Goal: Transaction & Acquisition: Download file/media

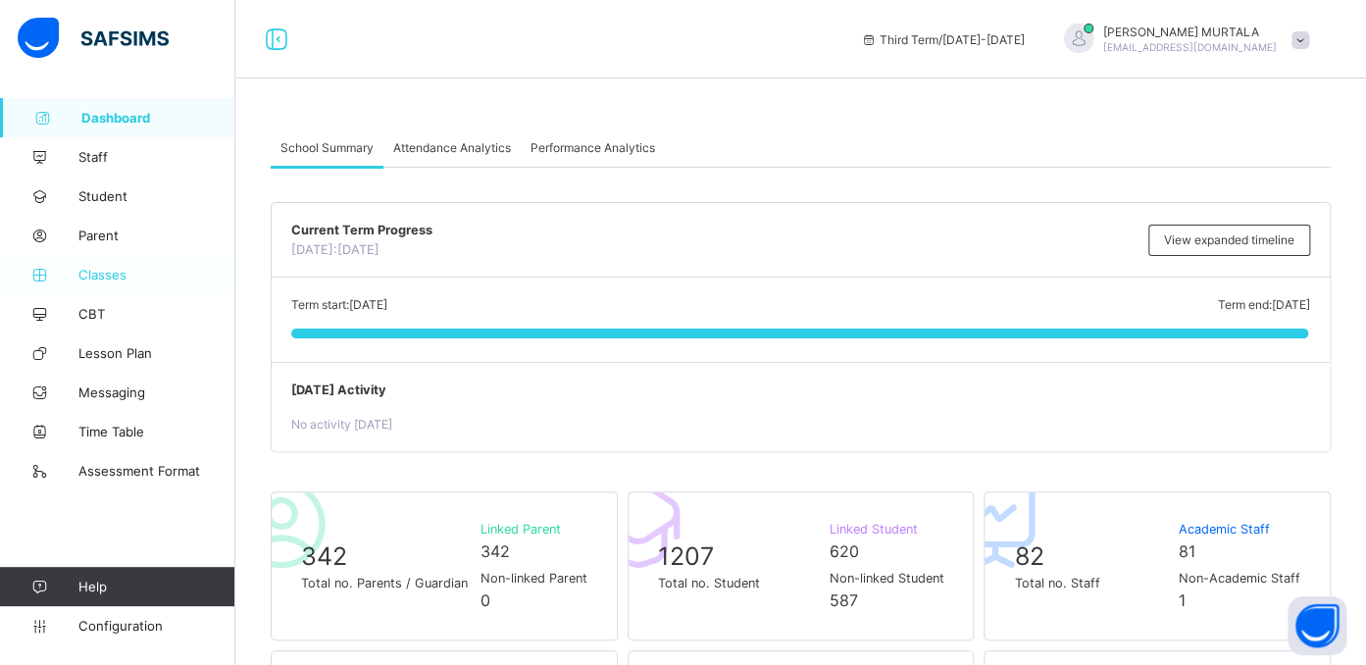
click at [104, 275] on span "Classes" at bounding box center [156, 275] width 157 height 16
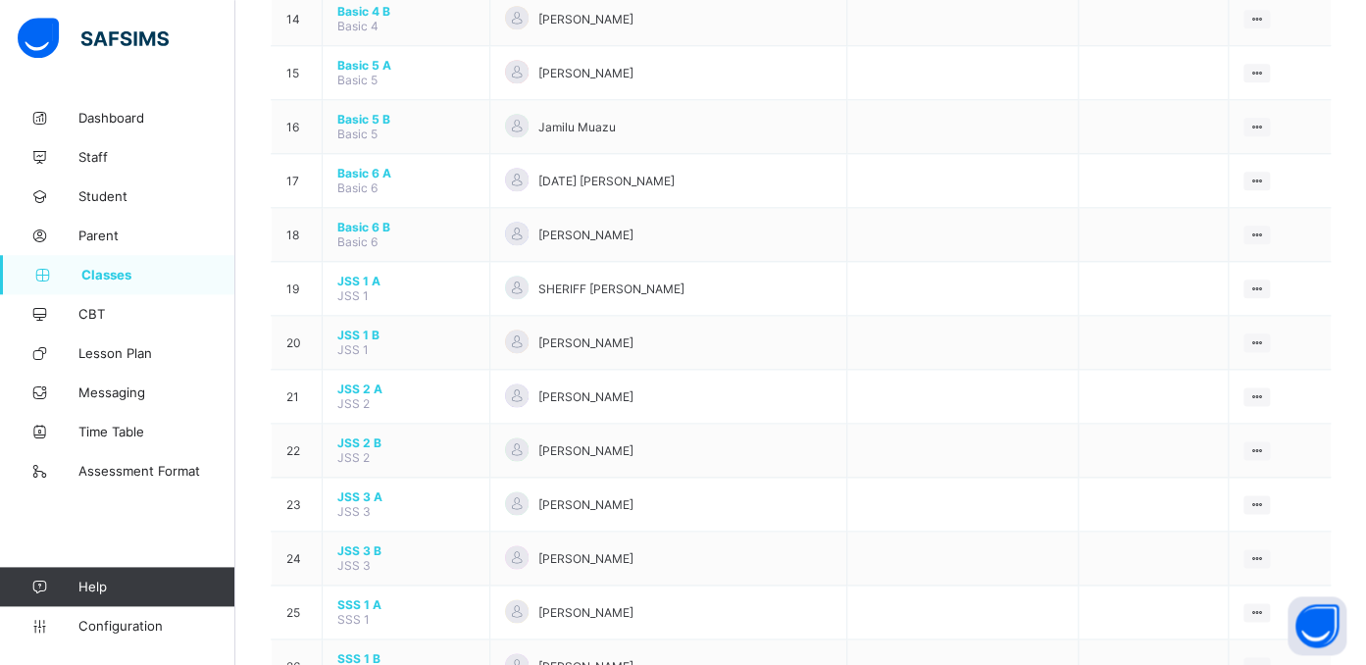
scroll to position [942, 0]
click at [356, 540] on span "JSS 3 B" at bounding box center [405, 547] width 137 height 15
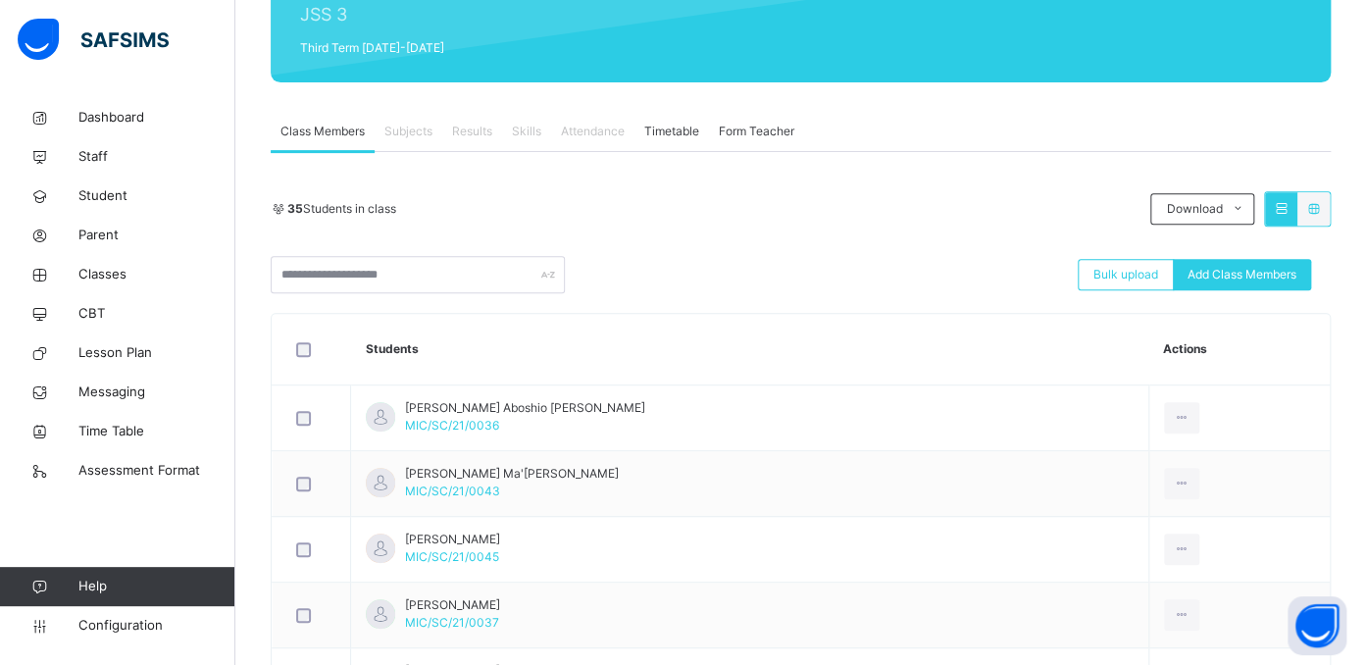
scroll to position [261, 0]
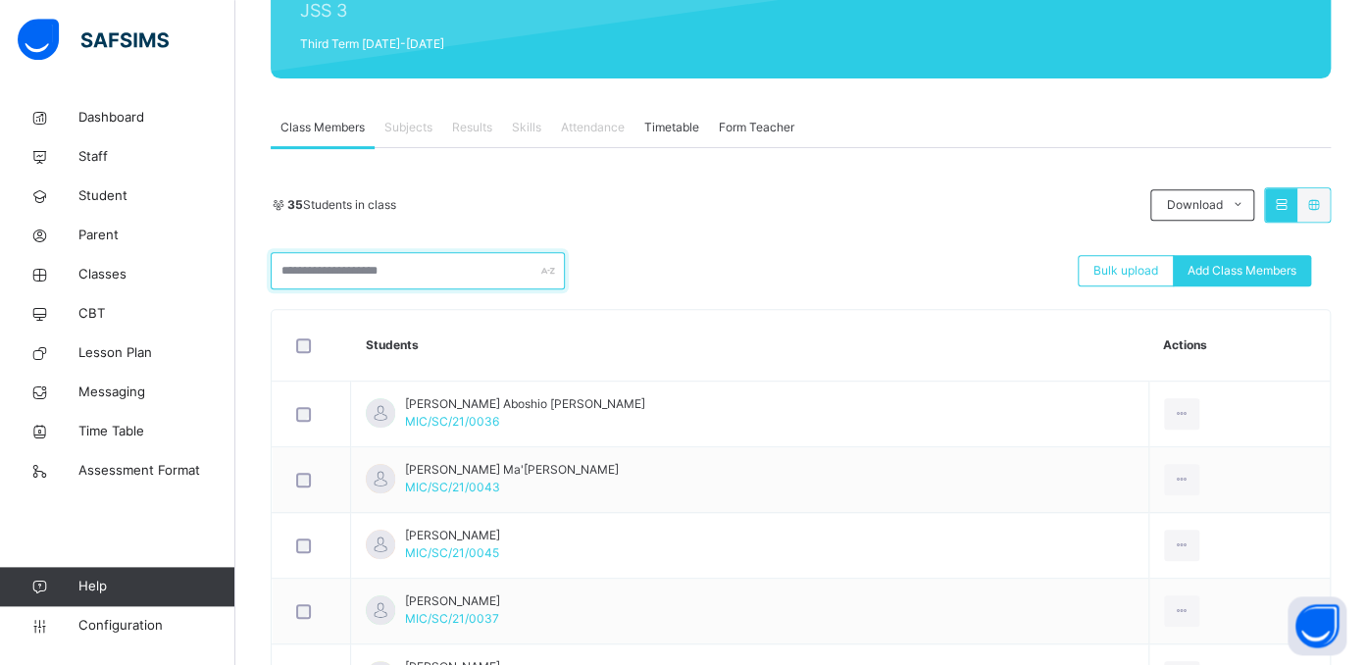
click at [419, 267] on input "text" at bounding box center [418, 270] width 294 height 37
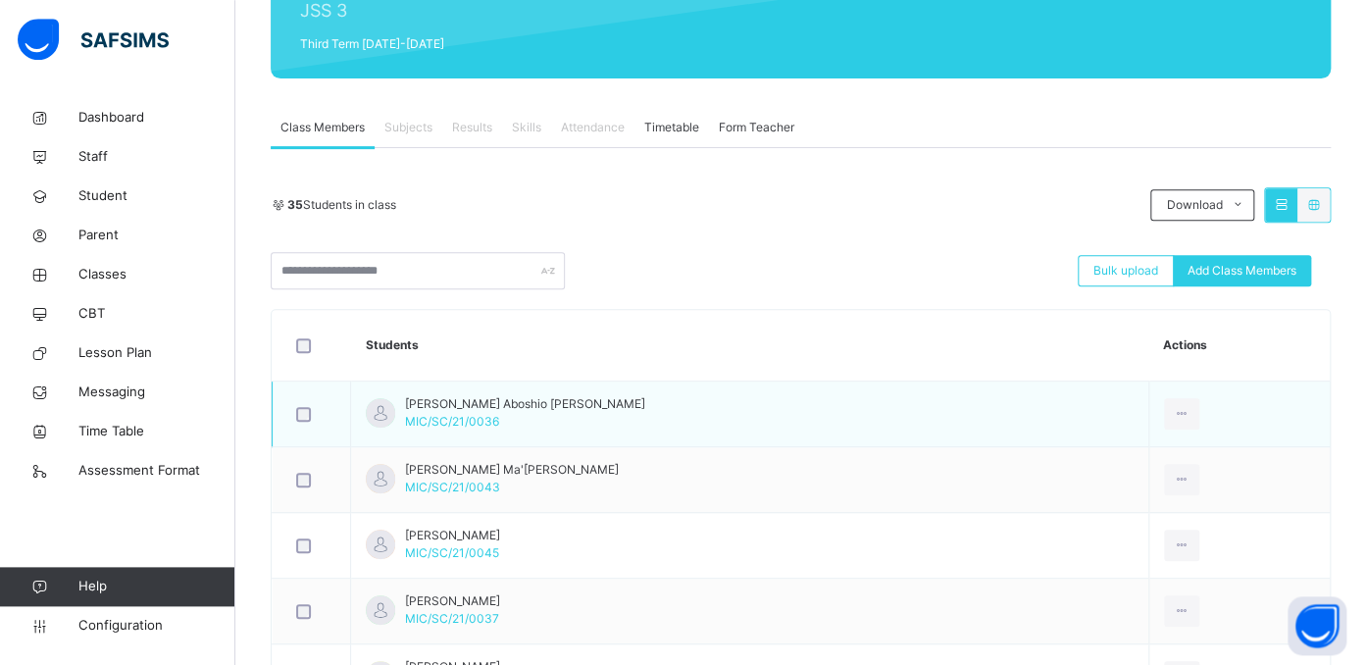
click at [437, 411] on span "Aaron Aboshio Benjamin" at bounding box center [525, 404] width 240 height 18
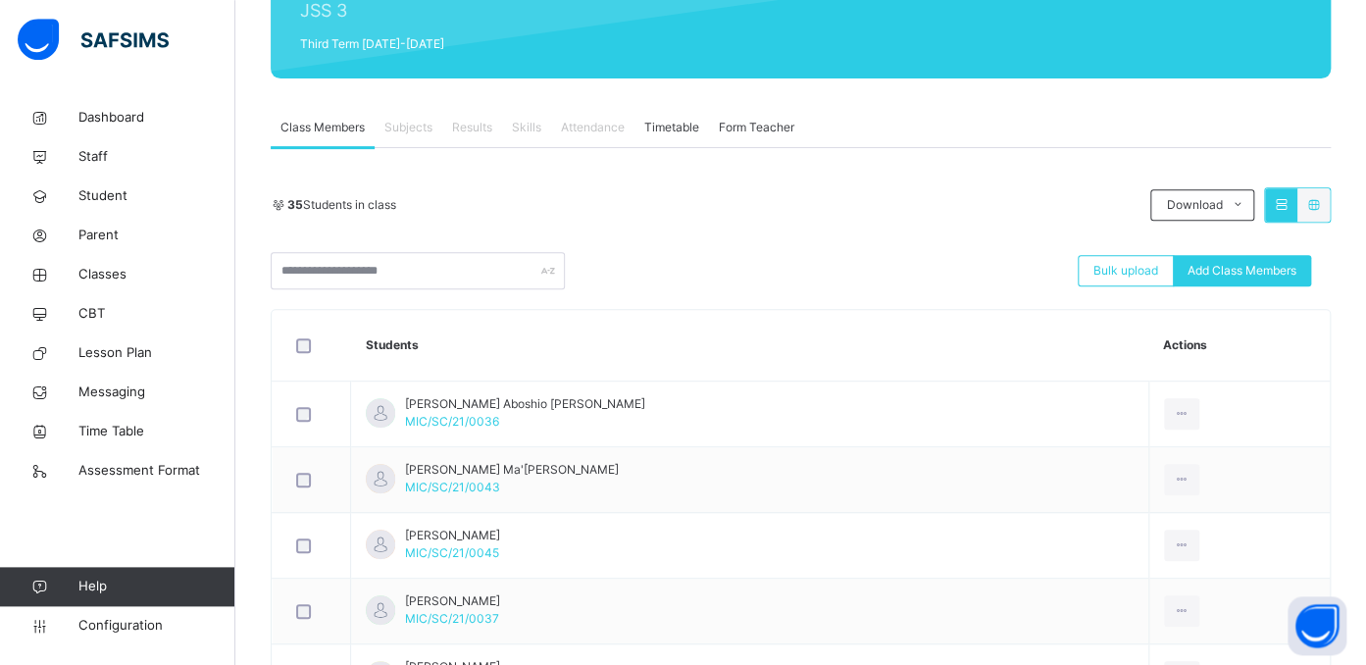
click at [476, 128] on span "Results" at bounding box center [472, 128] width 40 height 18
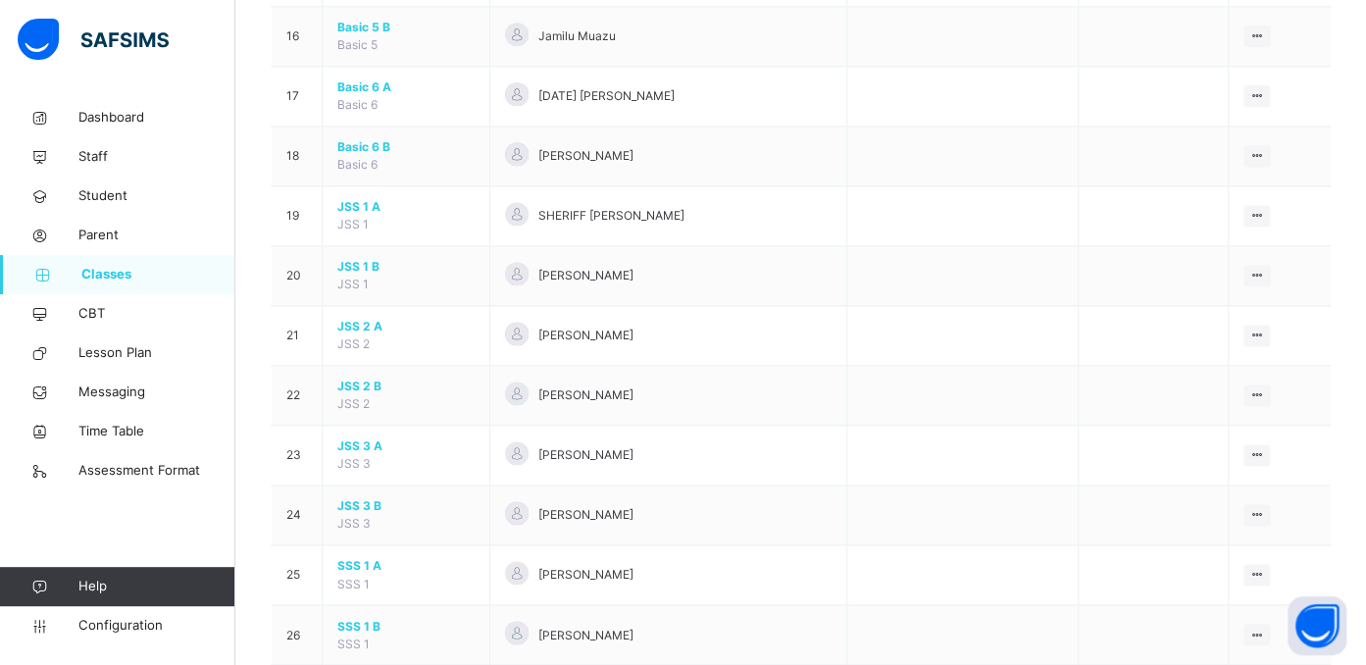
scroll to position [1131, 0]
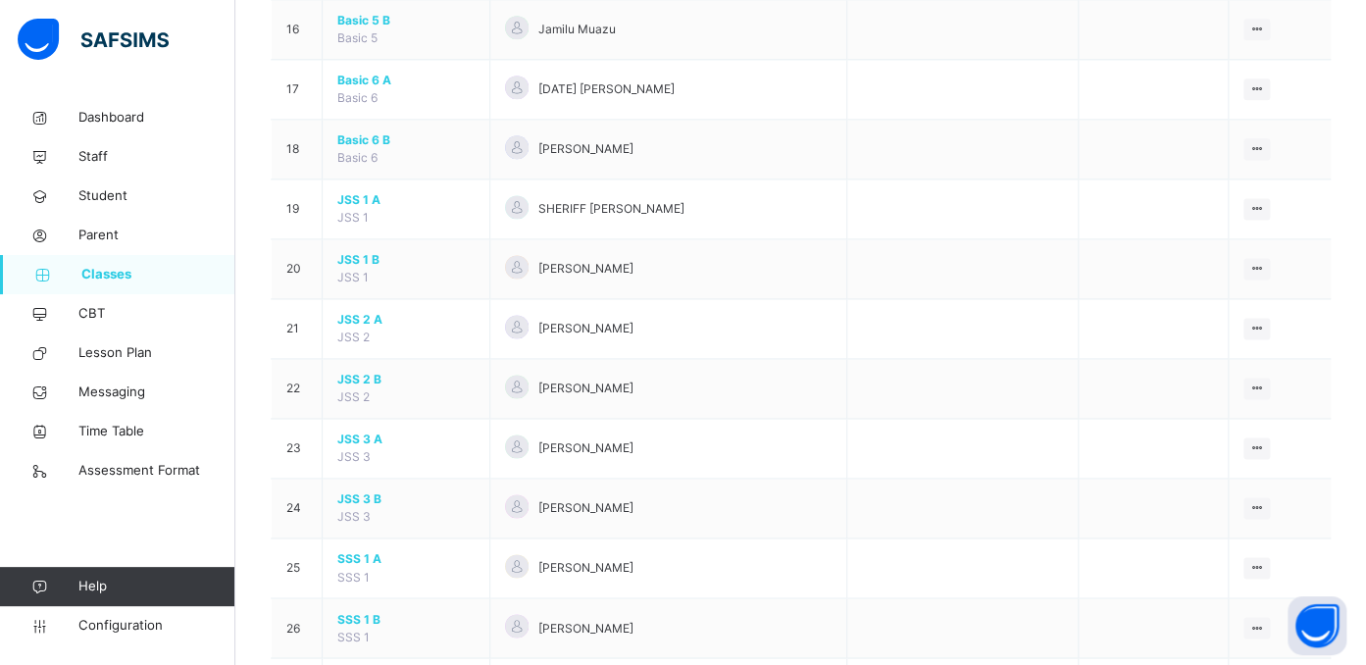
click at [360, 509] on html "Classes Third Term / 2024-2025 SULAYMAN MURTALA murtalamuhammadsulayman@gmail.c…" at bounding box center [683, 326] width 1366 height 2914
click at [346, 508] on span "JSS 3 B" at bounding box center [405, 499] width 137 height 18
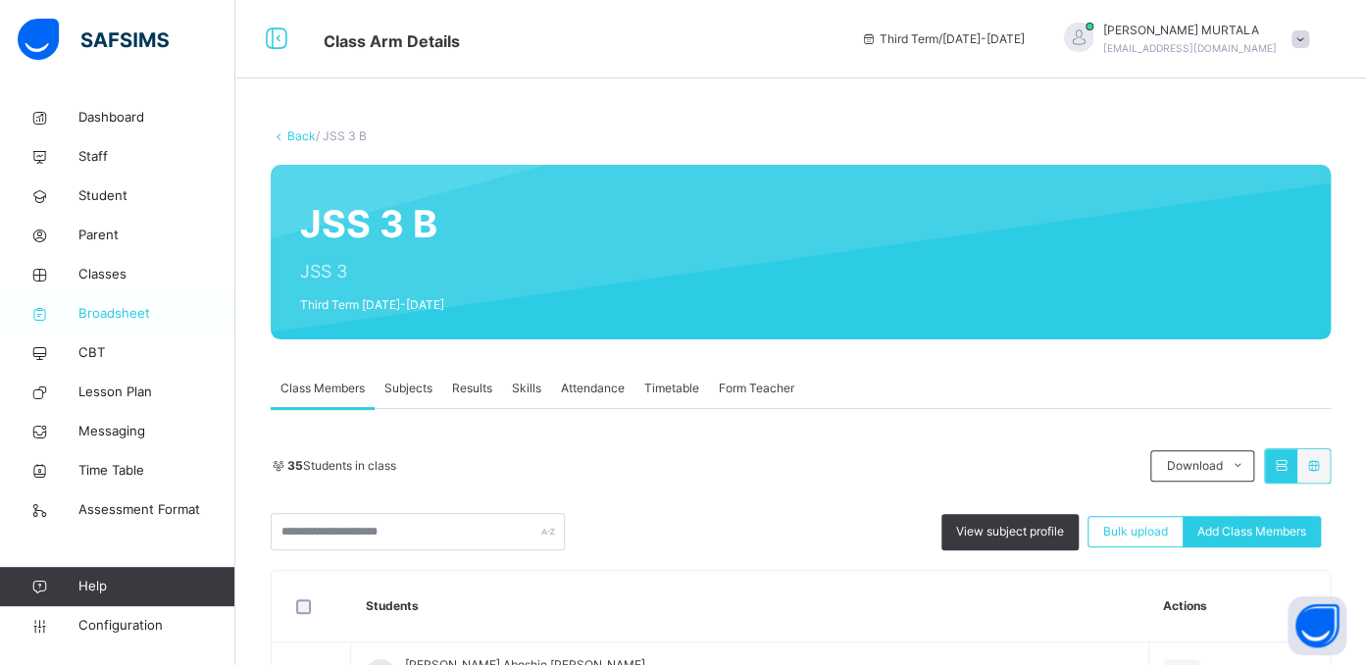
click at [115, 309] on span "Broadsheet" at bounding box center [156, 314] width 157 height 20
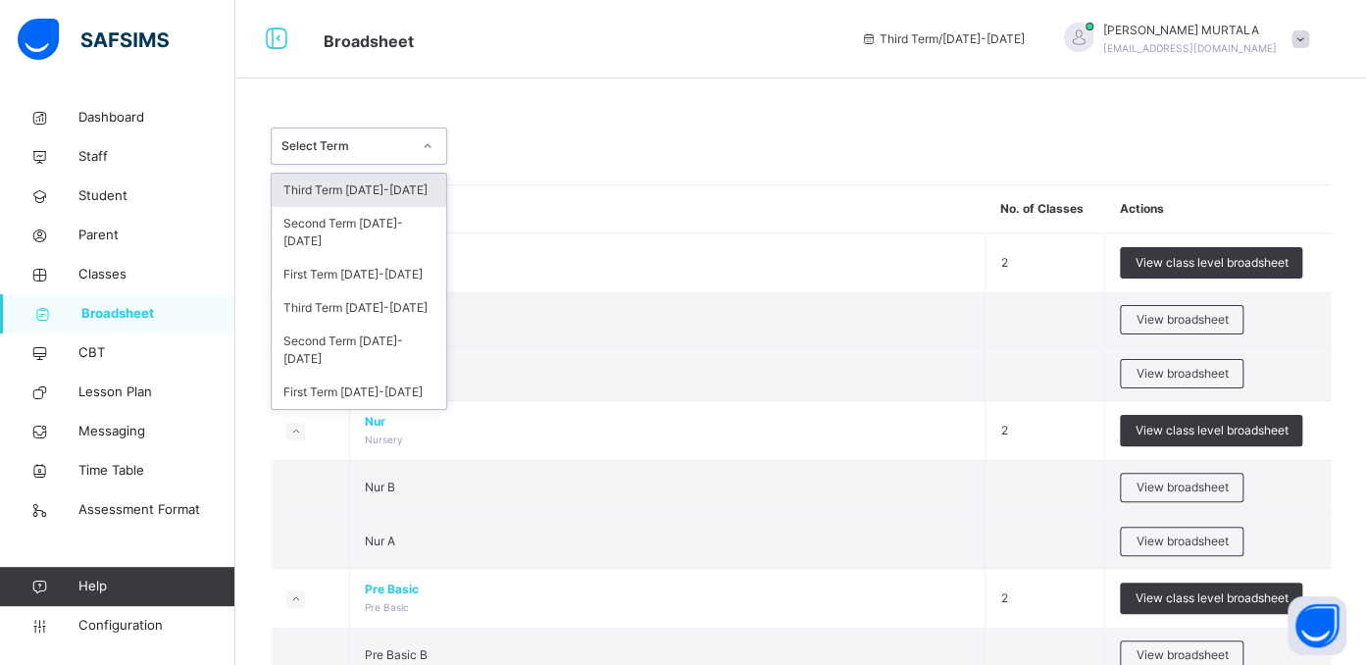
click at [428, 147] on icon at bounding box center [428, 146] width 12 height 20
click at [381, 188] on div "Third Term 2025-2026" at bounding box center [359, 190] width 175 height 33
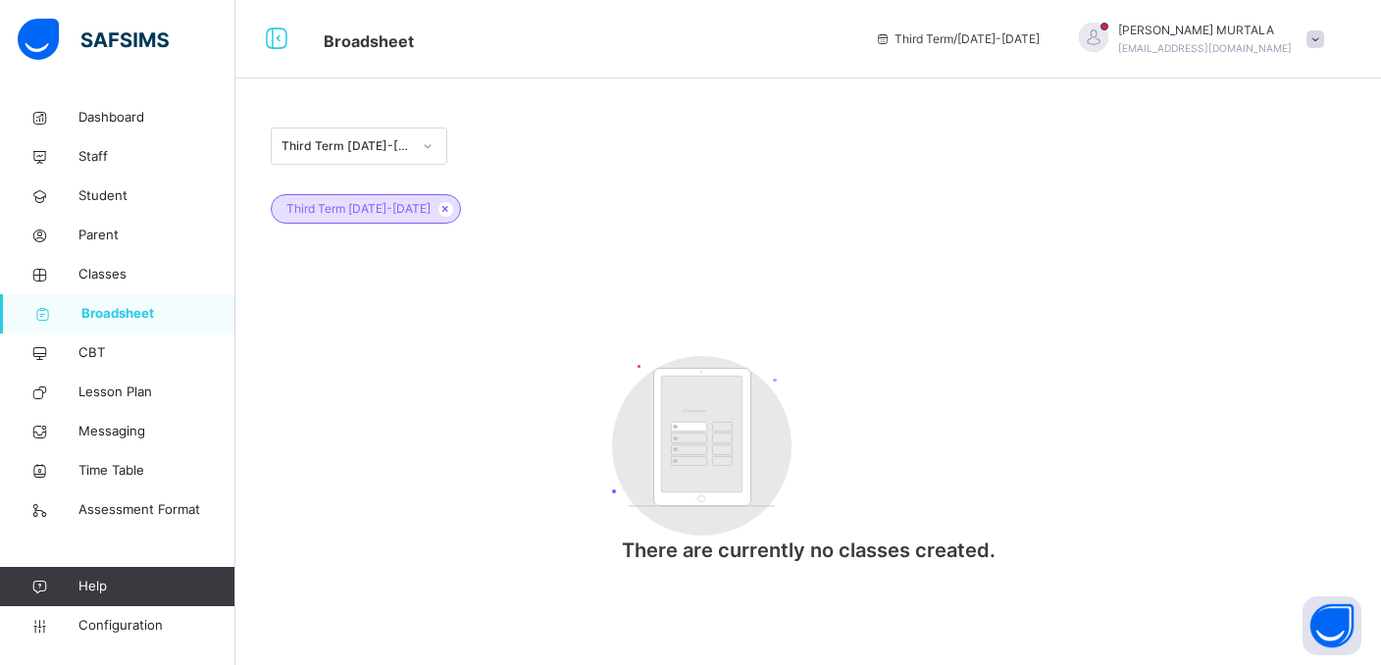
click at [425, 147] on icon at bounding box center [428, 146] width 12 height 20
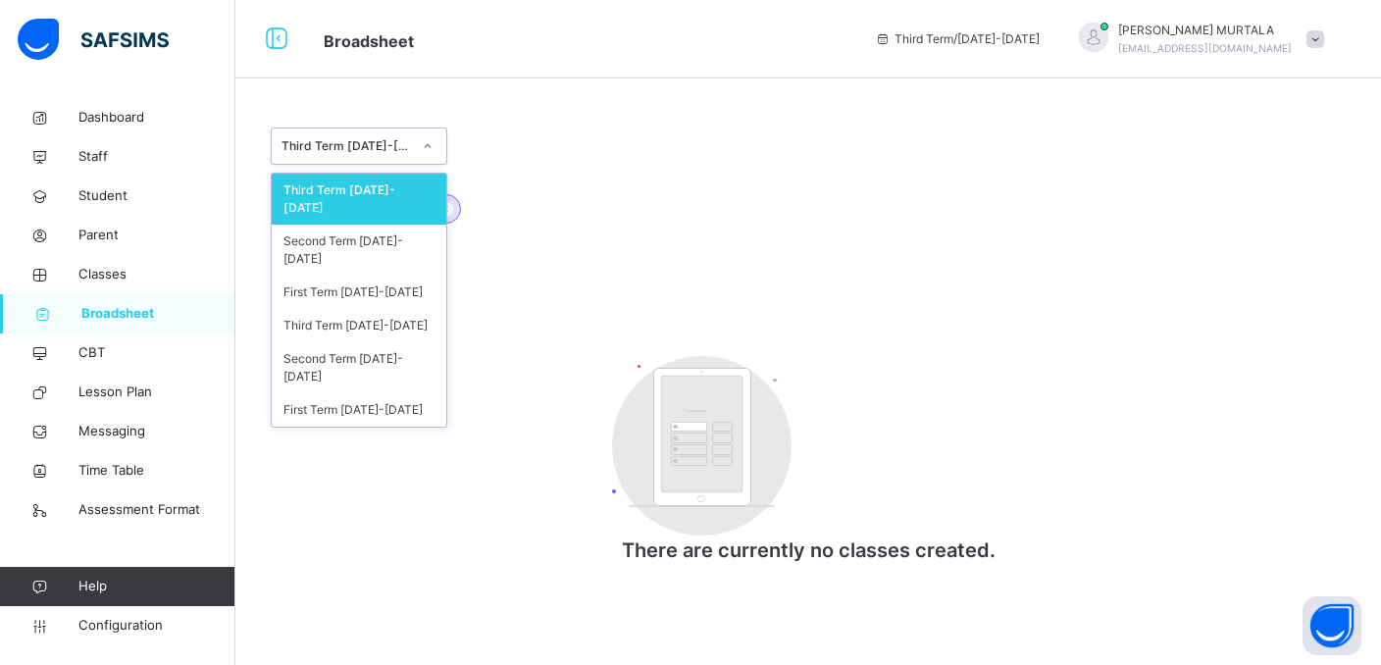
click at [579, 162] on div "option Third Term 2025-2026 focused, 1 of 6. 6 results available. Use Up and Do…" at bounding box center [808, 145] width 1075 height 37
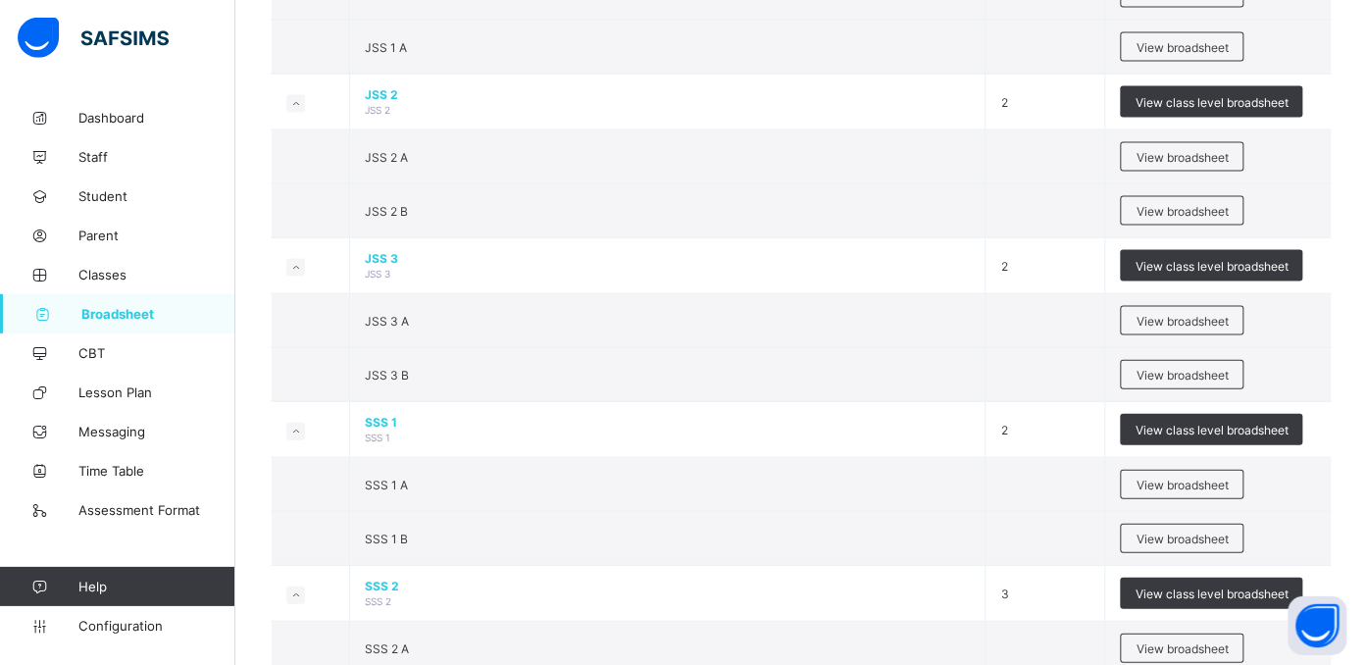
scroll to position [1790, 0]
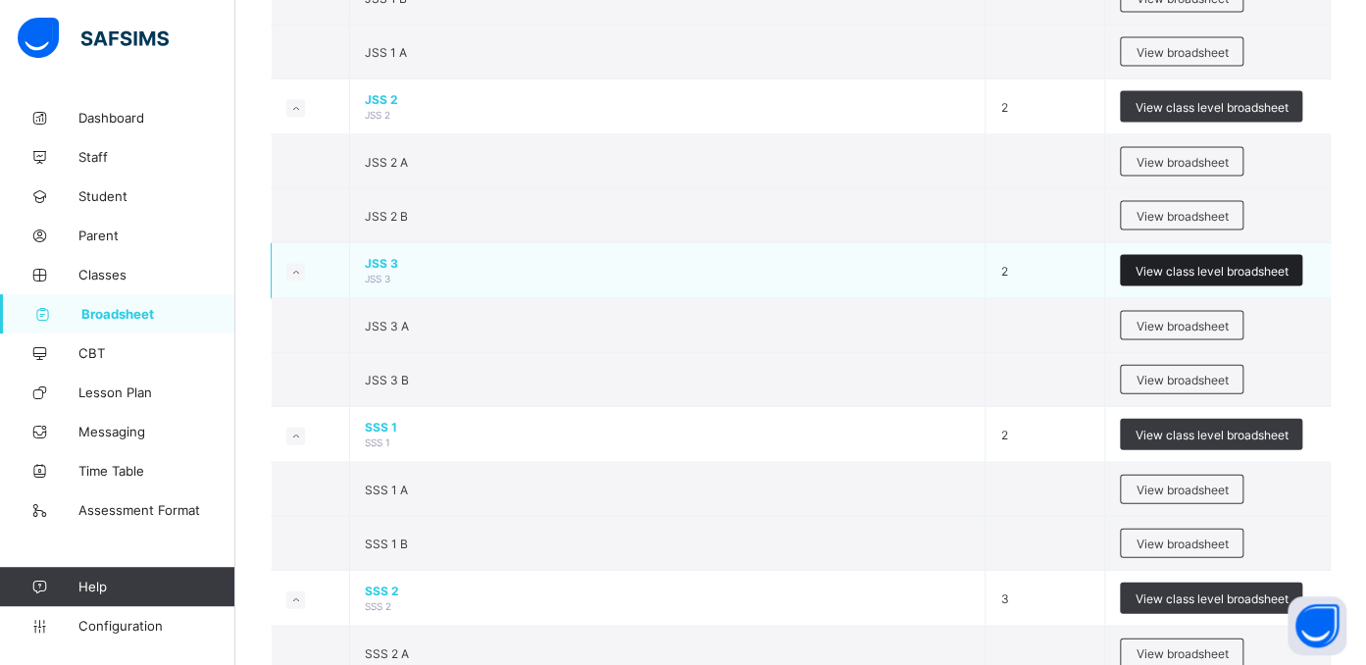
click at [1250, 264] on span "View class level broadsheet" at bounding box center [1211, 270] width 153 height 15
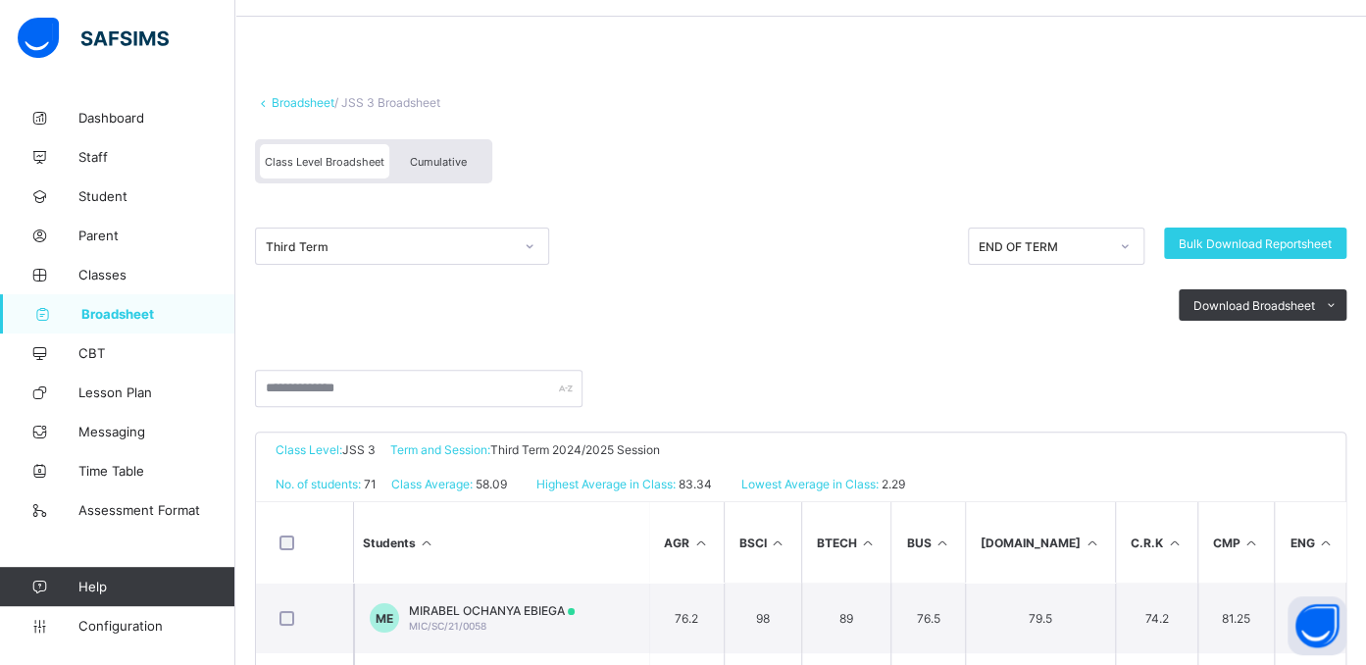
scroll to position [78, 0]
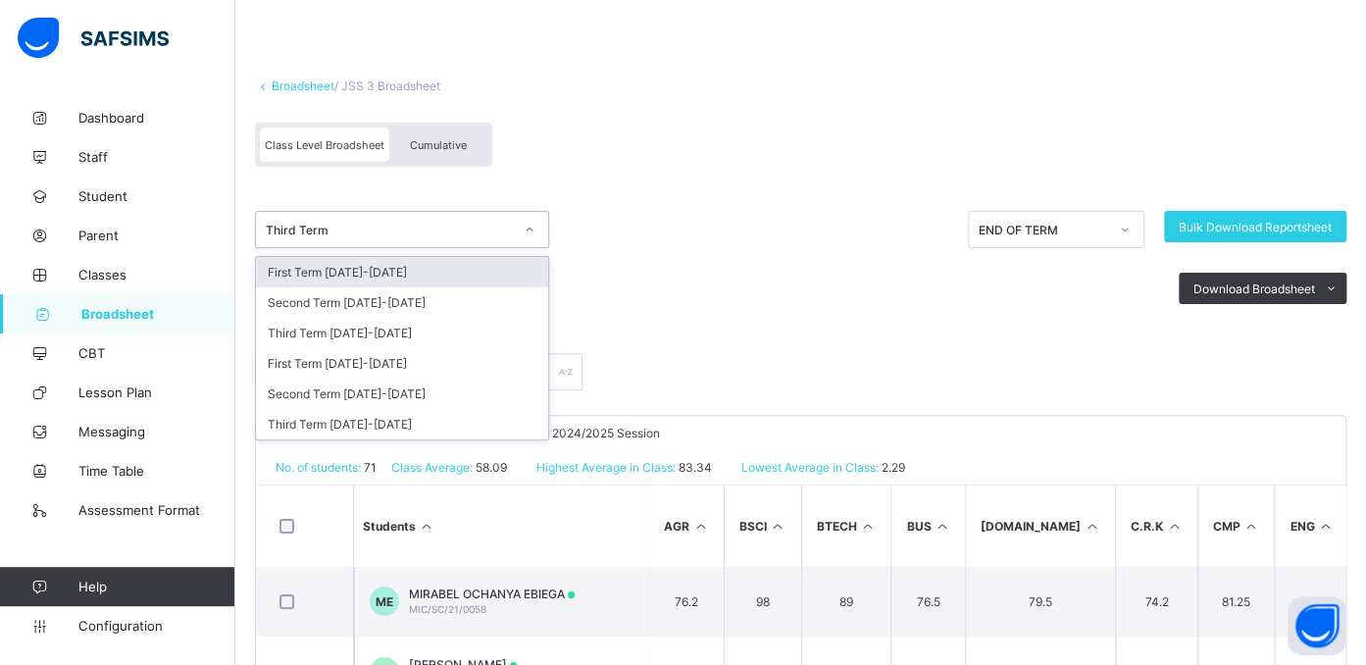
click at [340, 230] on div "Third Term" at bounding box center [389, 230] width 247 height 15
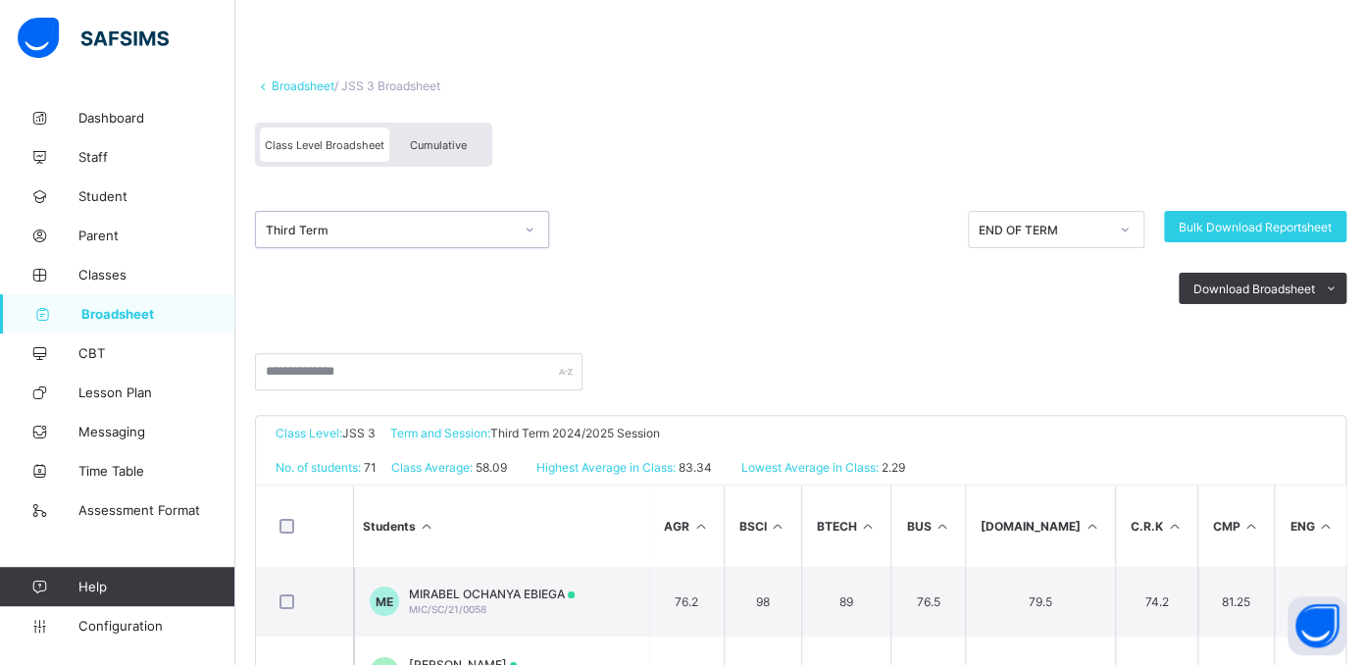
click at [371, 225] on div "Third Term" at bounding box center [389, 230] width 247 height 15
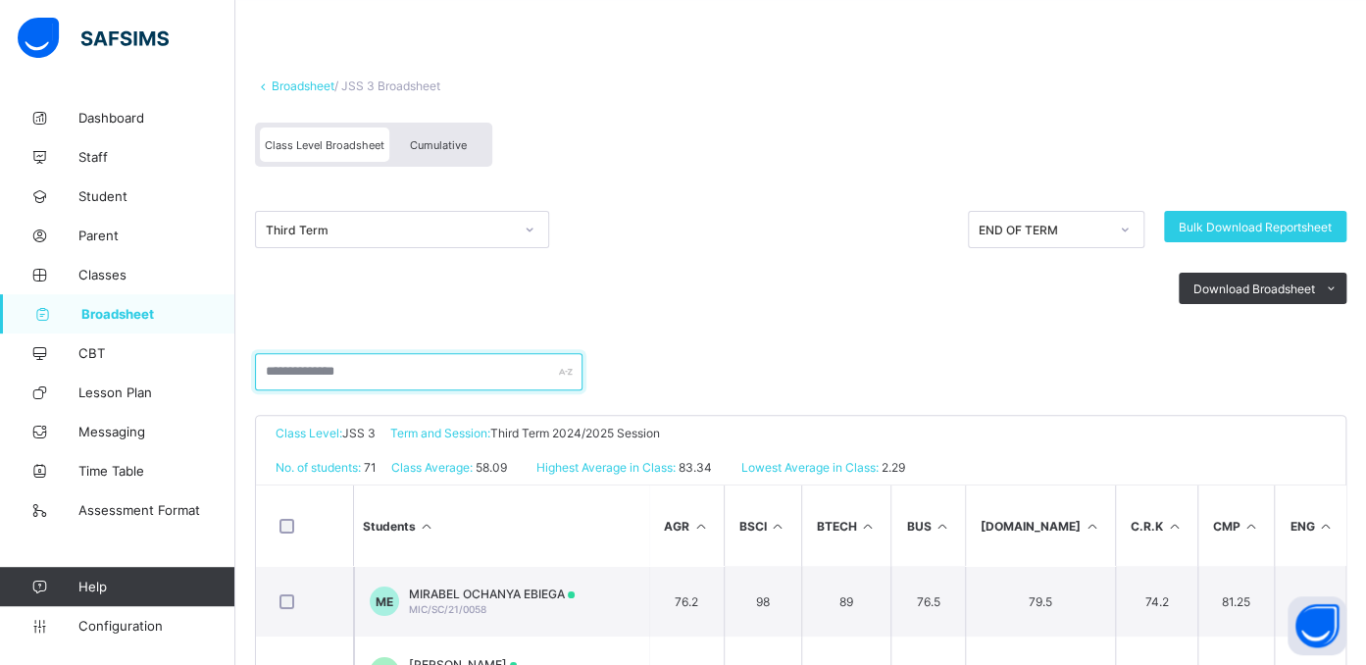
click at [357, 373] on input "text" at bounding box center [419, 371] width 328 height 37
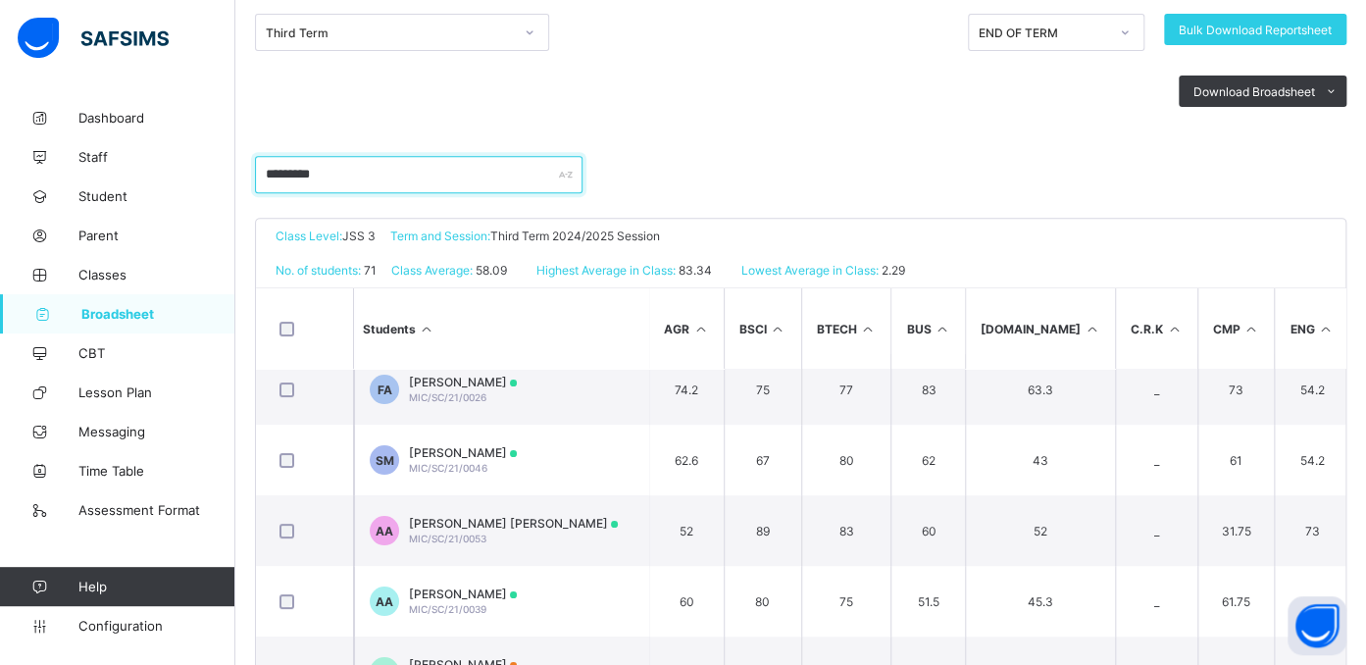
scroll to position [29, 0]
click at [355, 174] on input "********" at bounding box center [419, 174] width 328 height 37
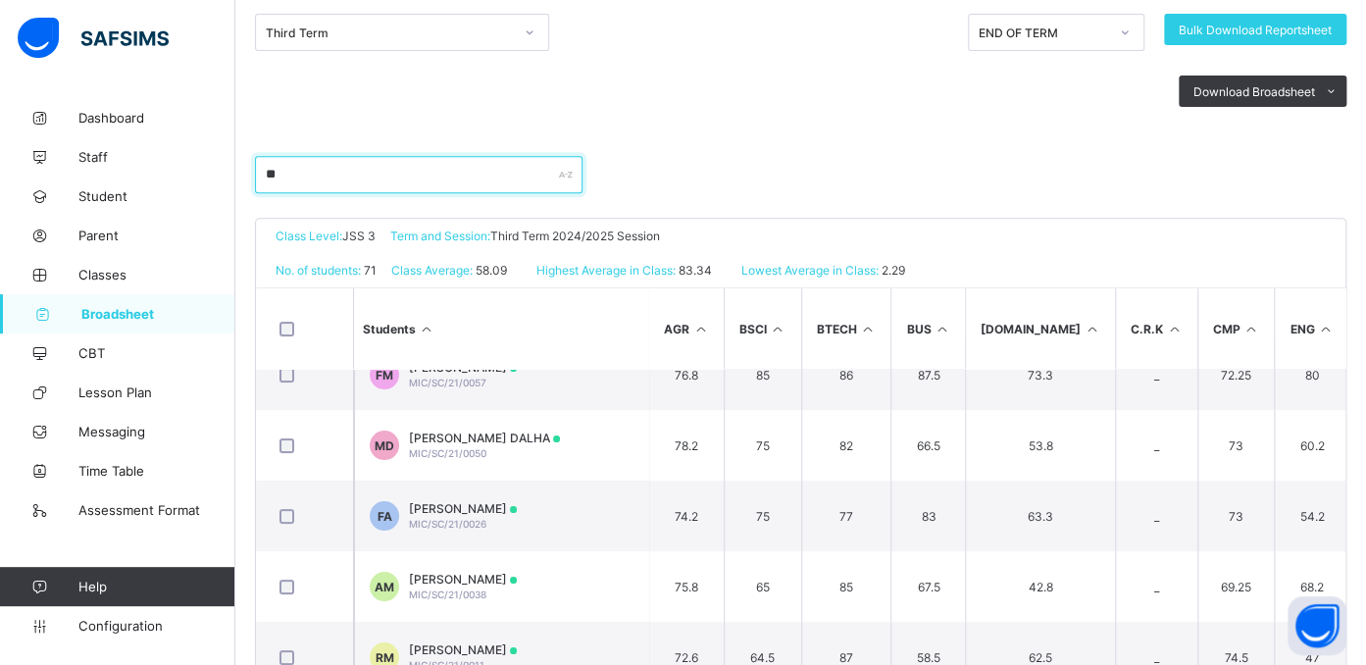
type input "*"
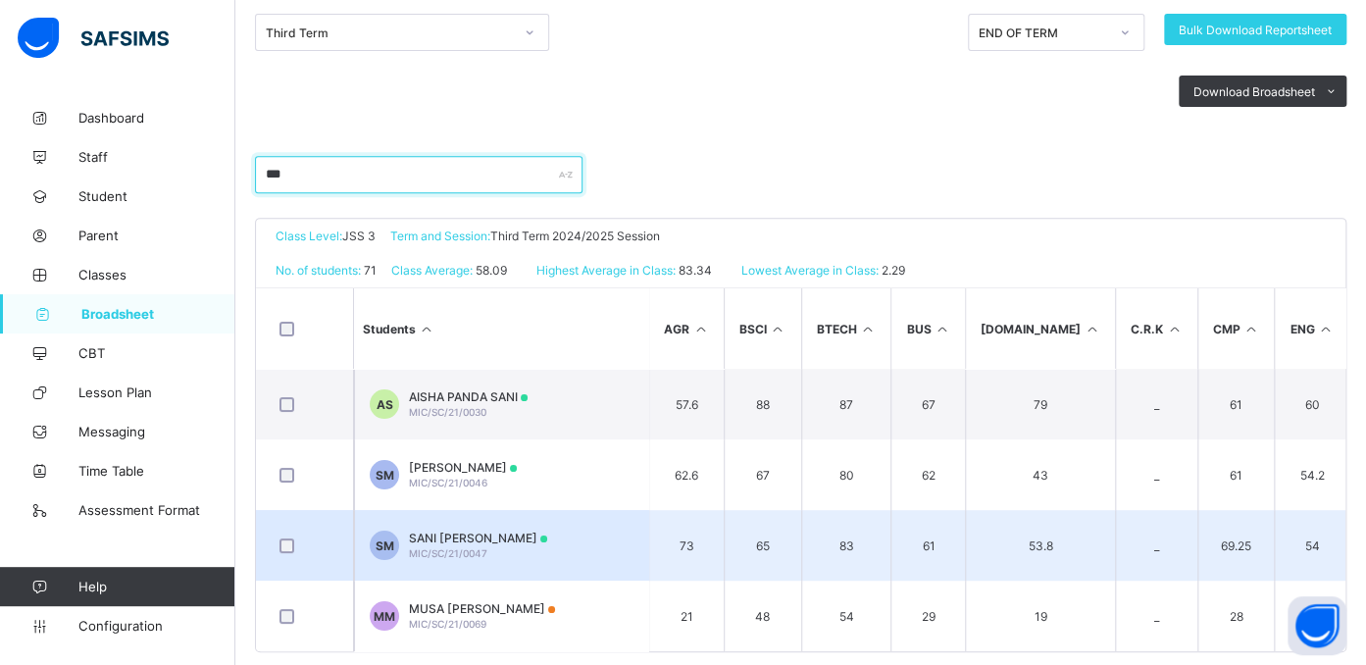
type input "***"
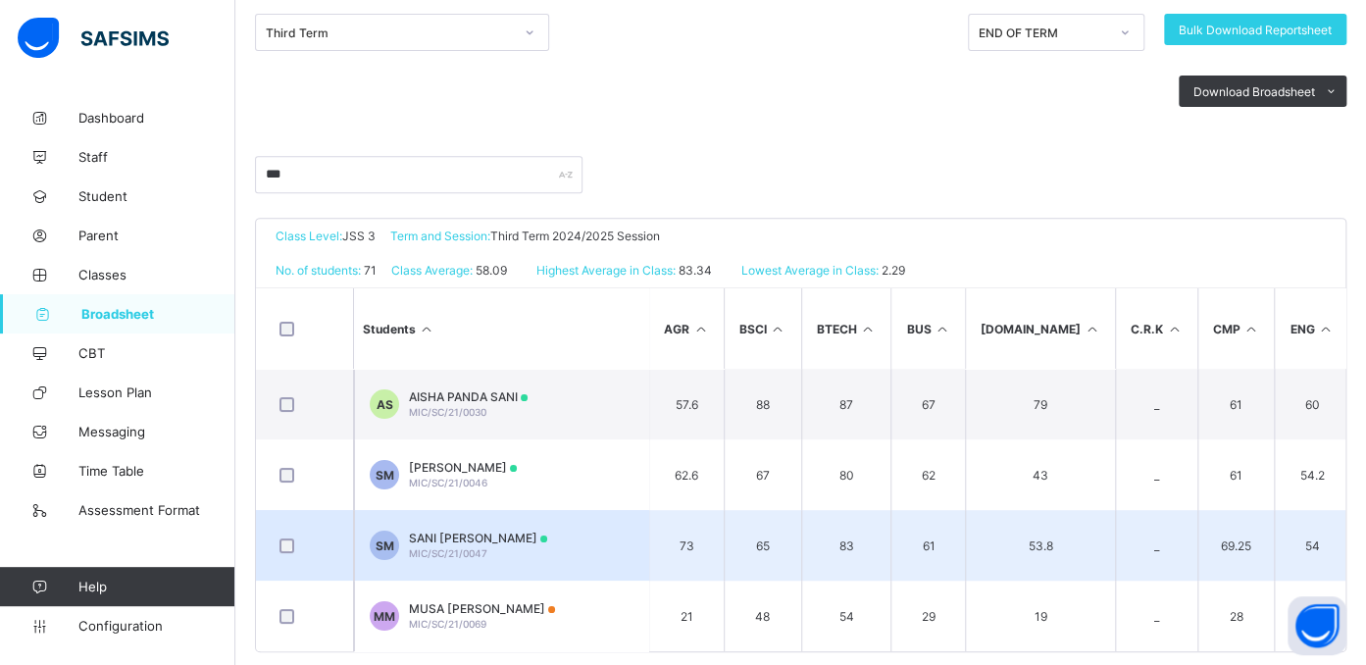
click at [453, 534] on span "SANI LAWAN MUHAMMAD" at bounding box center [478, 538] width 138 height 15
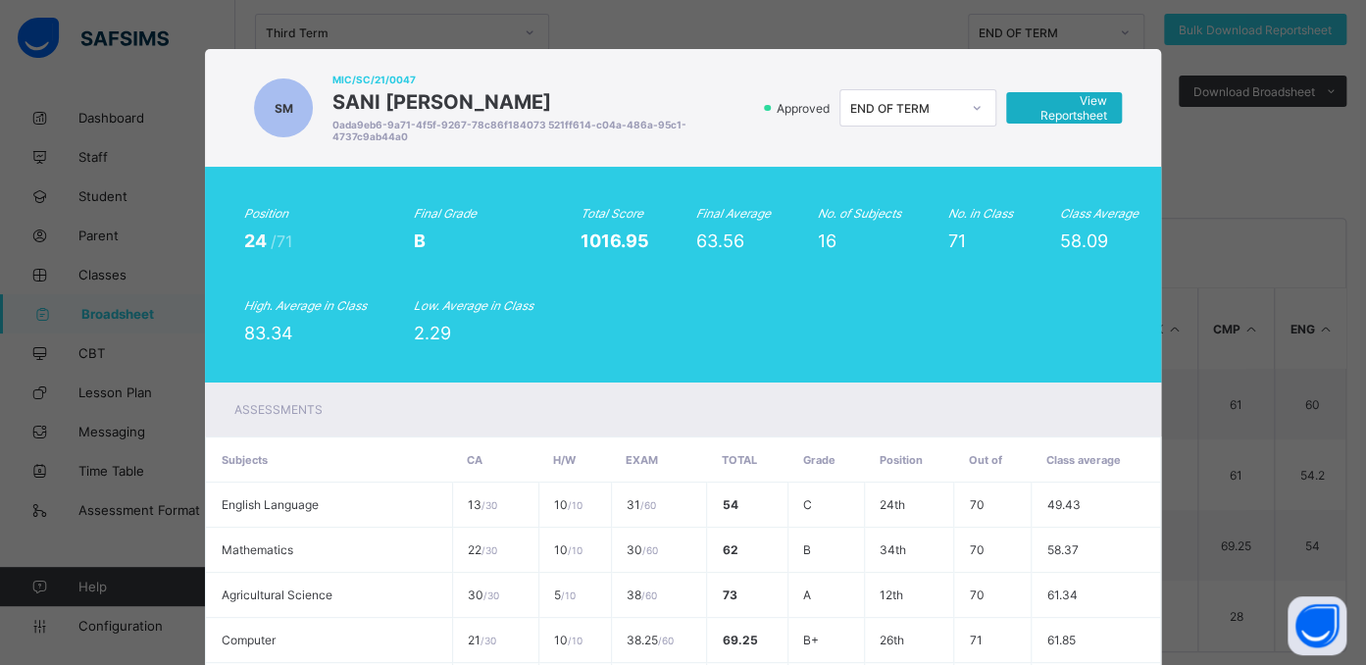
click at [1059, 101] on span "View Reportsheet" at bounding box center [1064, 107] width 86 height 29
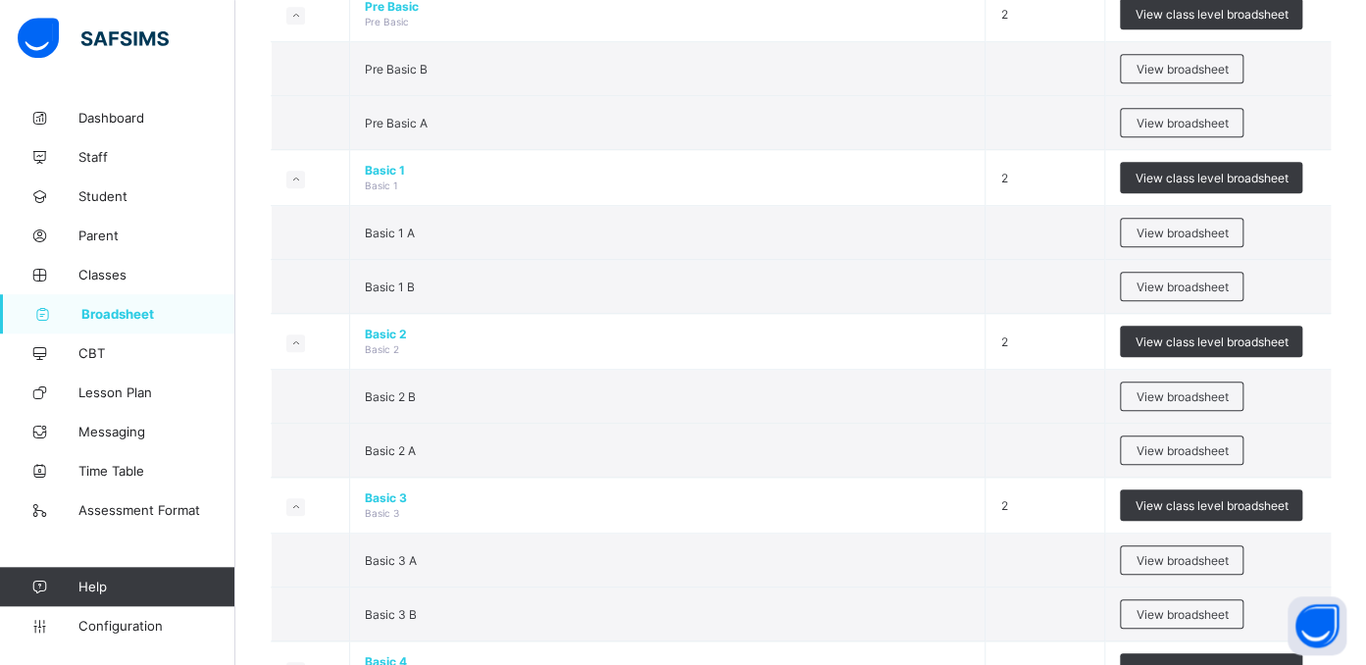
scroll to position [630, 0]
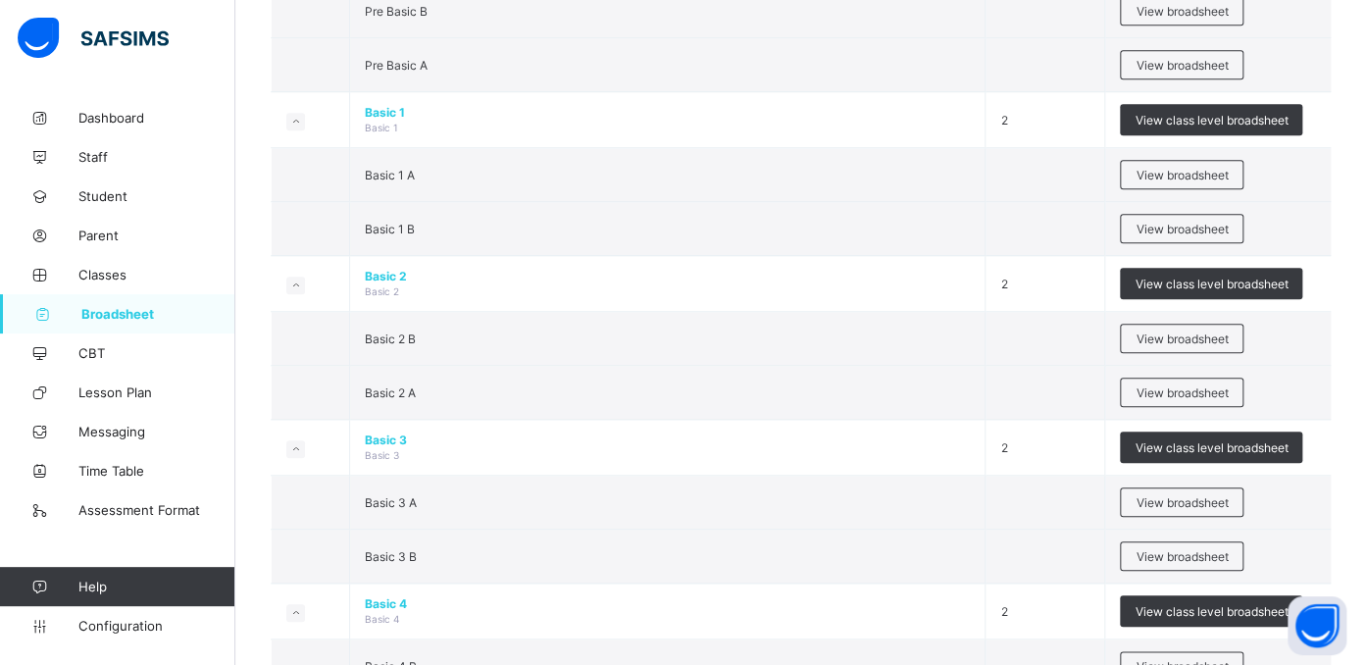
drag, startPoint x: 1380, startPoint y: 144, endPoint x: 1380, endPoint y: 37, distance: 106.9
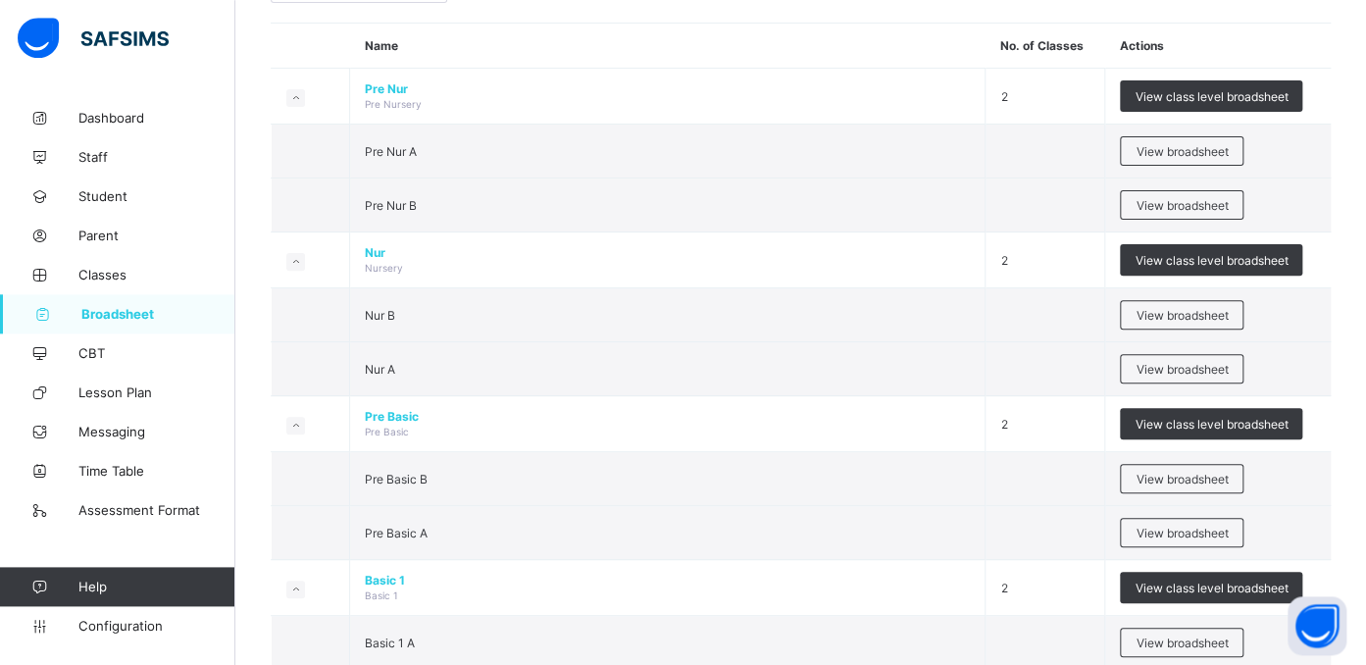
scroll to position [0, 0]
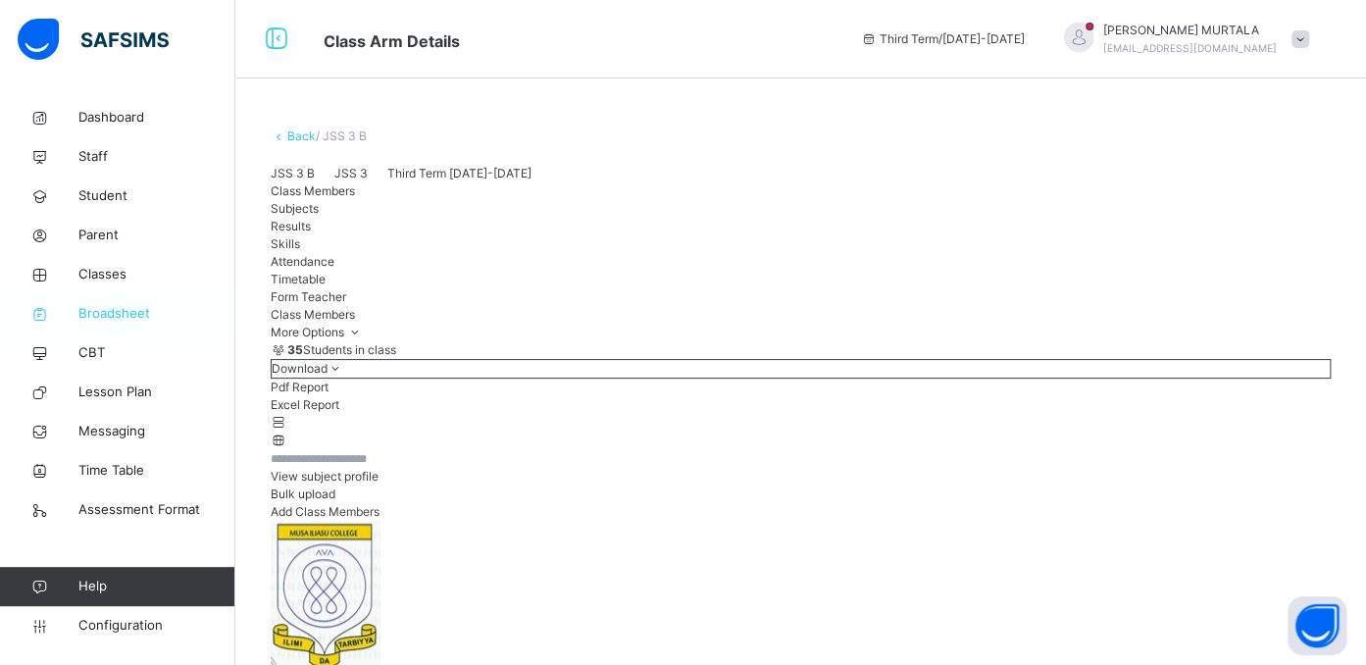
click at [114, 313] on span "Broadsheet" at bounding box center [156, 314] width 157 height 20
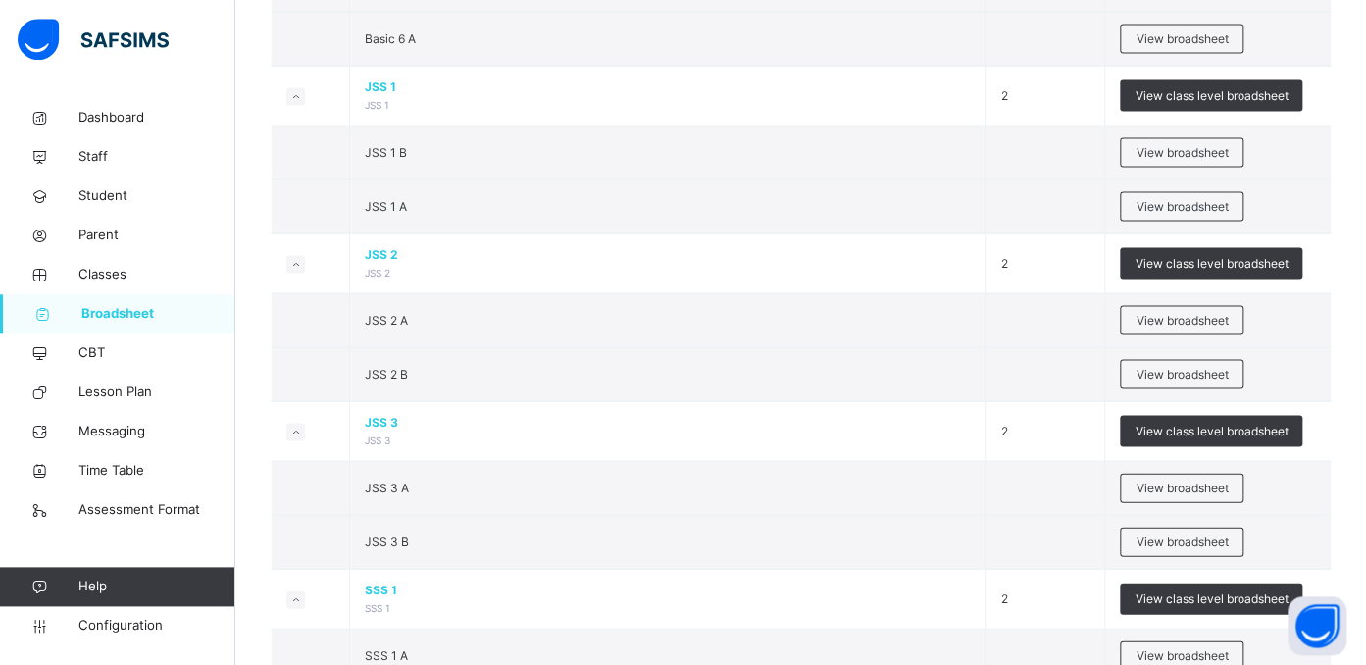
scroll to position [1771, 0]
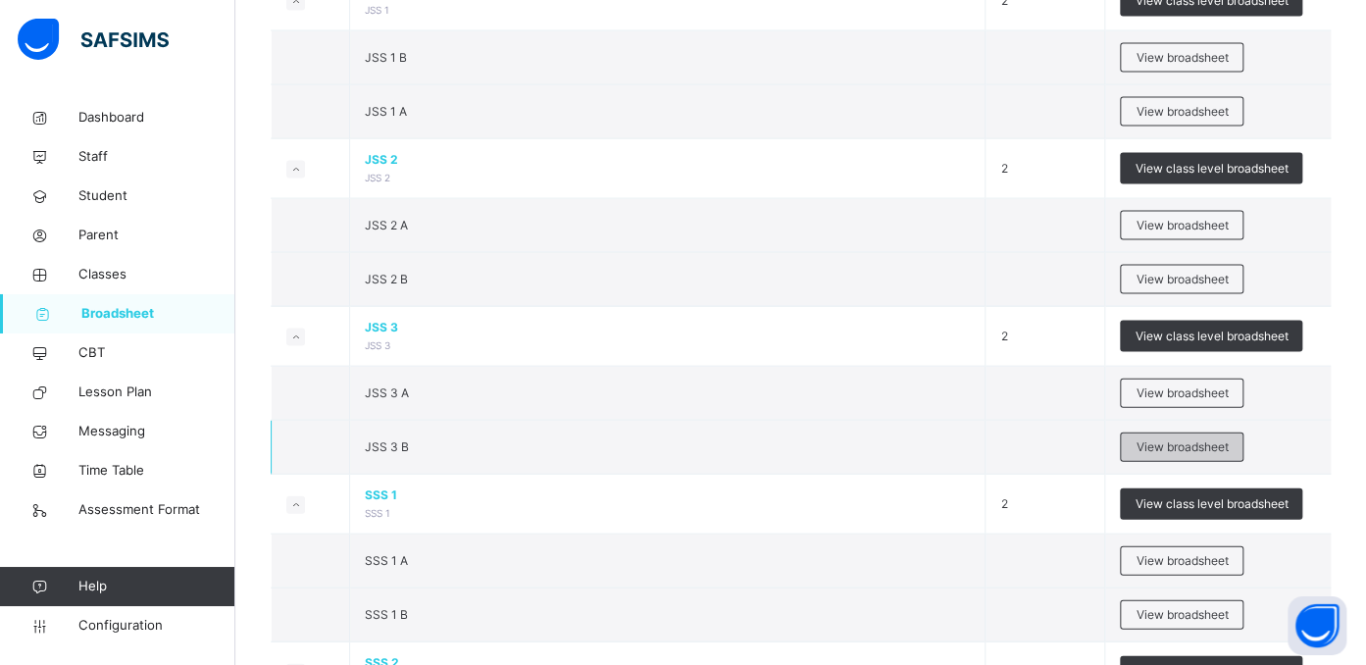
click at [1177, 438] on span "View broadsheet" at bounding box center [1182, 447] width 92 height 18
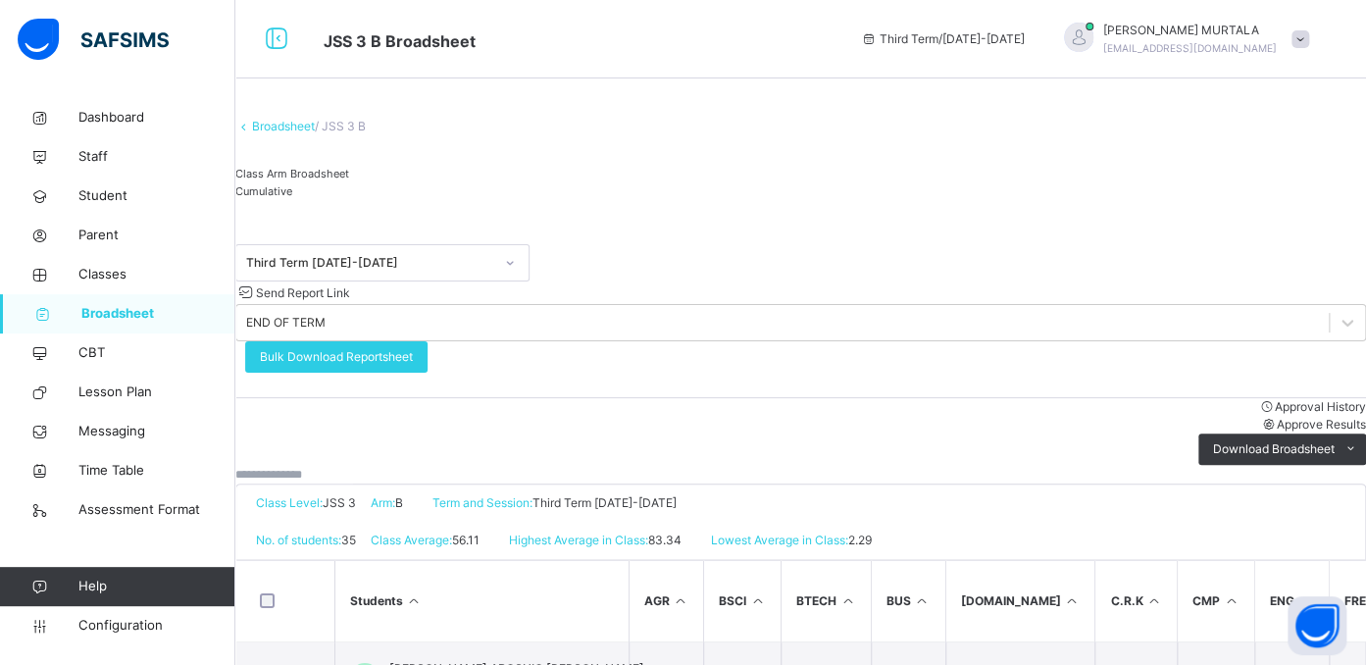
click at [292, 198] on span "Cumulative" at bounding box center [263, 191] width 57 height 14
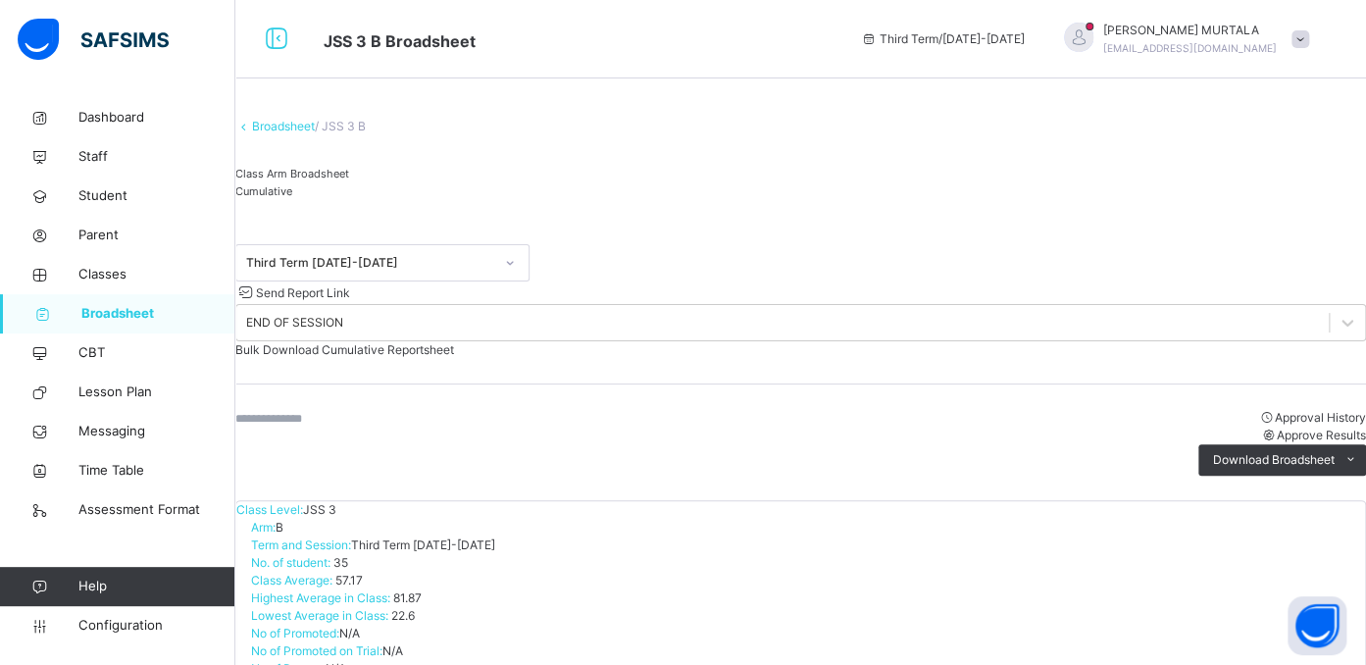
click at [353, 410] on input "text" at bounding box center [294, 419] width 118 height 18
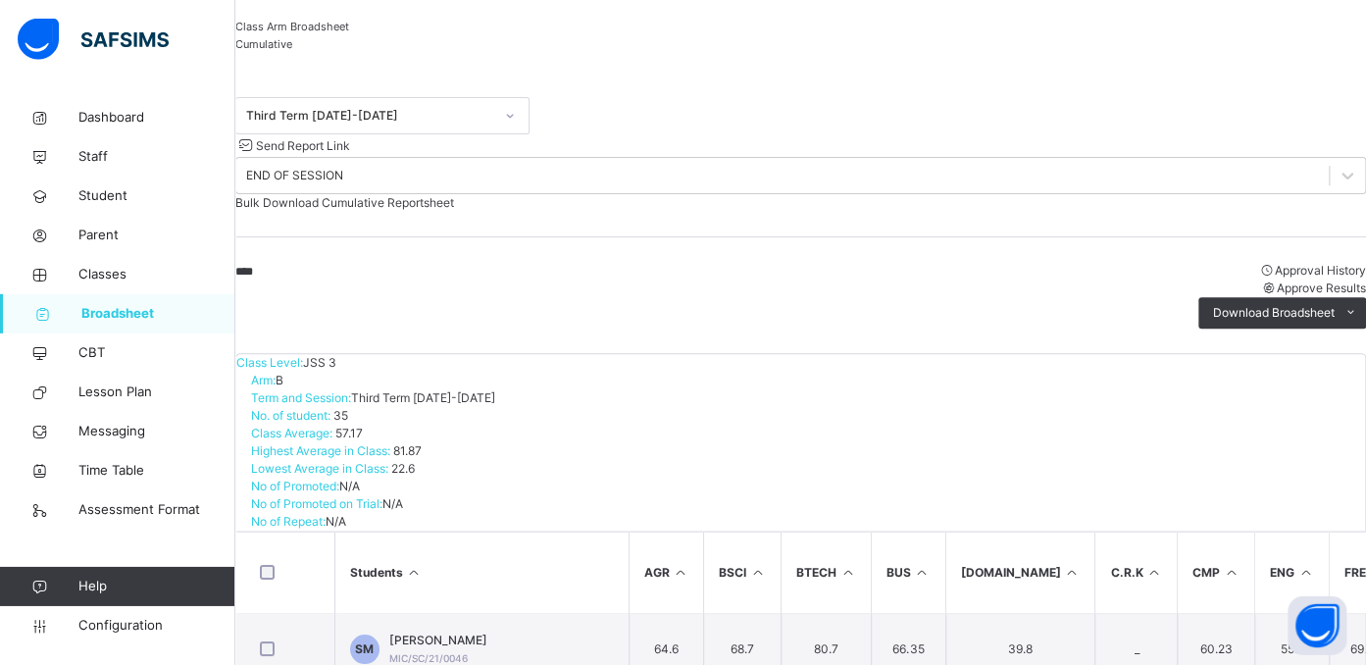
scroll to position [149, 0]
type input "****"
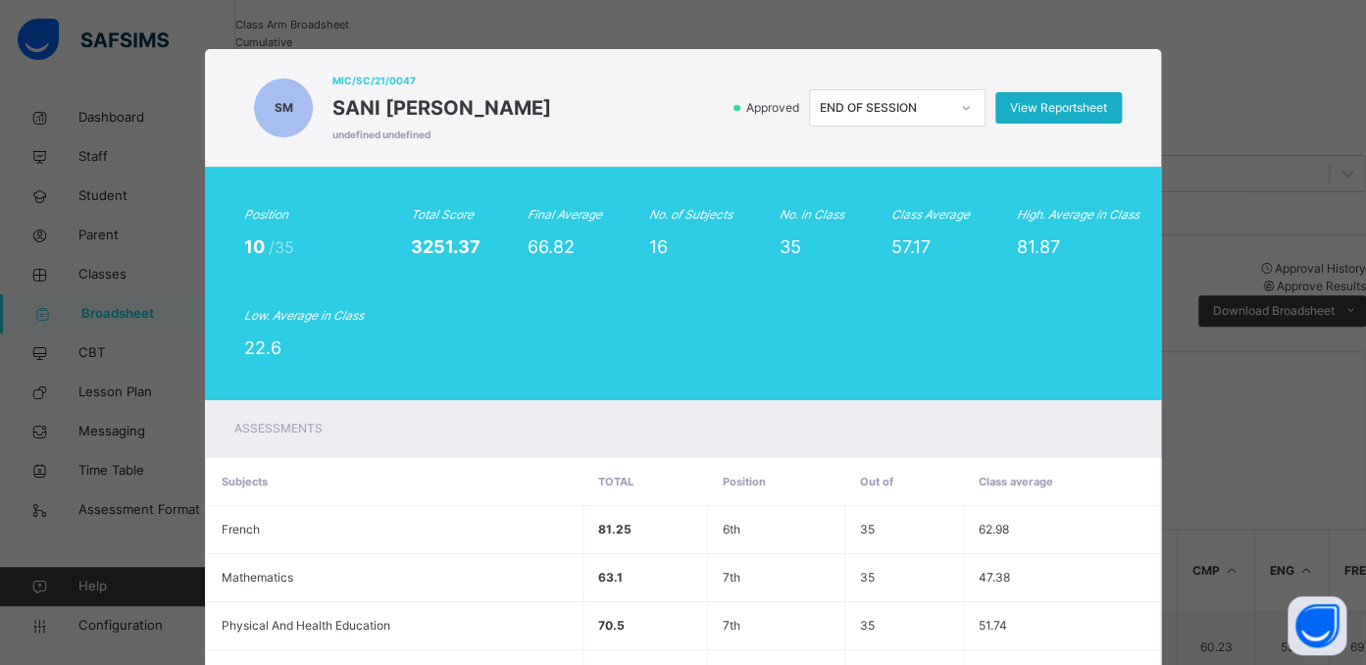
click at [1042, 104] on span "View Reportsheet" at bounding box center [1058, 108] width 97 height 18
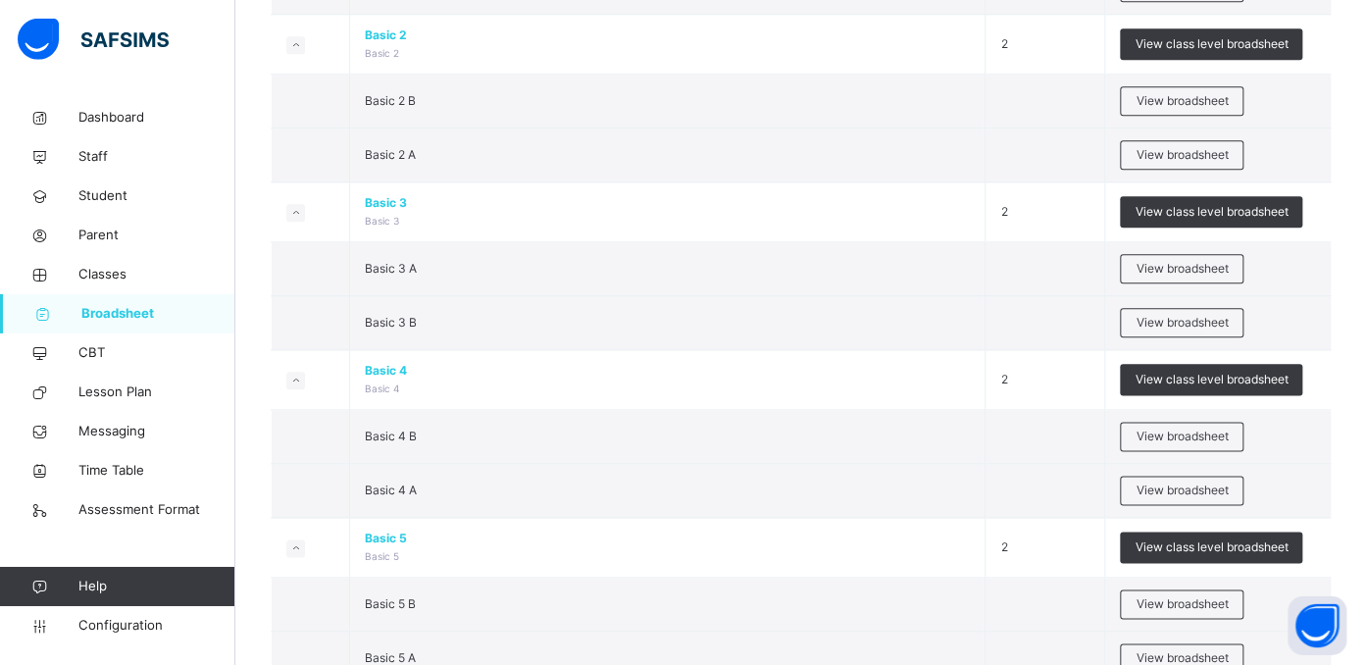
scroll to position [932, 0]
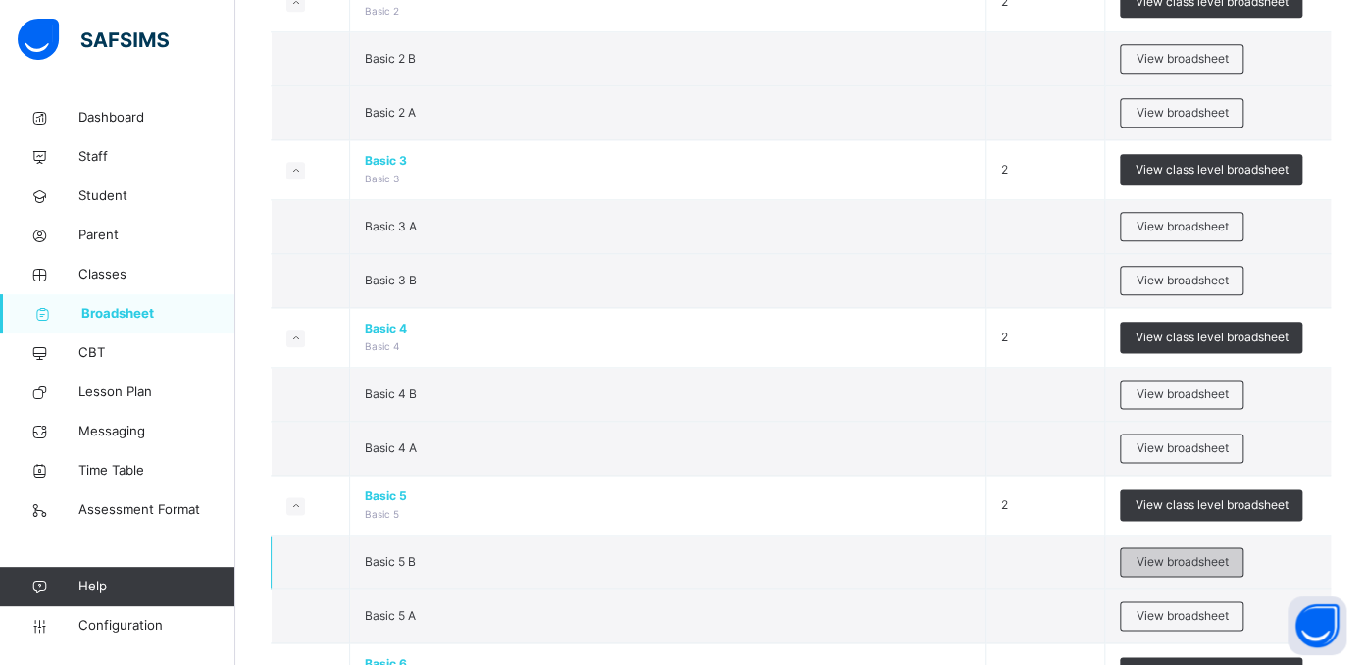
click at [1174, 553] on span "View broadsheet" at bounding box center [1182, 562] width 92 height 18
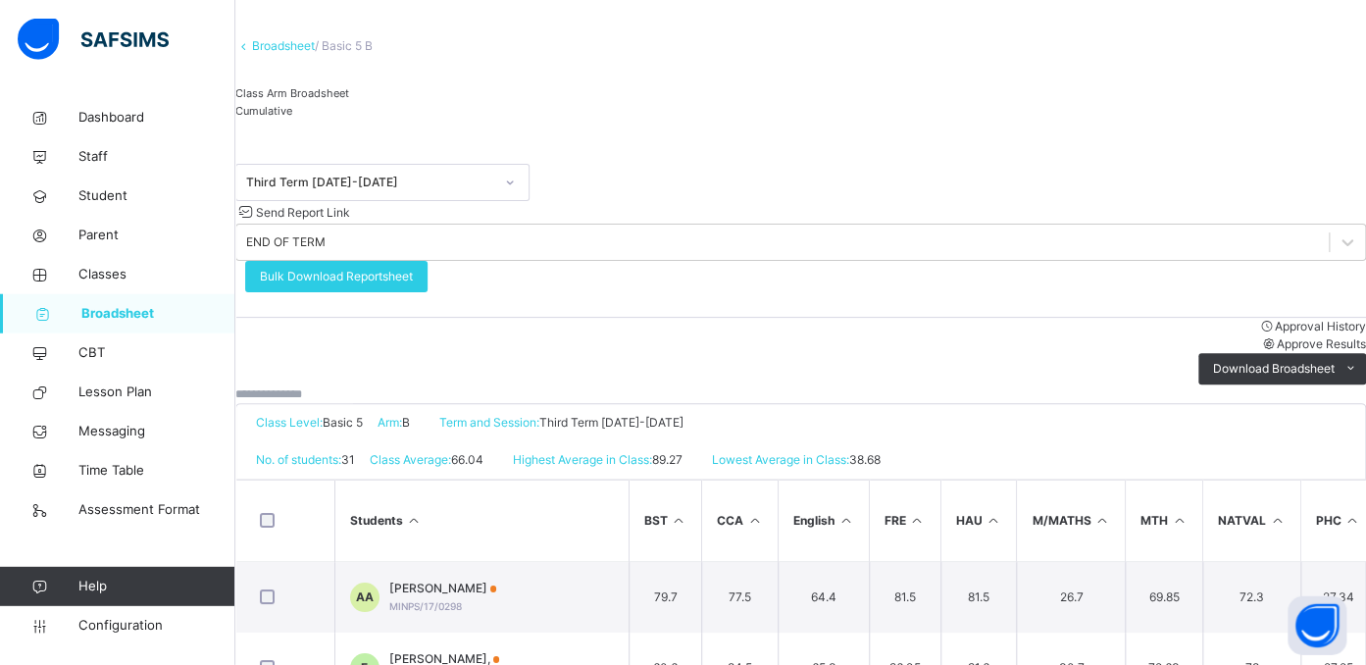
scroll to position [155, 0]
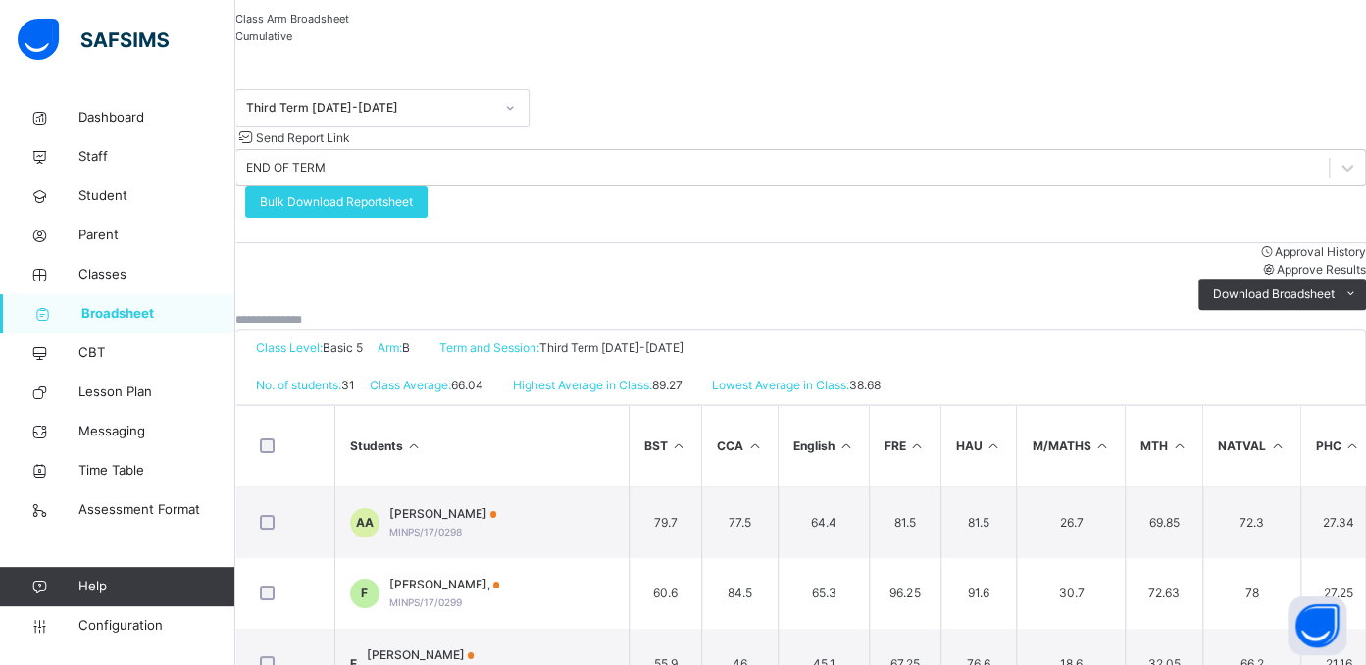
click at [353, 311] on input "text" at bounding box center [294, 320] width 118 height 18
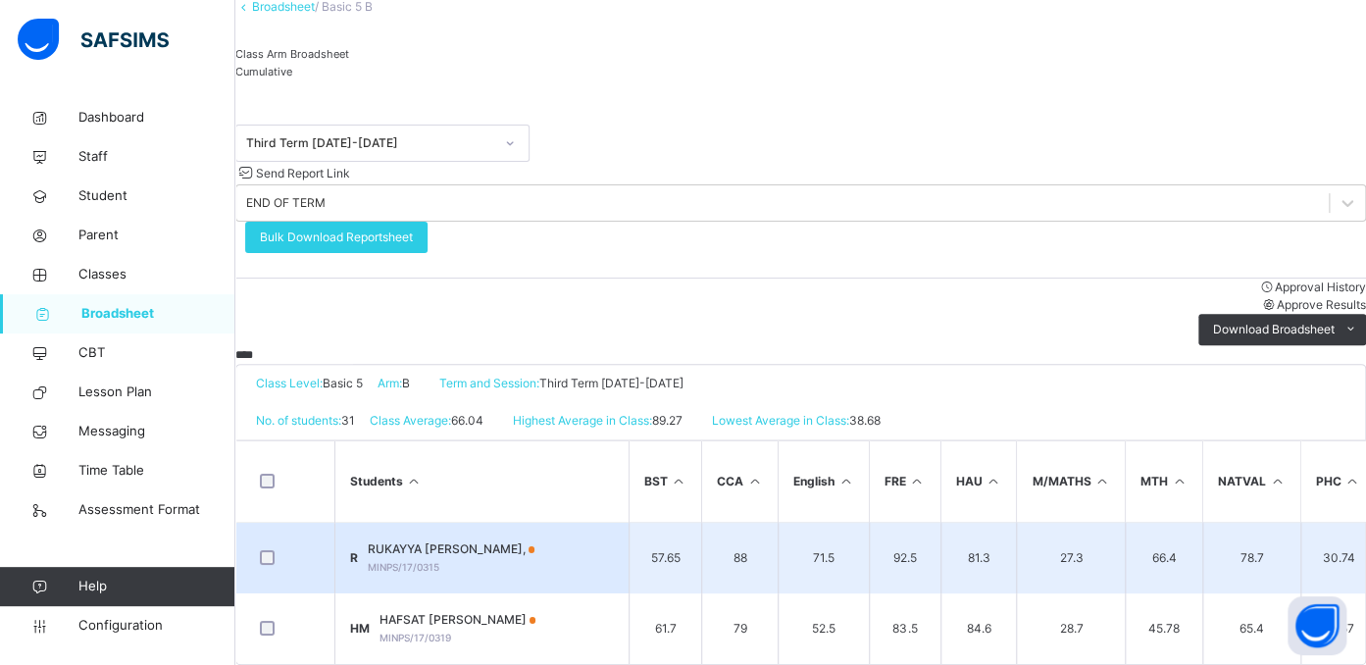
type input "****"
click at [474, 540] on span "RUKAYYA SANI LAWAL," at bounding box center [452, 549] width 168 height 18
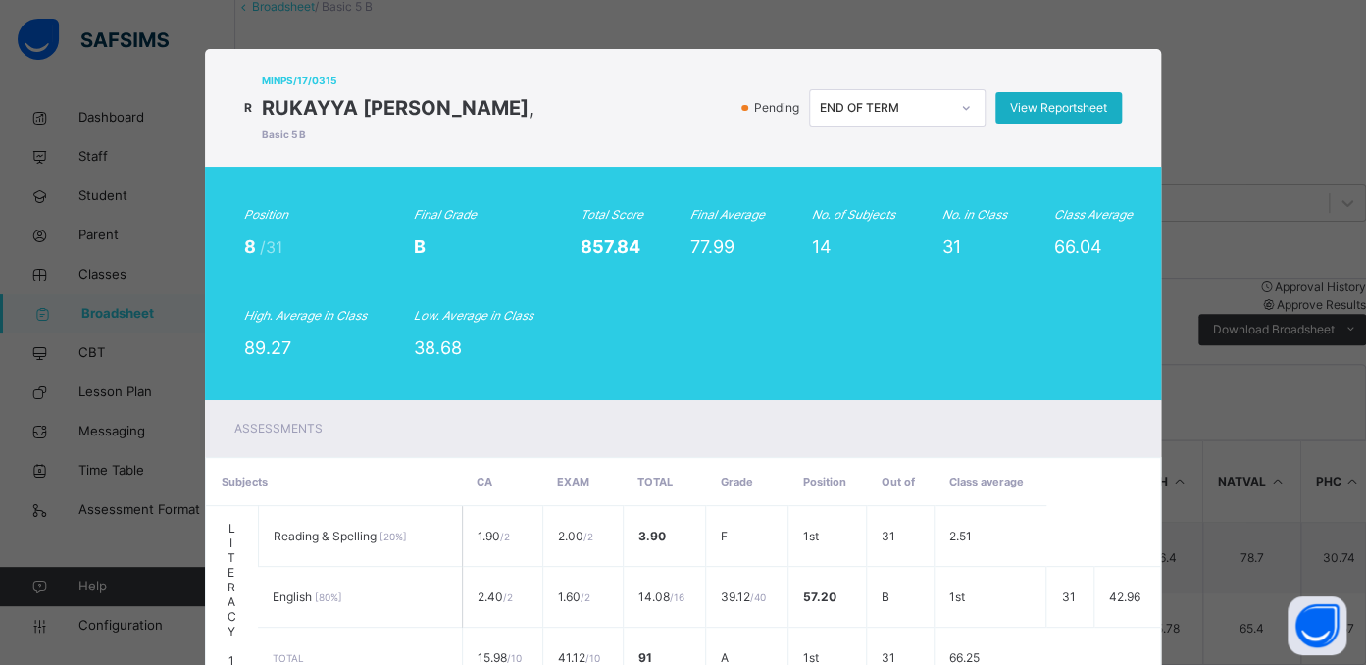
click at [1038, 109] on span "View Reportsheet" at bounding box center [1058, 108] width 97 height 18
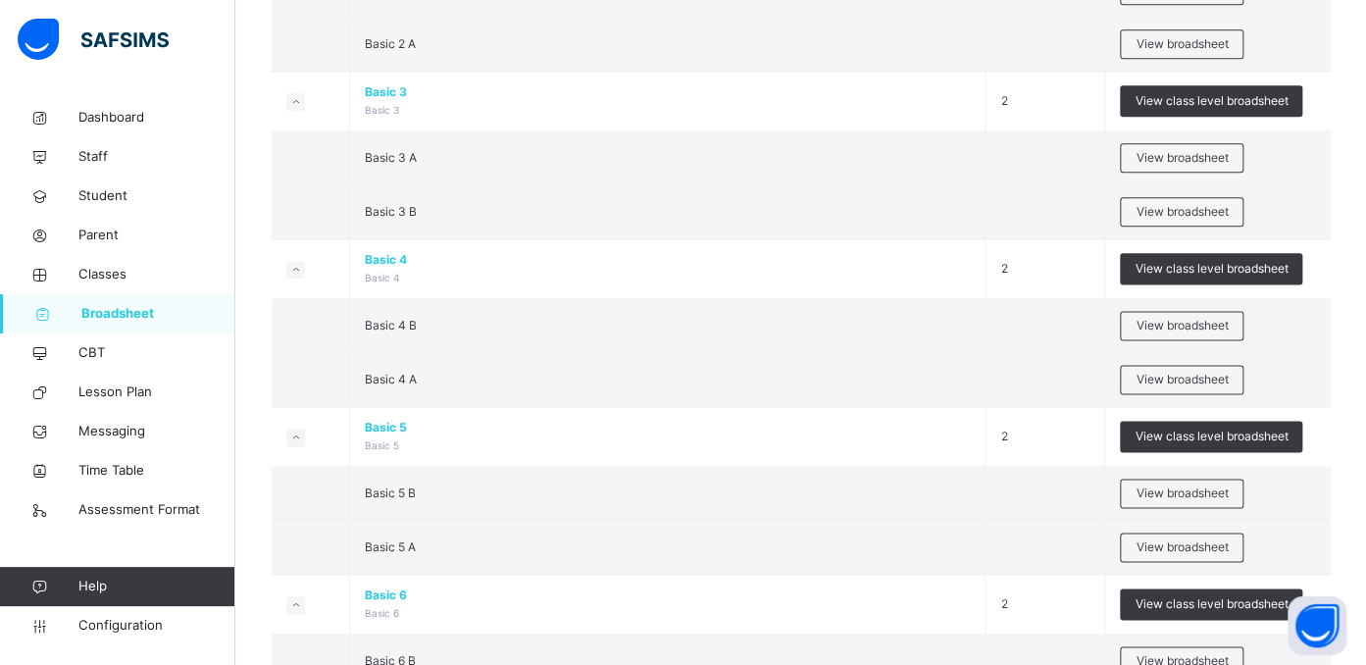
scroll to position [1009, 0]
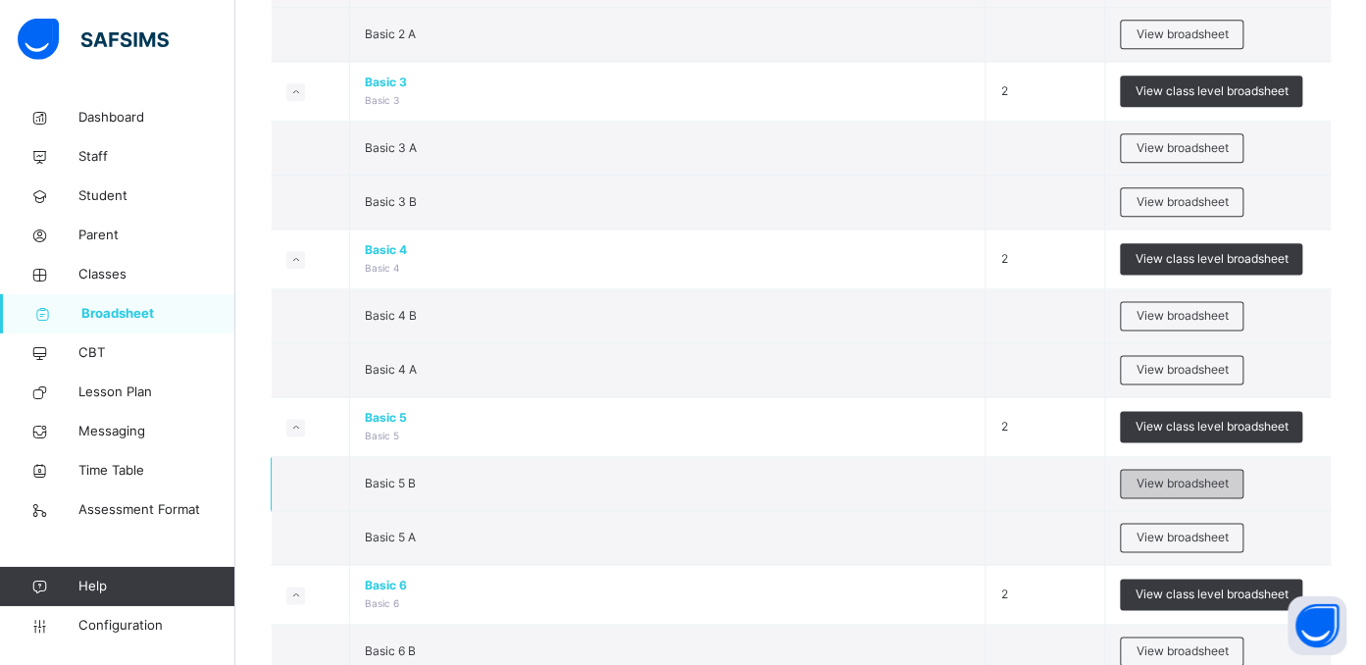
click at [1191, 484] on span "View broadsheet" at bounding box center [1182, 485] width 92 height 18
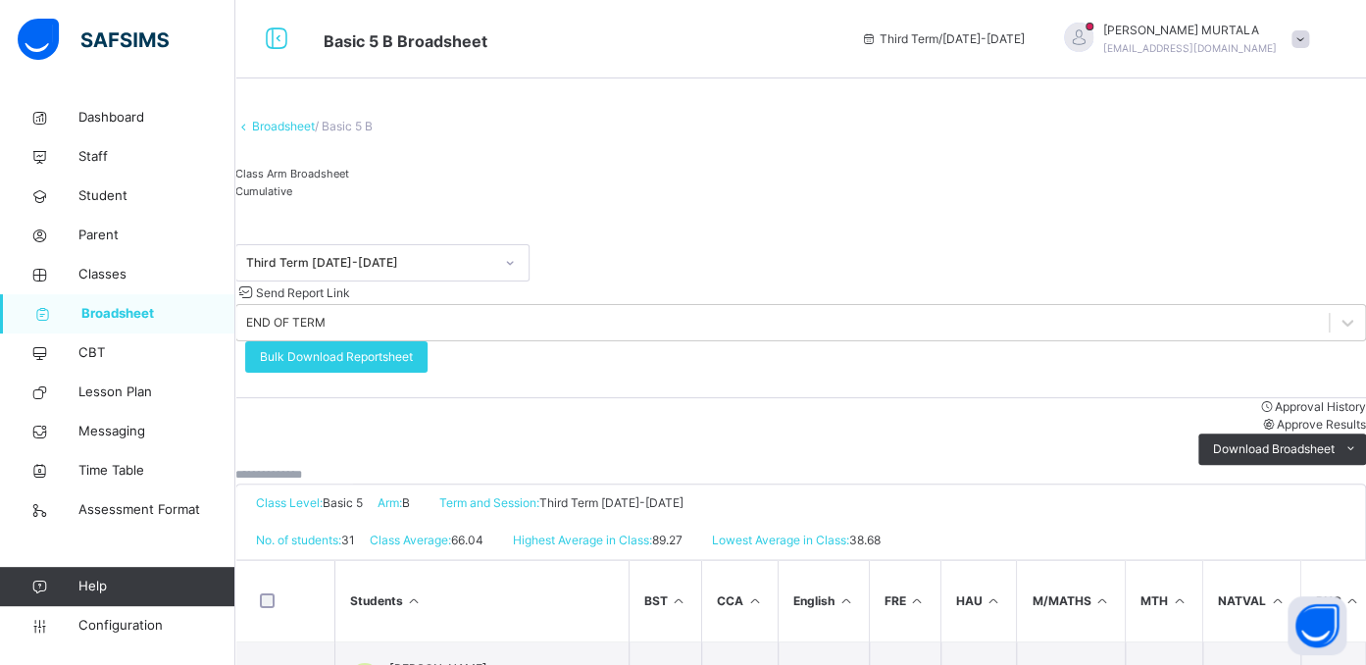
click at [292, 198] on span "Cumulative" at bounding box center [263, 191] width 57 height 14
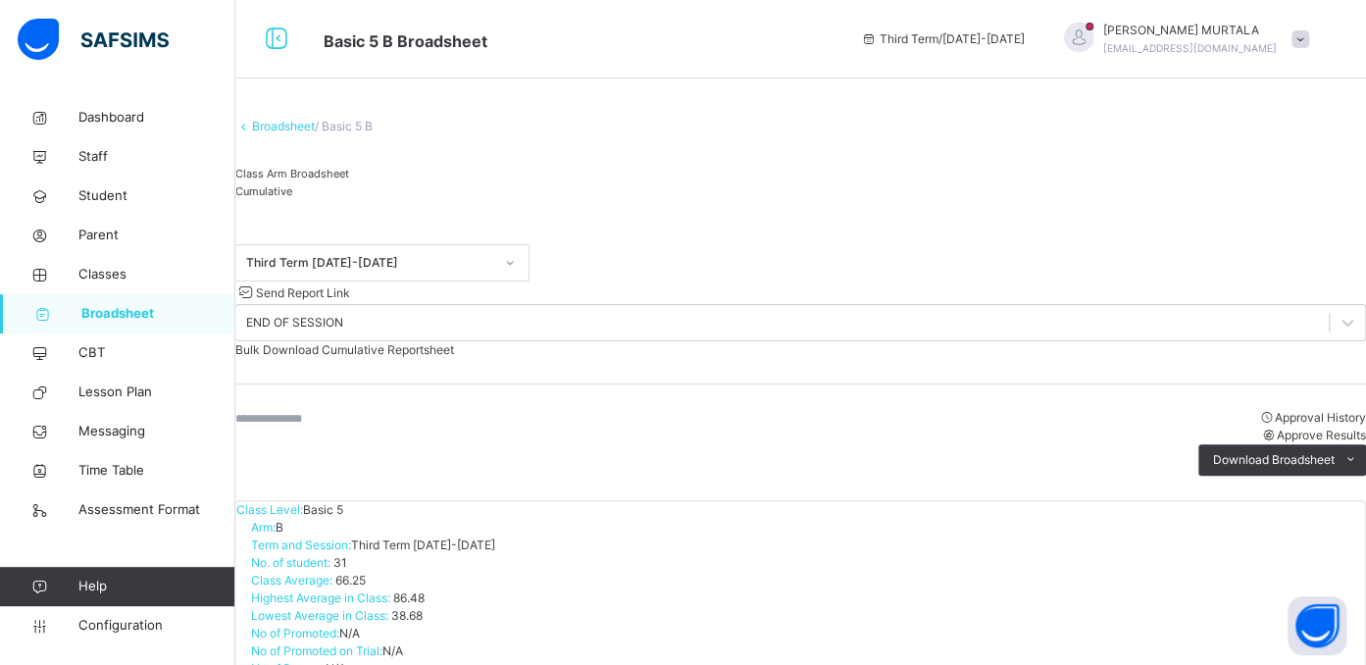
click at [353, 410] on input "text" at bounding box center [294, 419] width 118 height 18
type input "****"
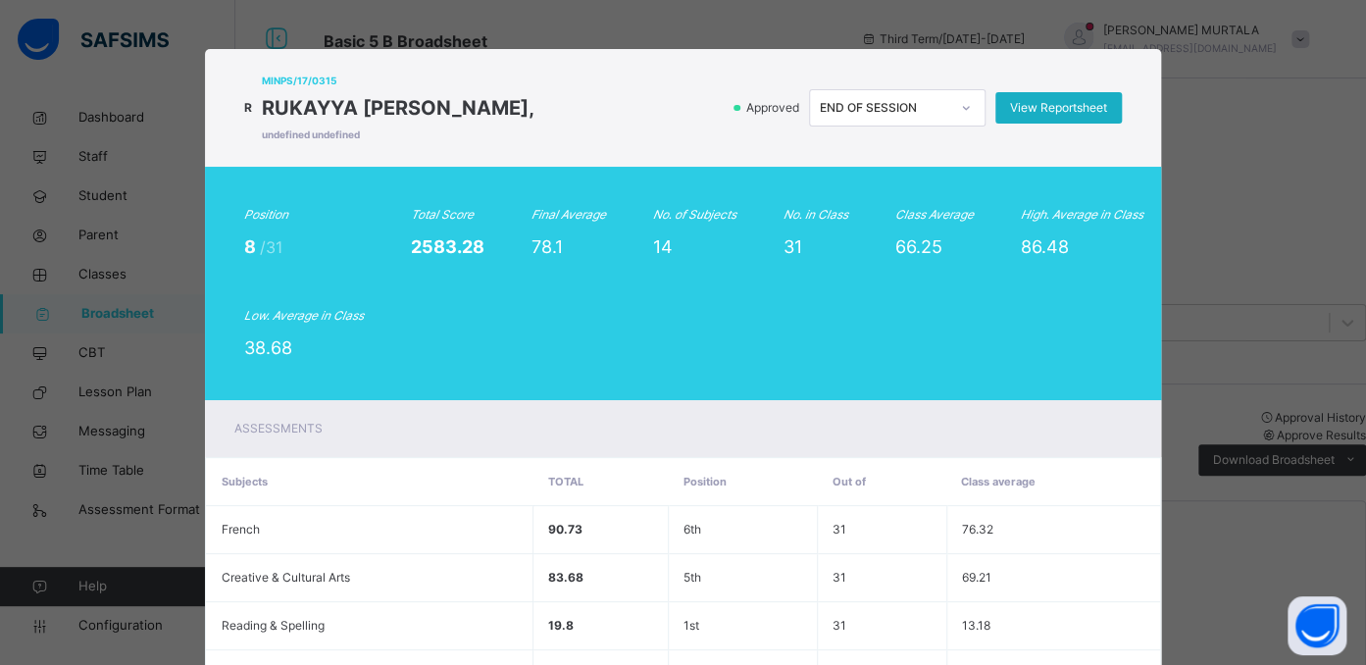
click at [1047, 101] on span "View Reportsheet" at bounding box center [1058, 108] width 97 height 18
click at [963, 109] on icon at bounding box center [966, 108] width 7 height 4
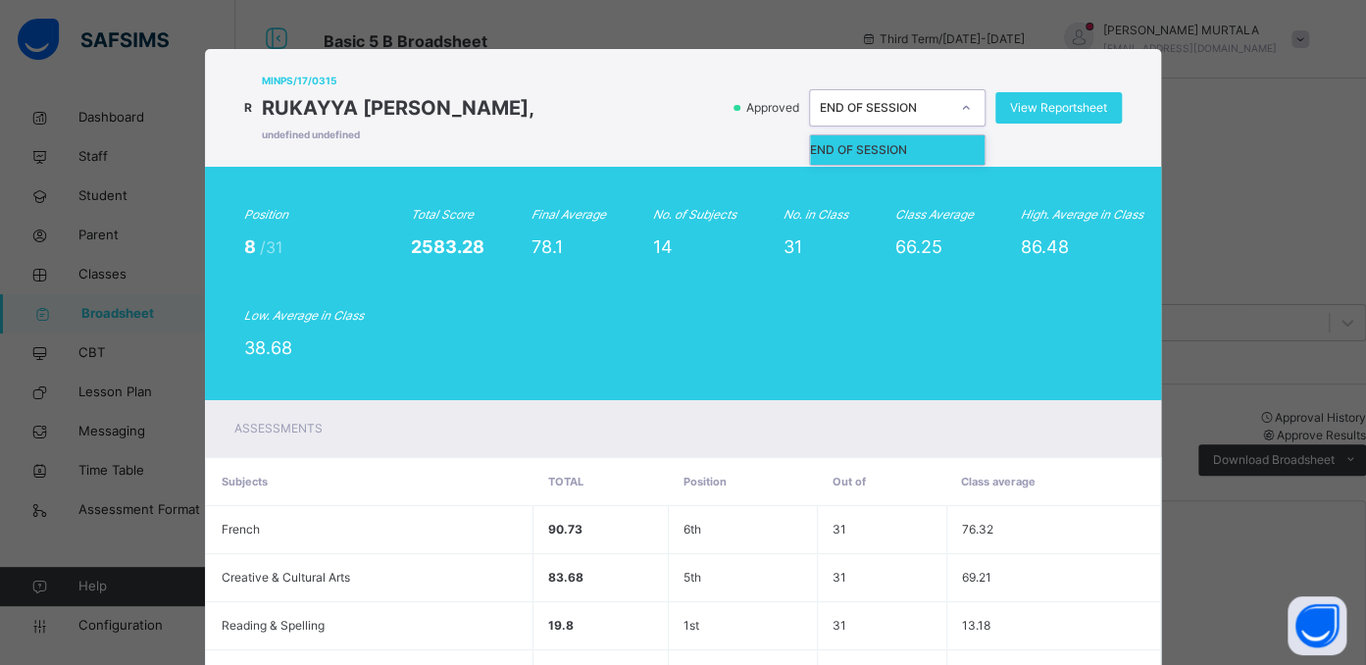
click at [961, 109] on icon at bounding box center [966, 108] width 12 height 20
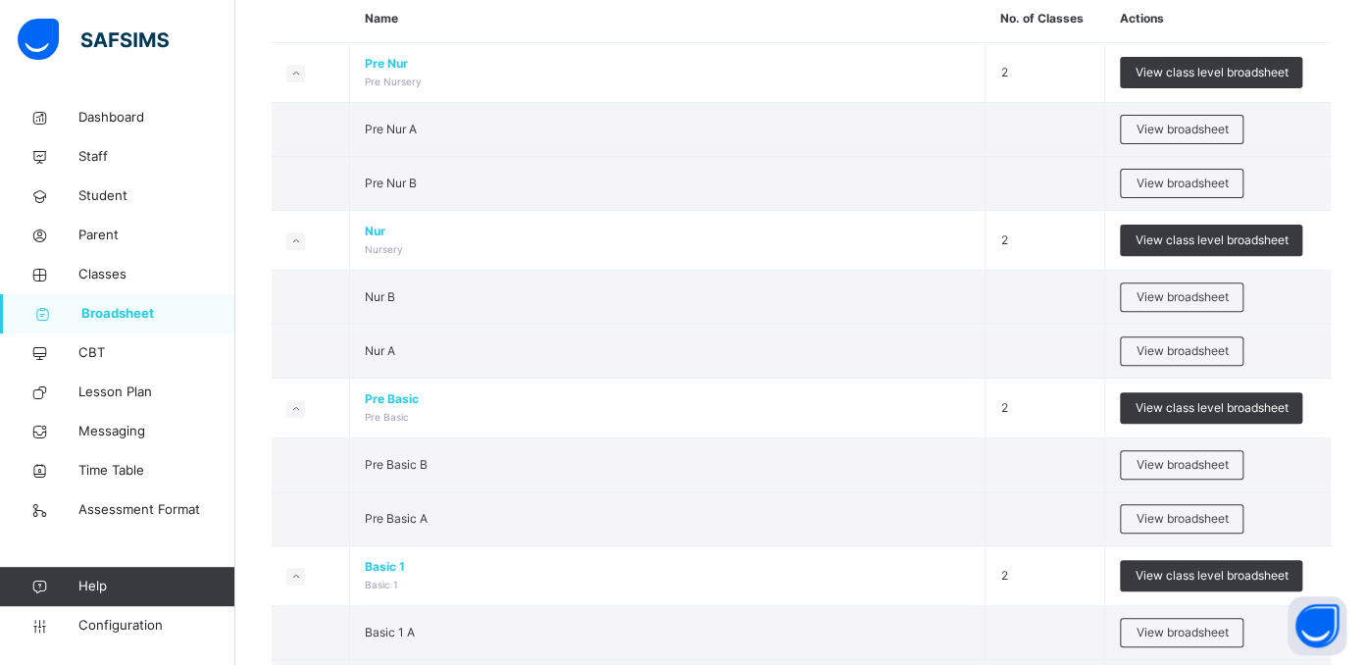
scroll to position [195, 0]
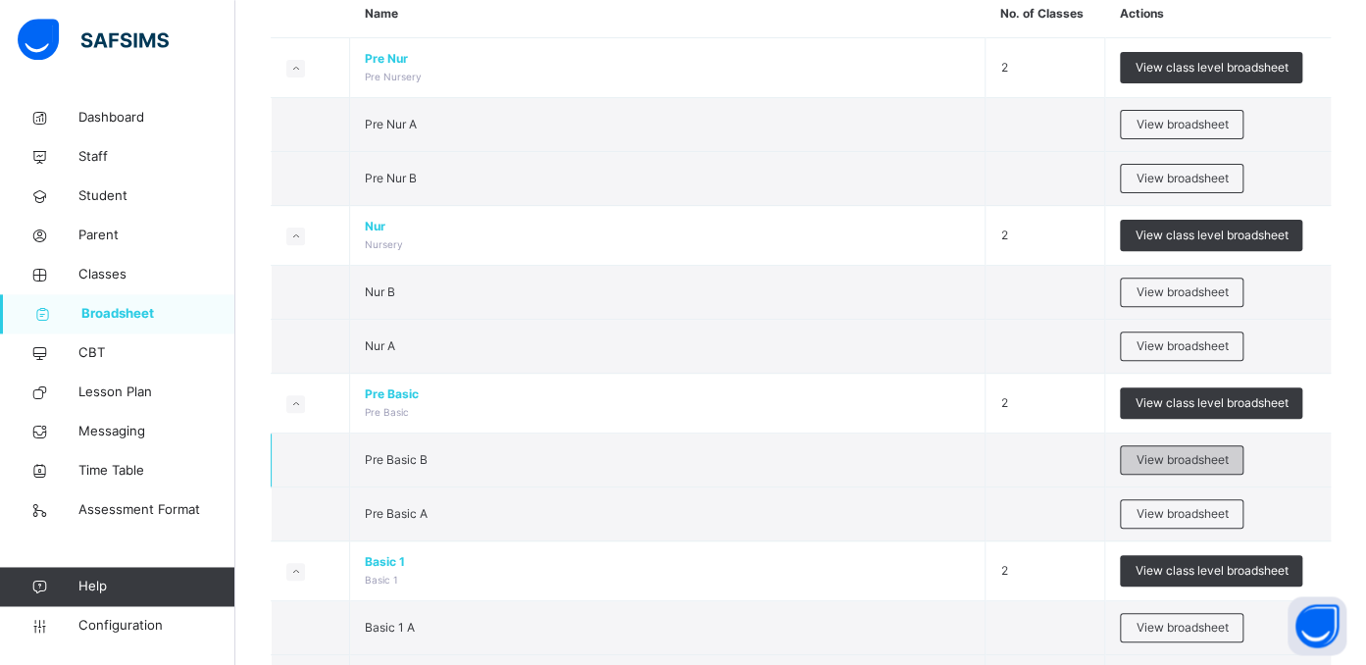
click at [1180, 453] on span "View broadsheet" at bounding box center [1182, 460] width 92 height 18
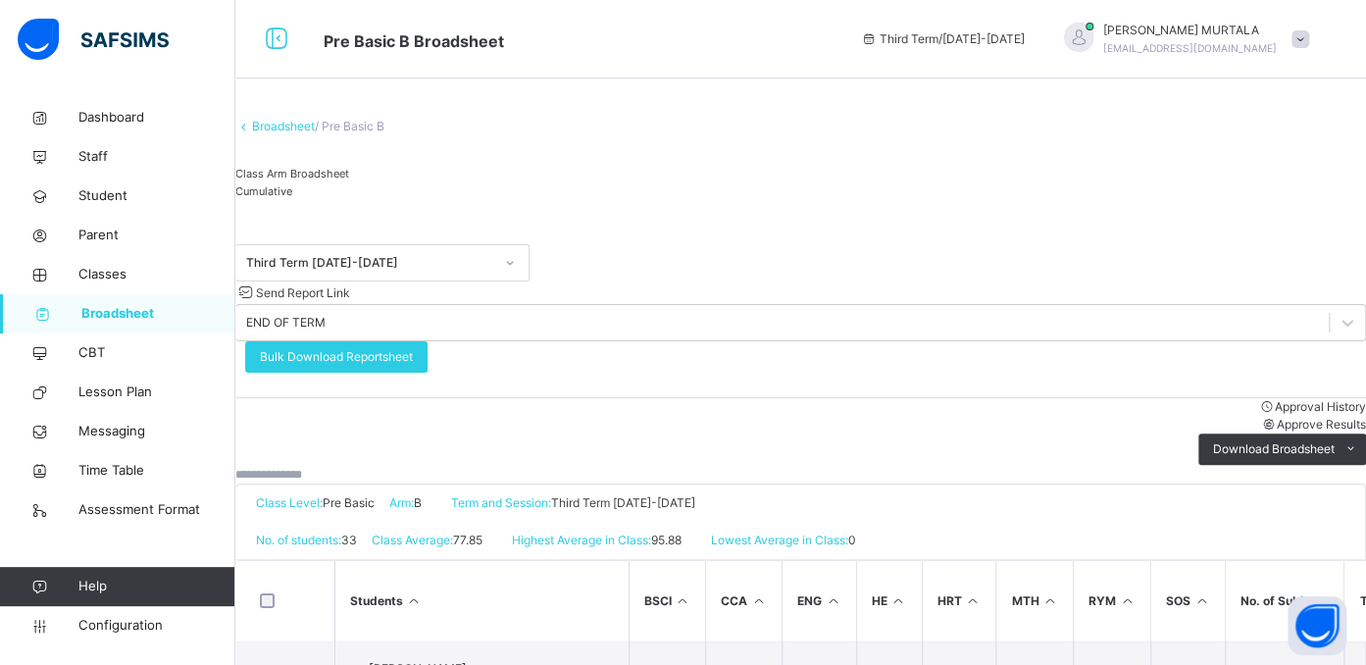
click at [353, 466] on input "text" at bounding box center [294, 475] width 118 height 18
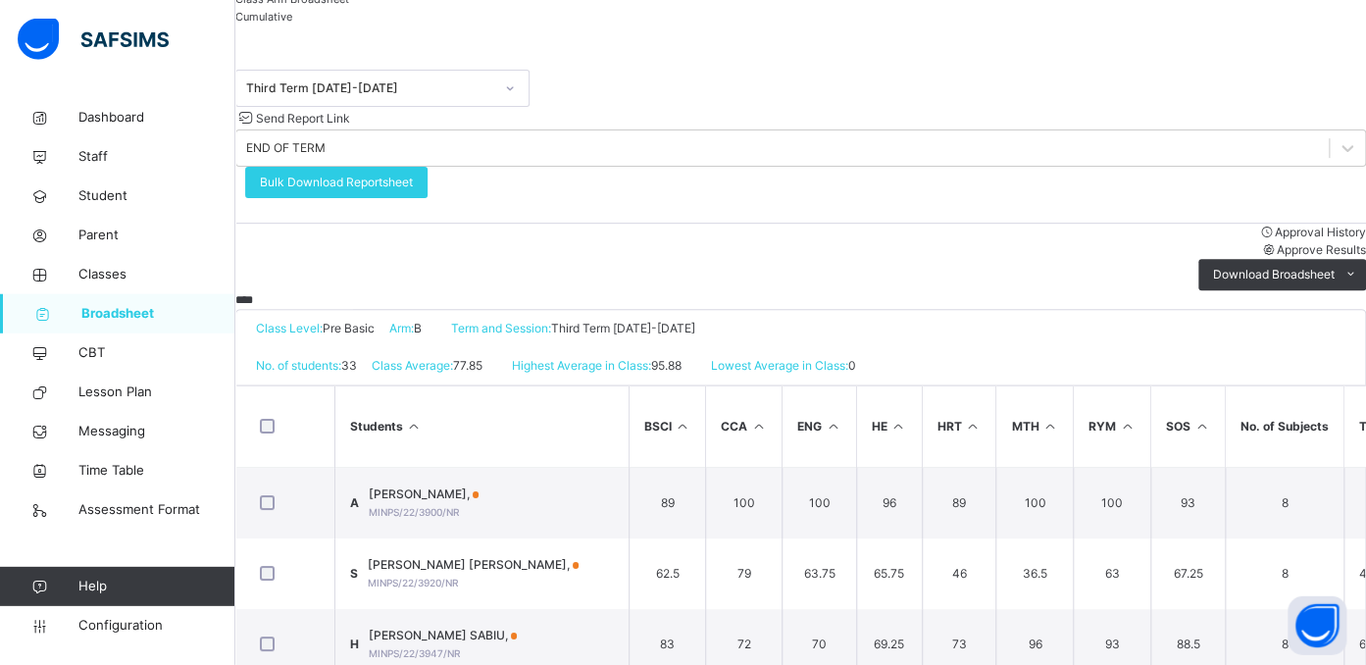
scroll to position [207, 0]
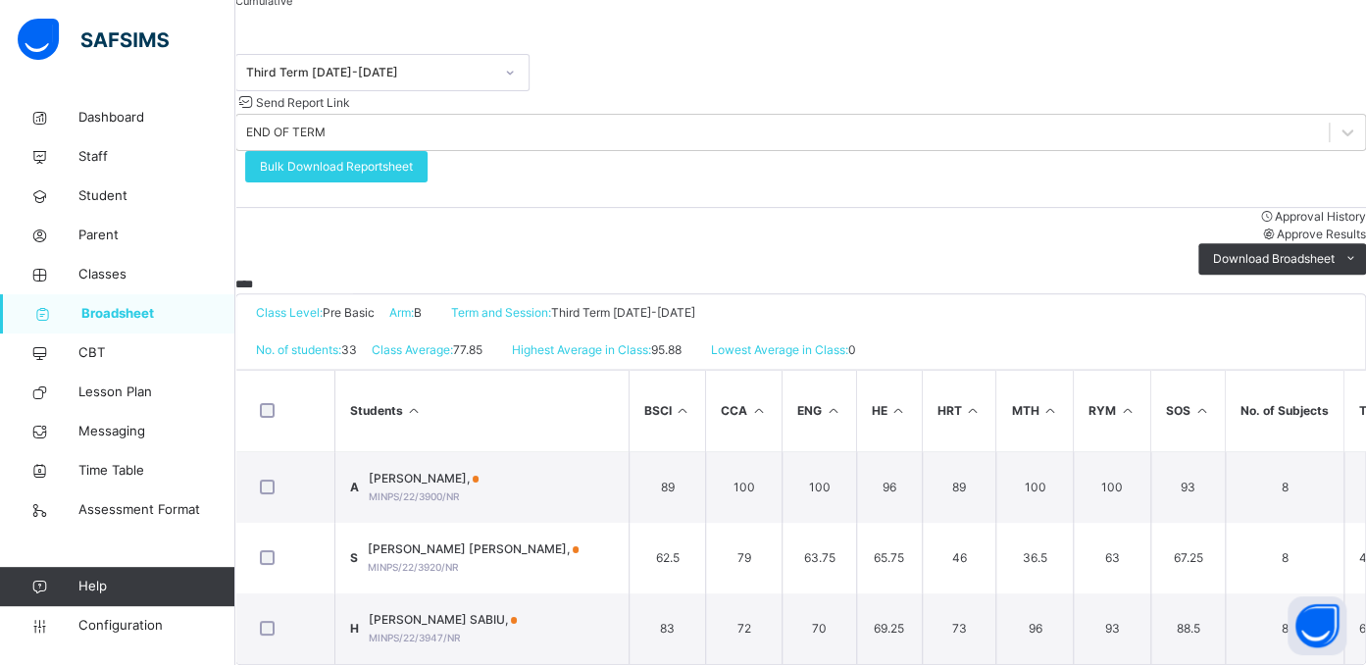
click at [303, 276] on input "****" at bounding box center [294, 285] width 118 height 18
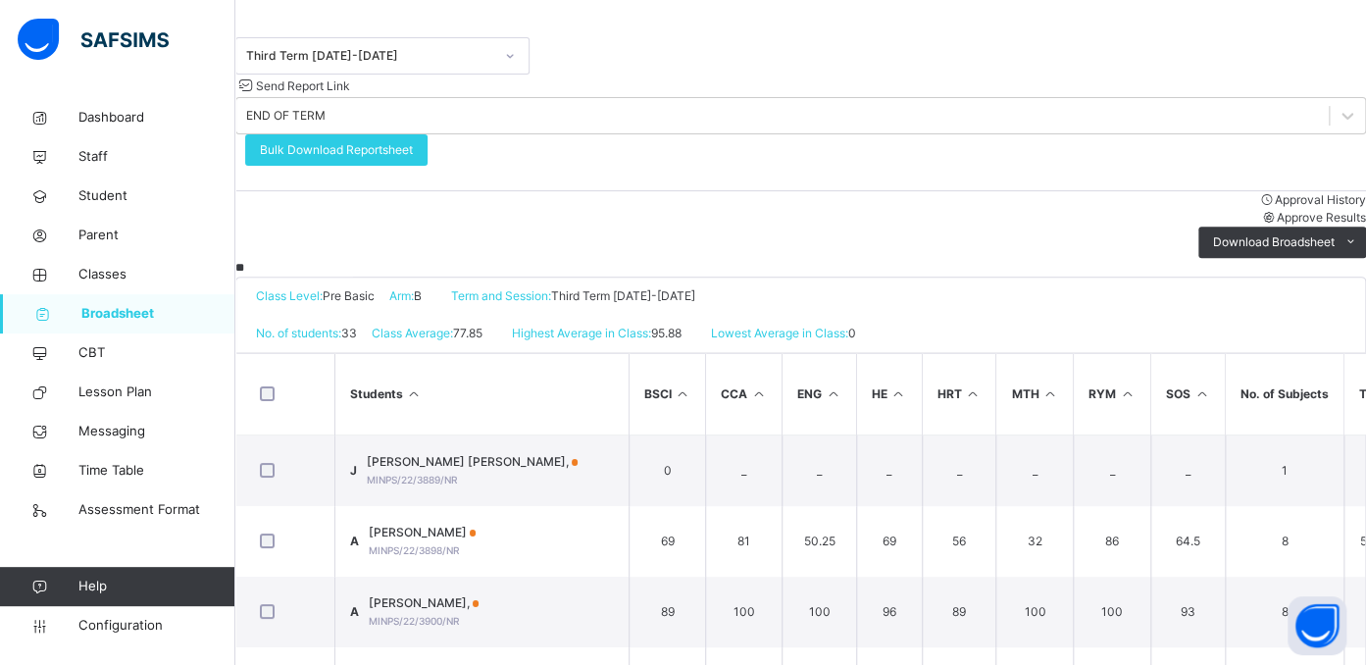
type input "*"
type input "****"
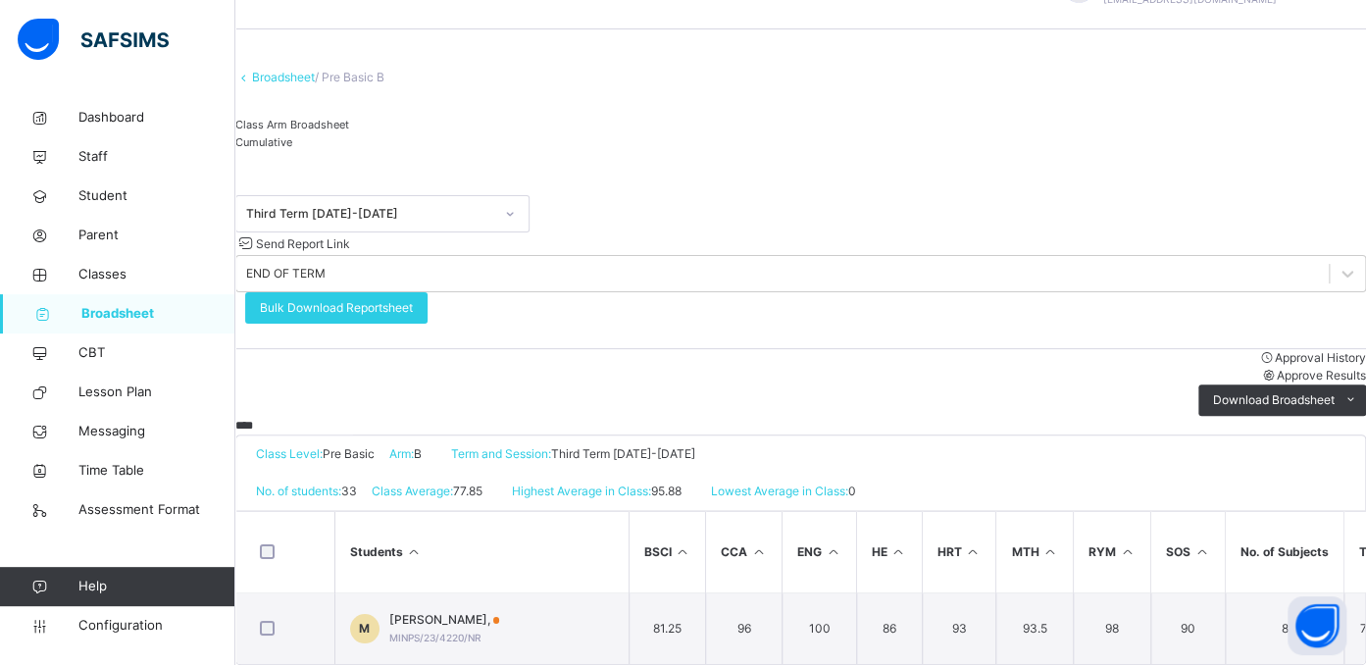
scroll to position [84, 0]
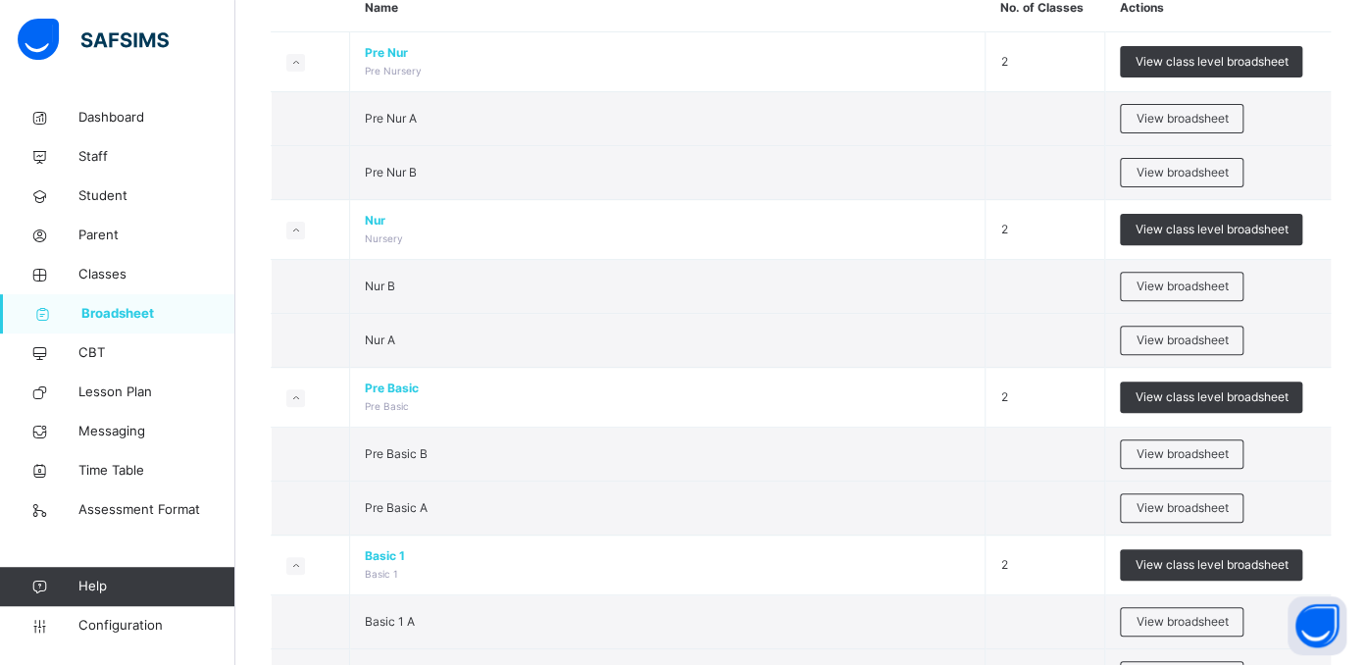
scroll to position [207, 0]
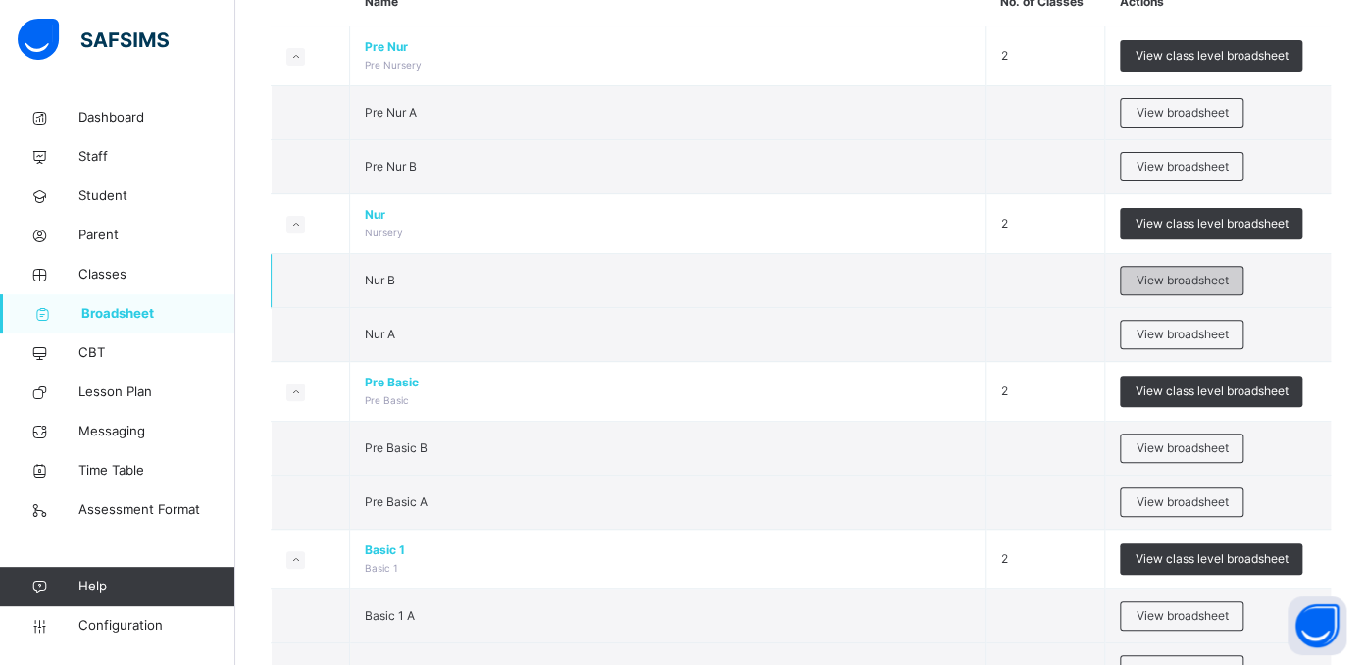
click at [1190, 272] on span "View broadsheet" at bounding box center [1182, 281] width 92 height 18
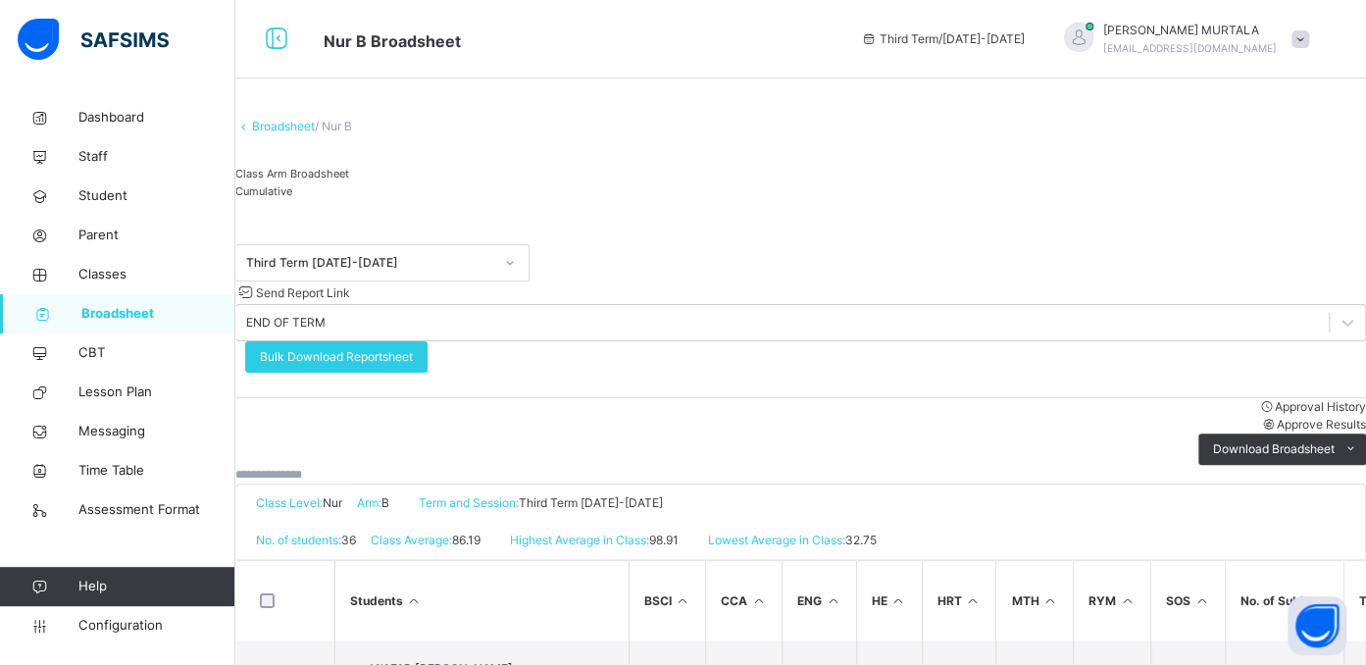
click at [353, 466] on input "text" at bounding box center [294, 475] width 118 height 18
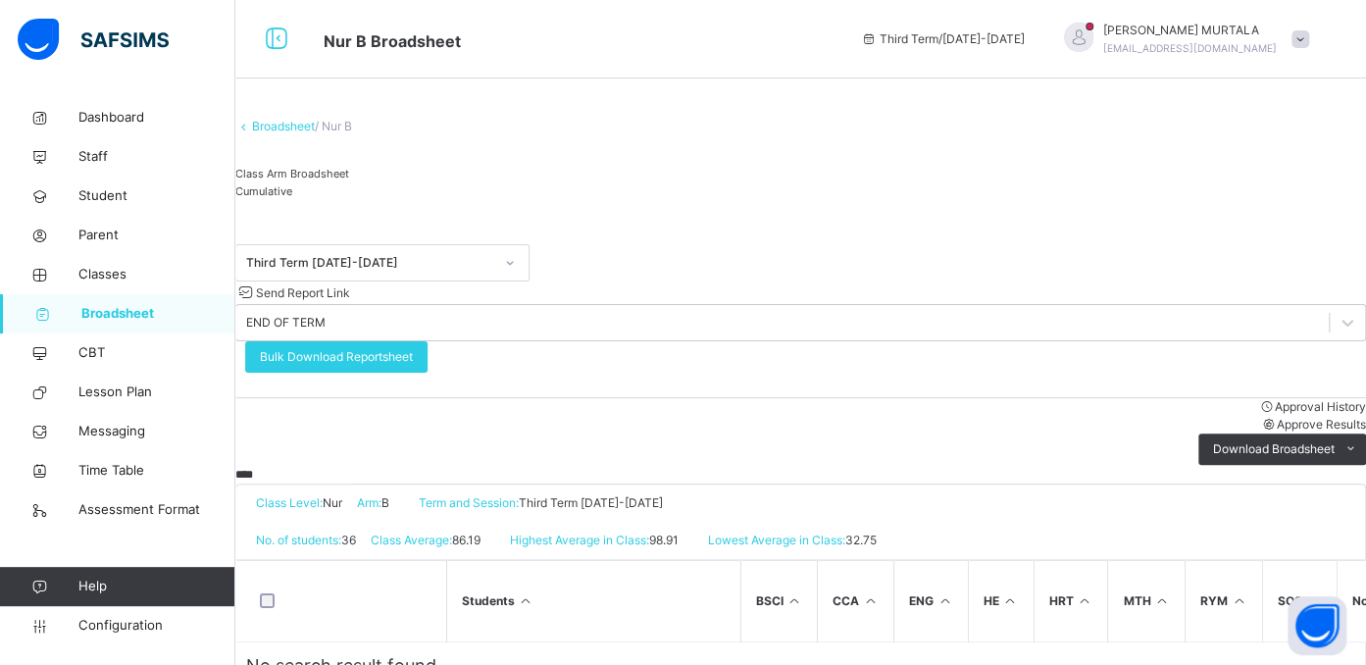
scroll to position [59, 0]
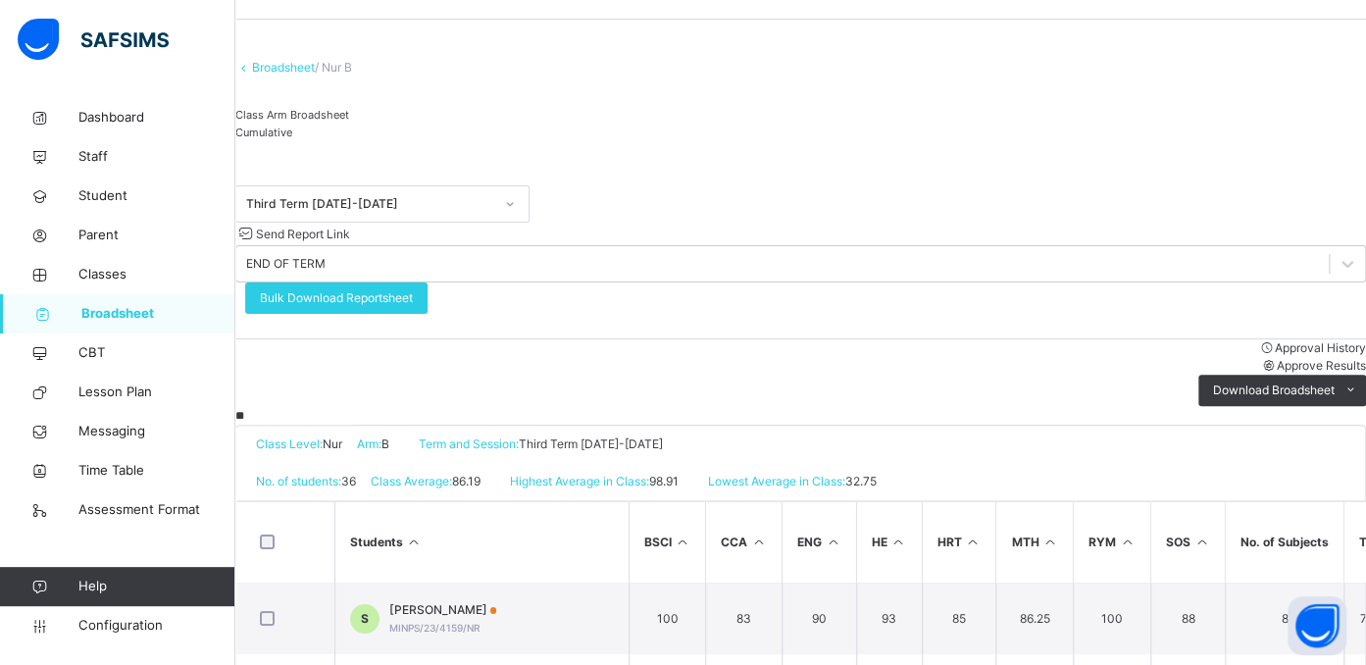
type input "*"
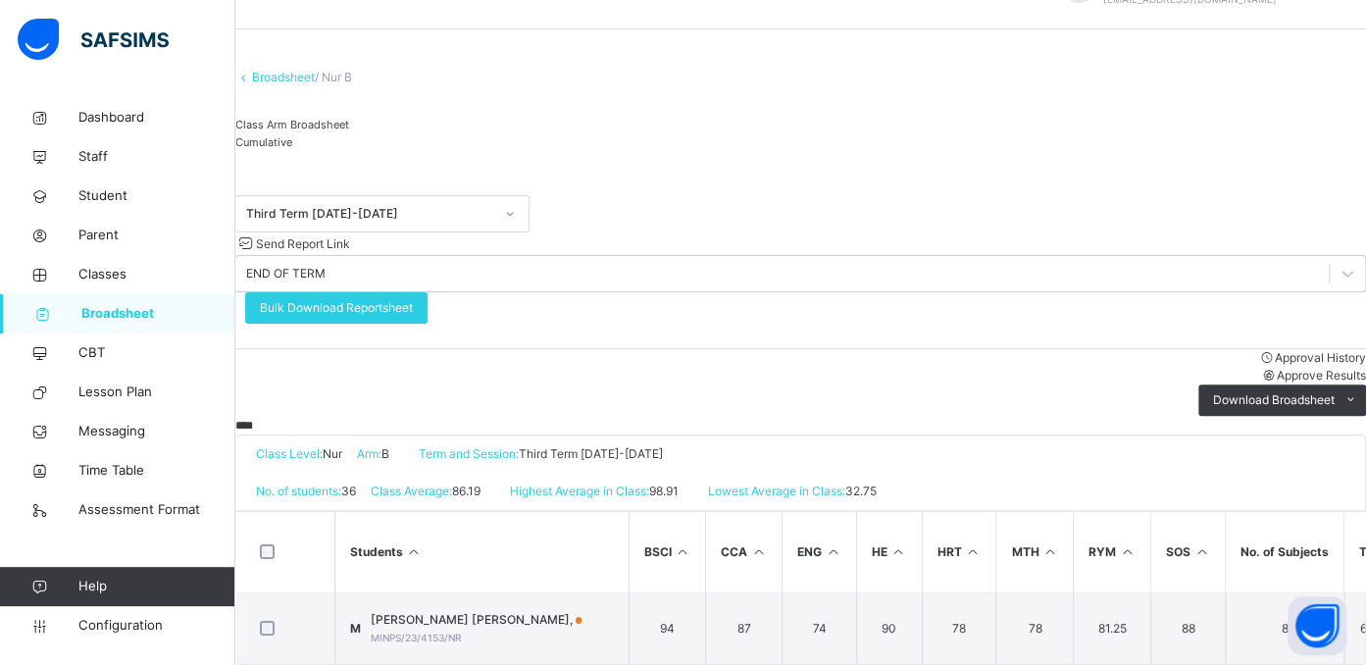
type input "*****"
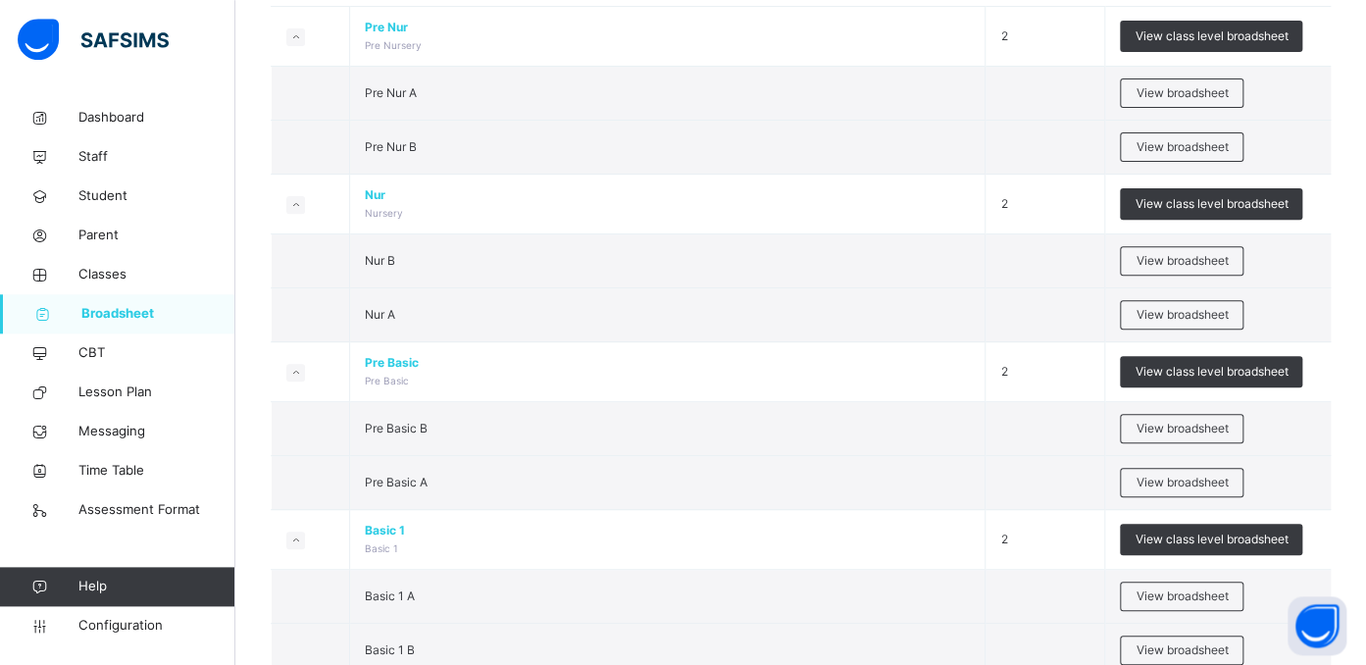
scroll to position [259, 0]
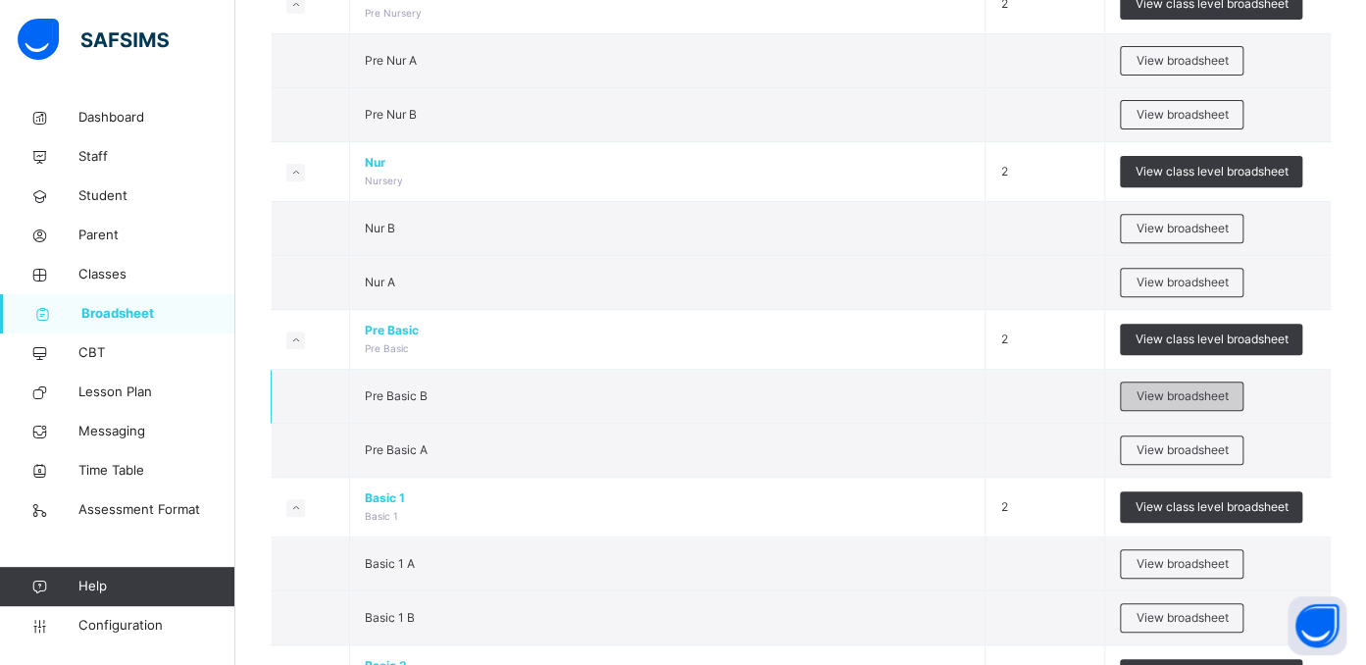
click at [1176, 394] on span "View broadsheet" at bounding box center [1182, 396] width 92 height 18
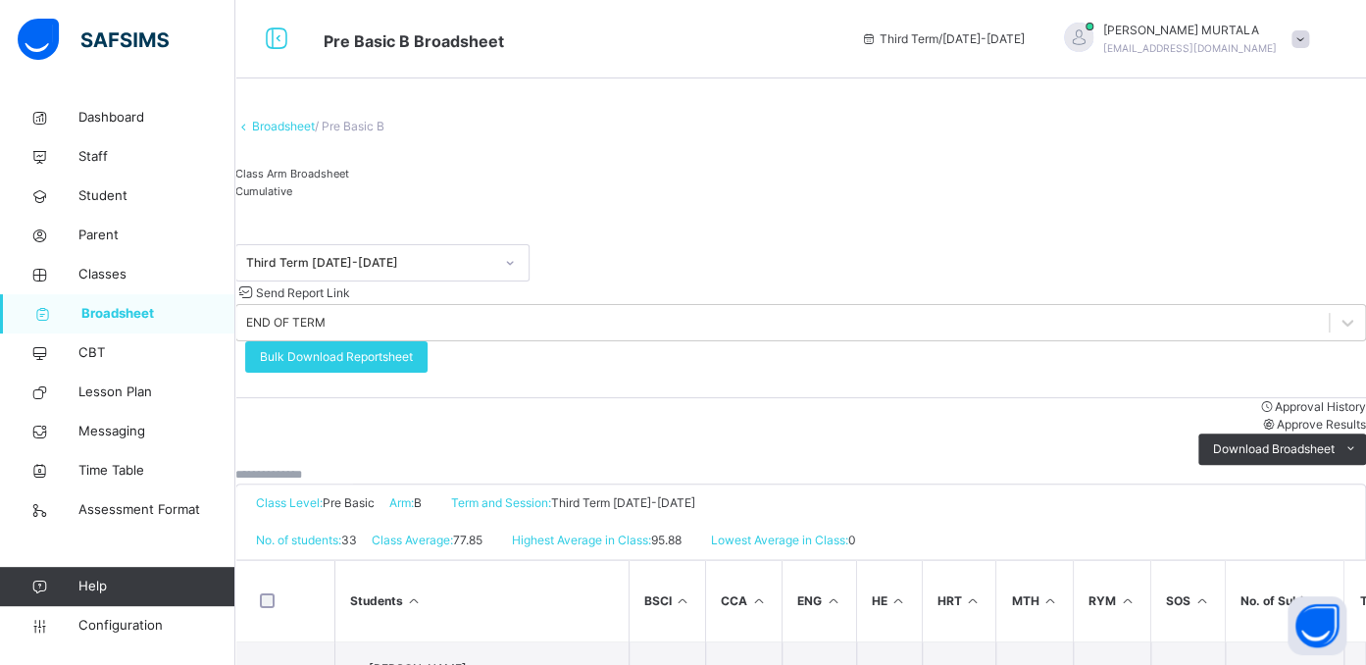
click at [353, 466] on input "text" at bounding box center [294, 475] width 118 height 18
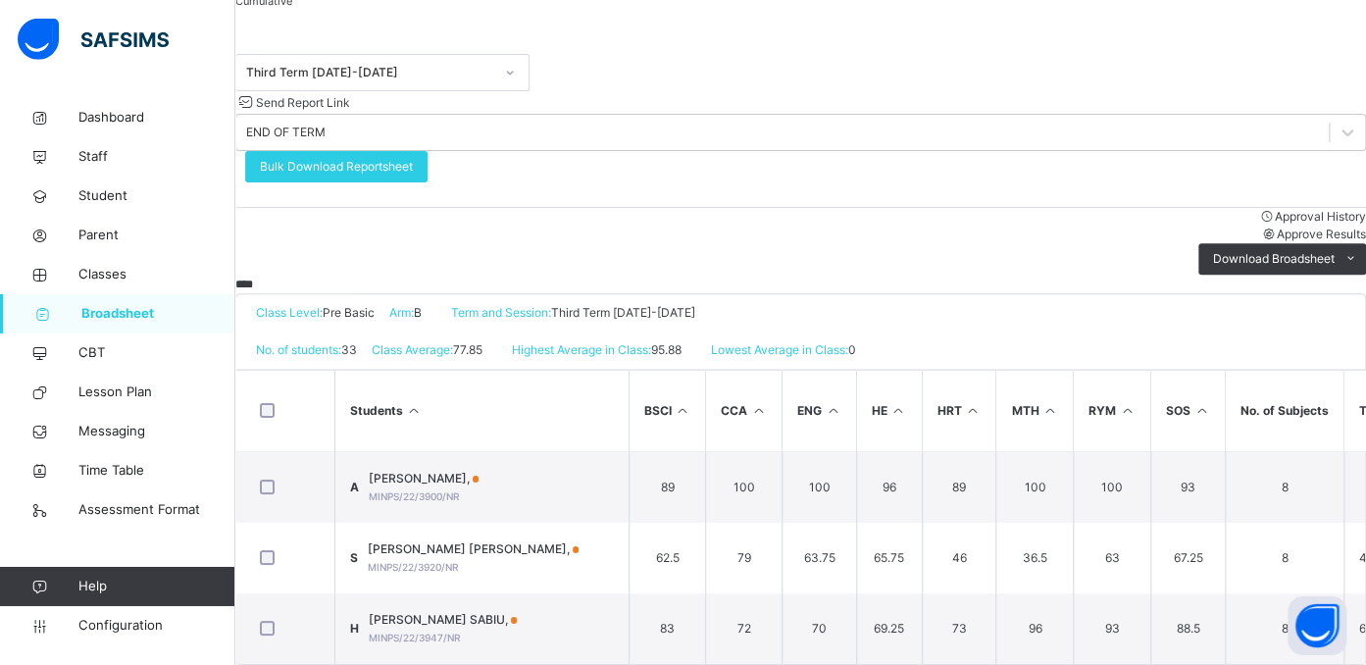
scroll to position [207, 0]
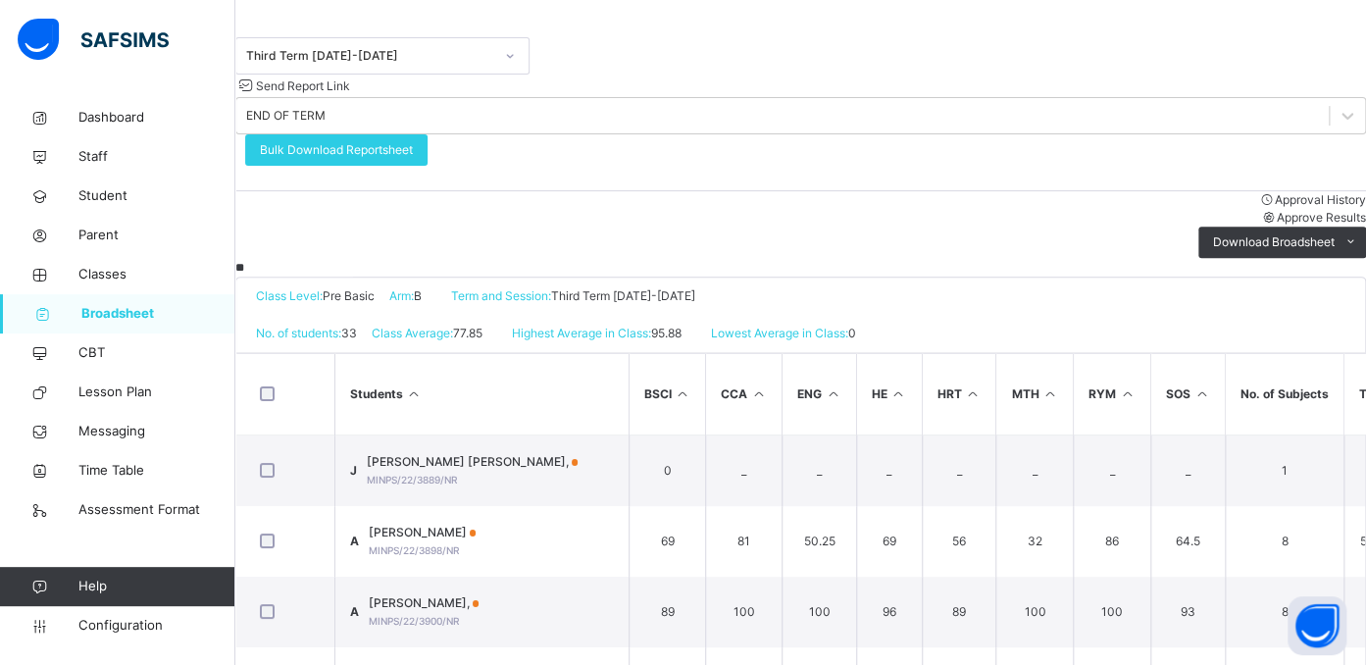
type input "*"
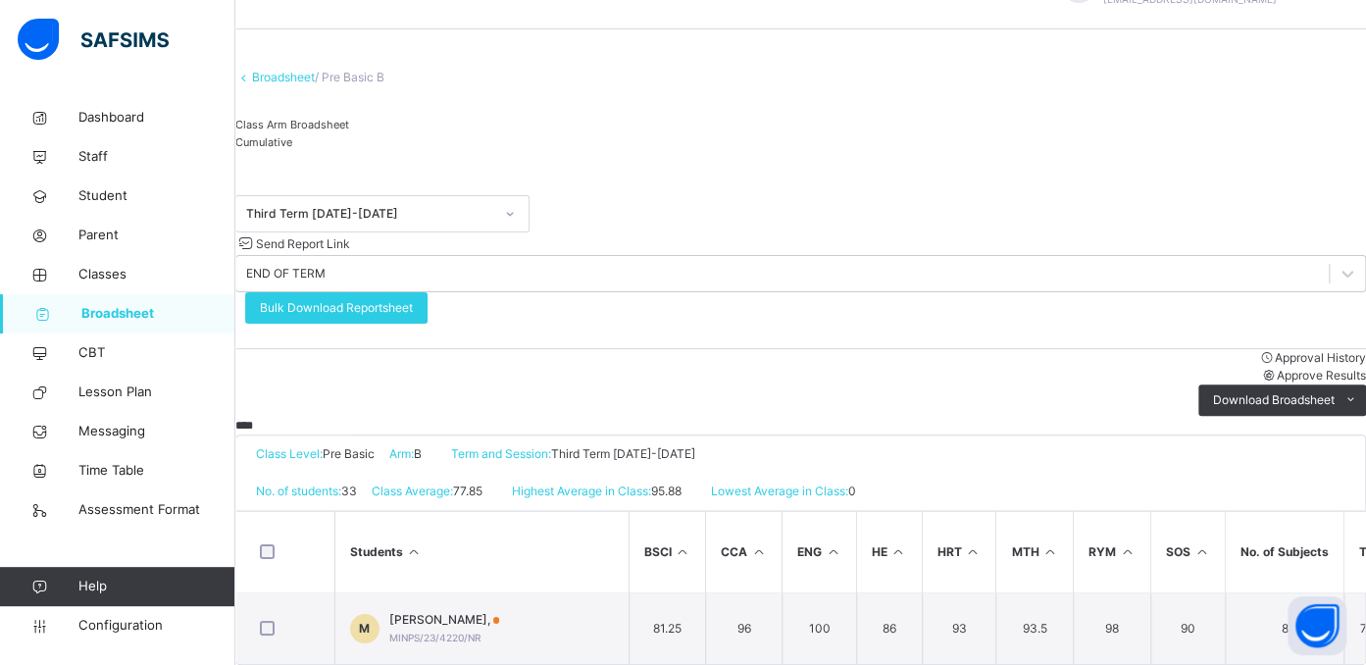
scroll to position [84, 0]
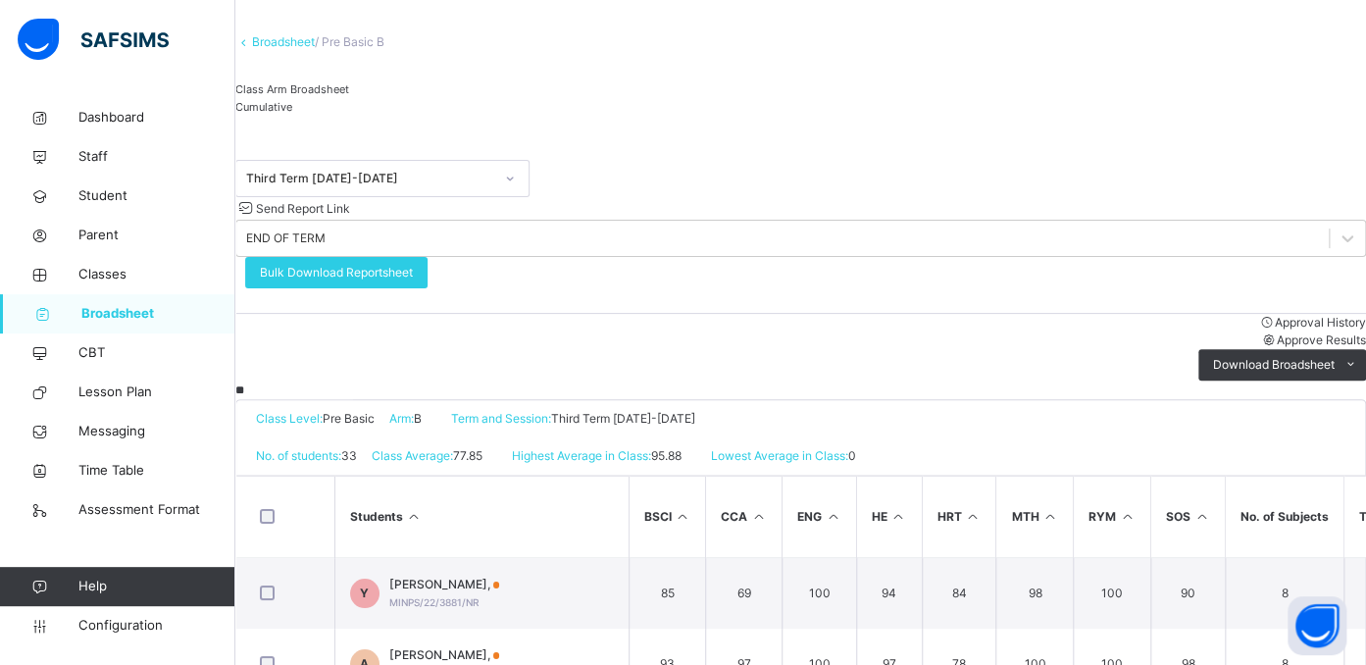
type input "*"
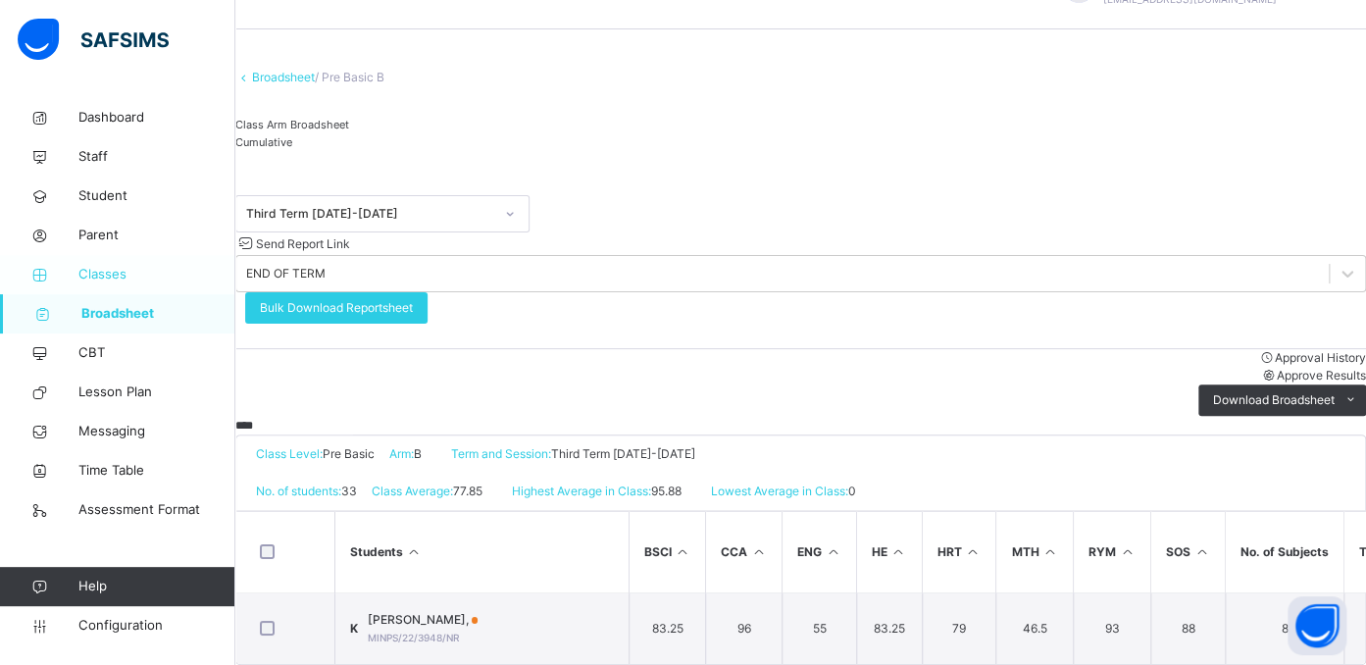
type input "****"
click at [98, 274] on span "Classes" at bounding box center [156, 275] width 157 height 20
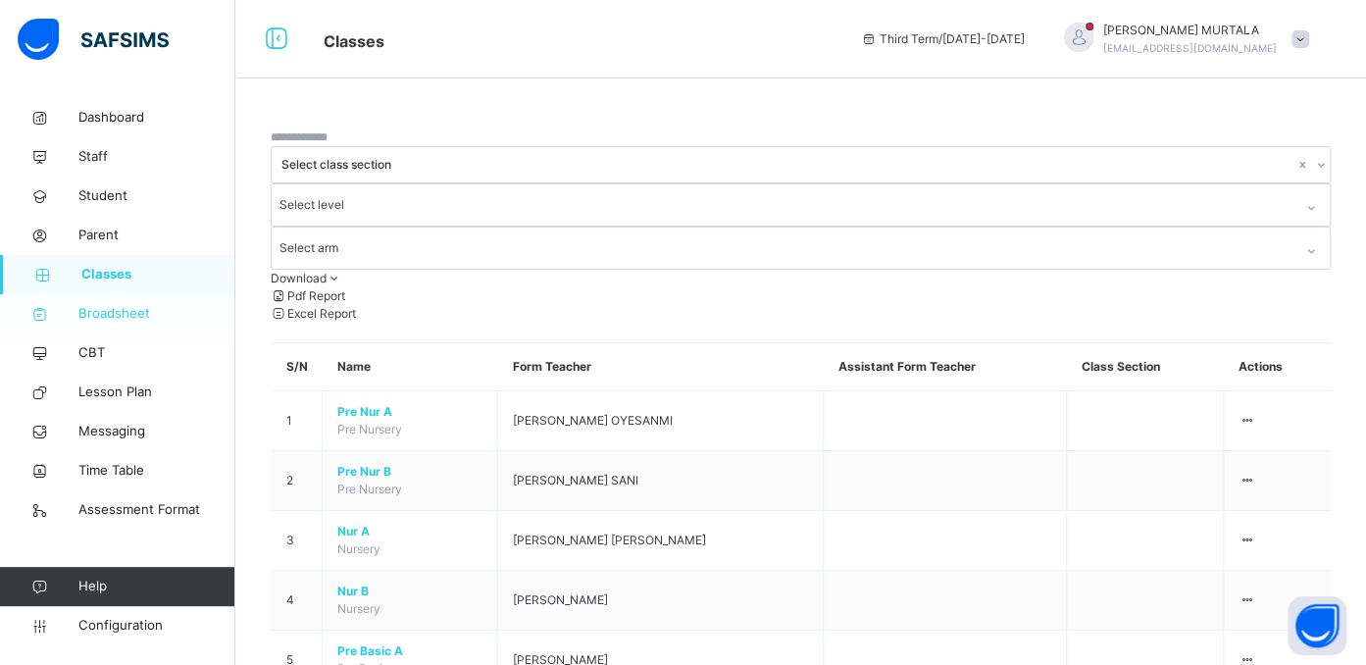
click at [105, 312] on span "Broadsheet" at bounding box center [156, 314] width 157 height 20
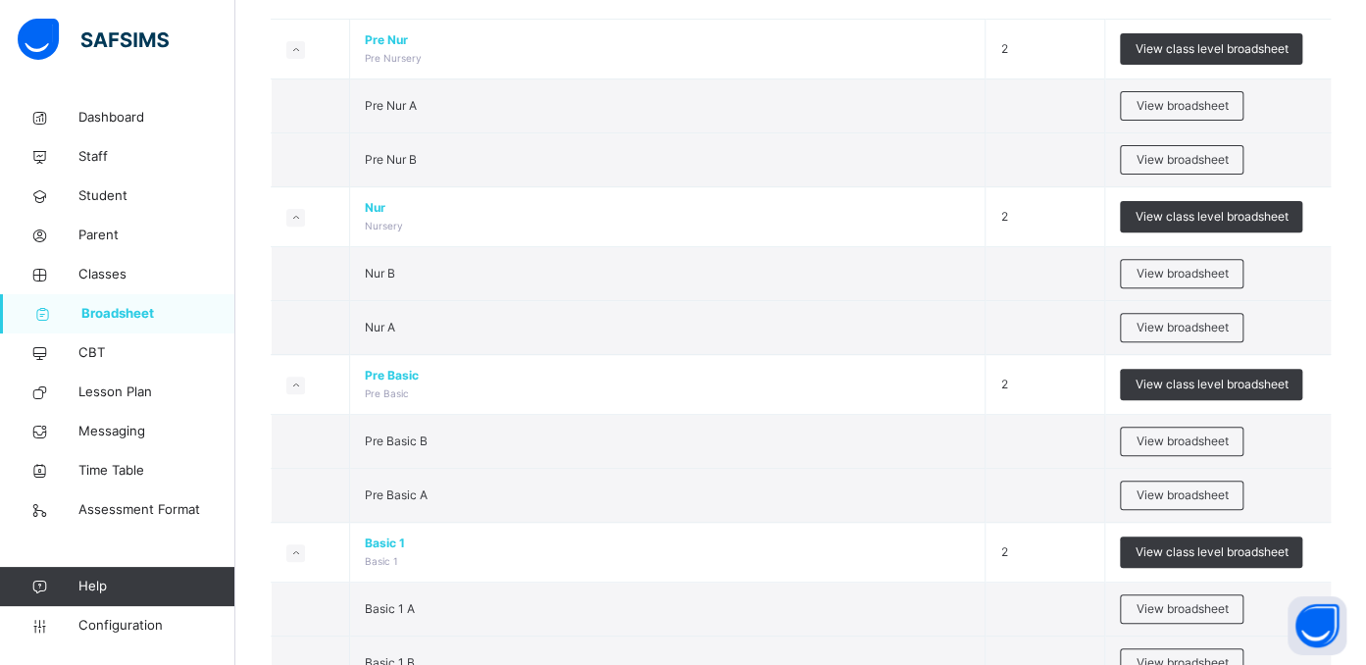
scroll to position [219, 0]
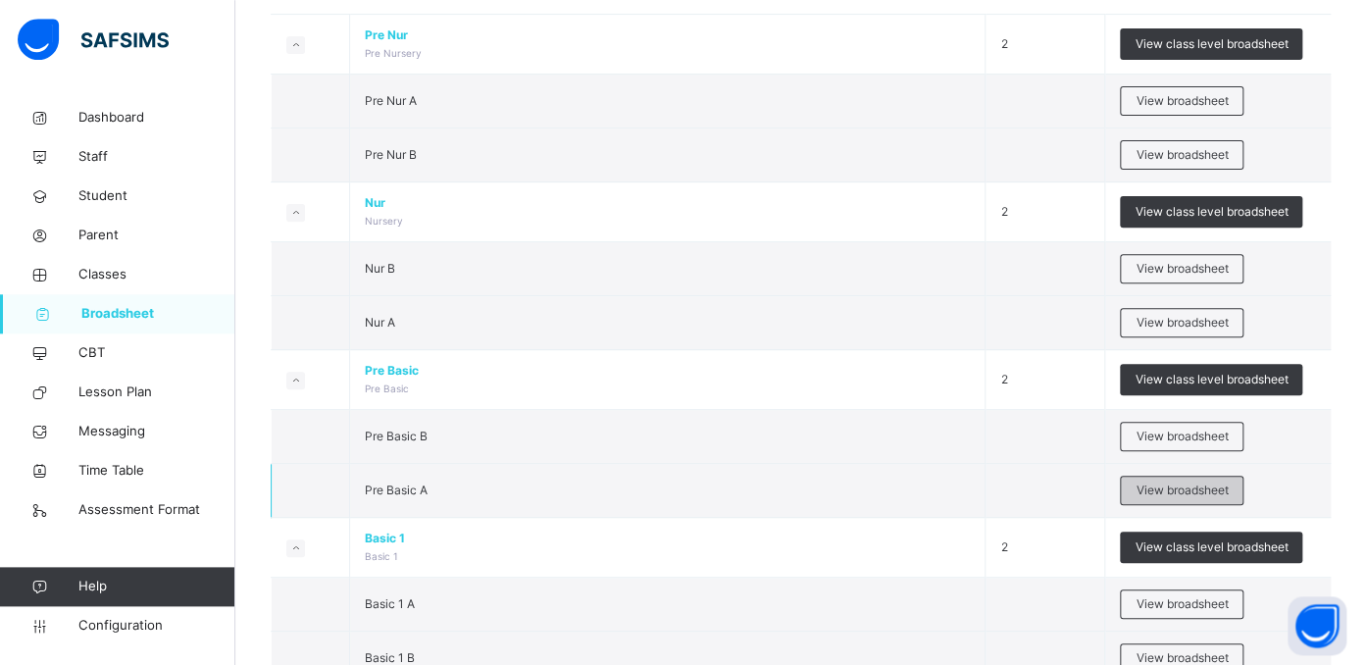
click at [1175, 481] on span "View broadsheet" at bounding box center [1182, 490] width 92 height 18
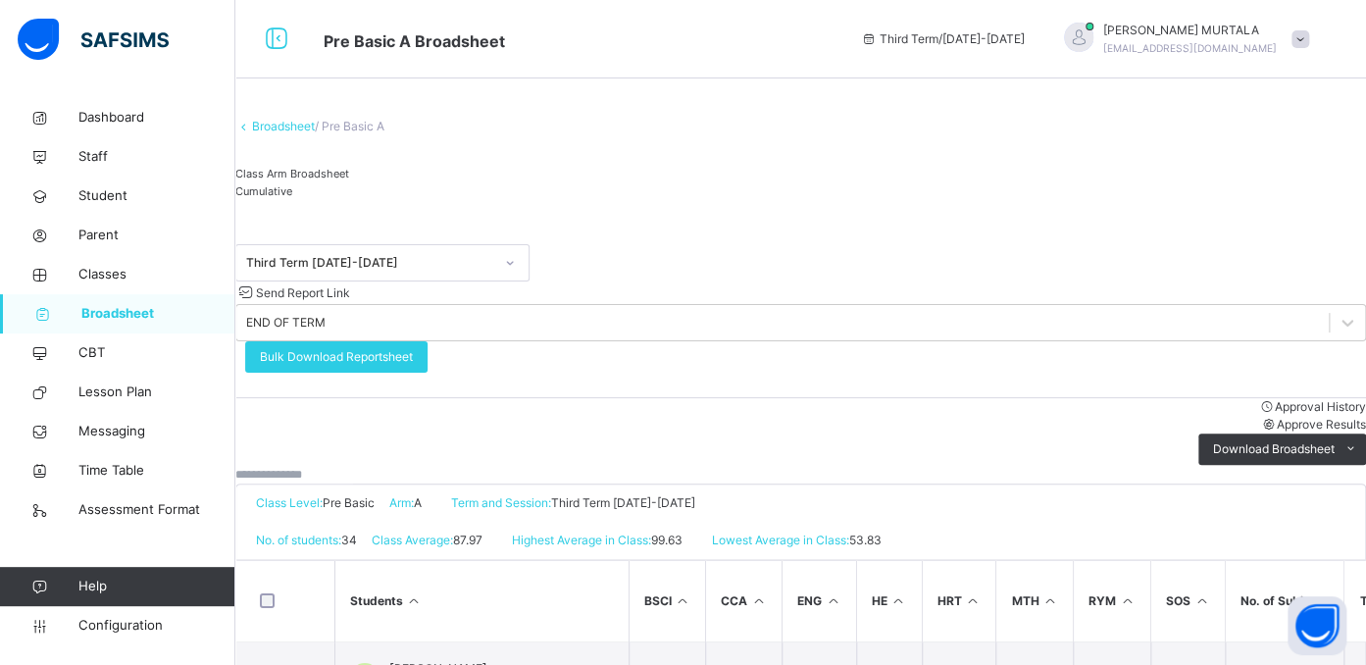
click at [353, 466] on input "text" at bounding box center [294, 475] width 118 height 18
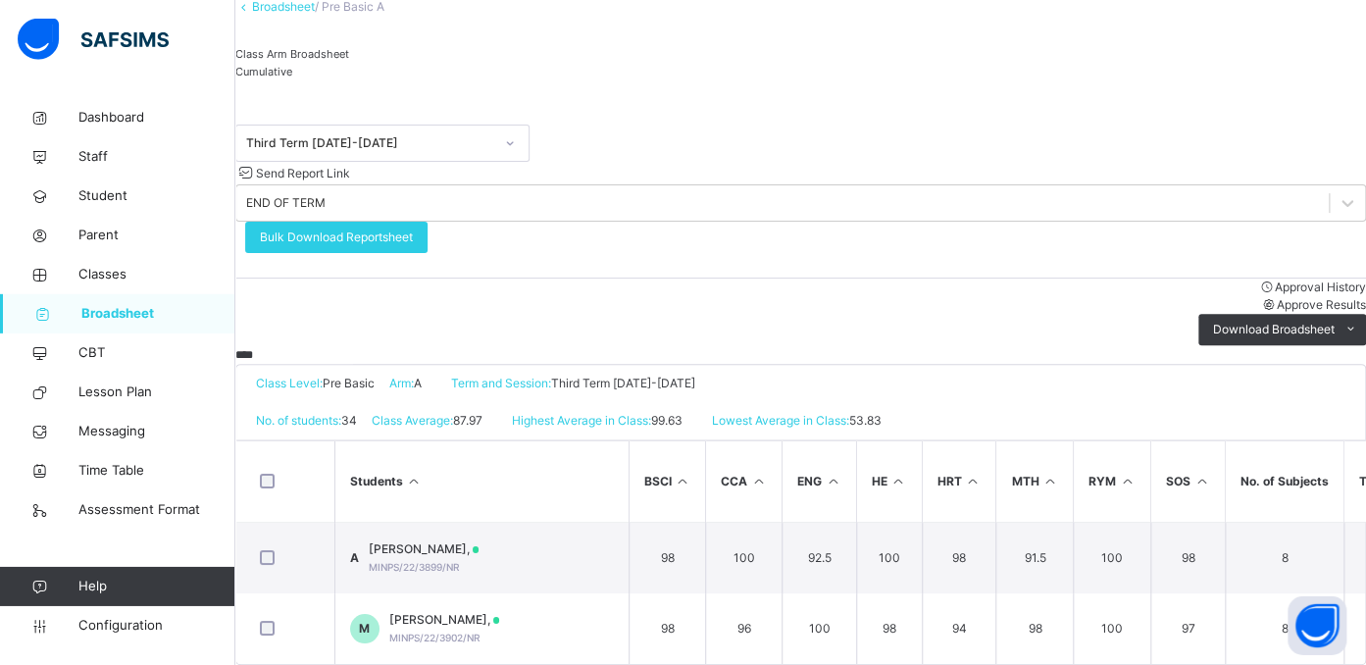
scroll to position [155, 0]
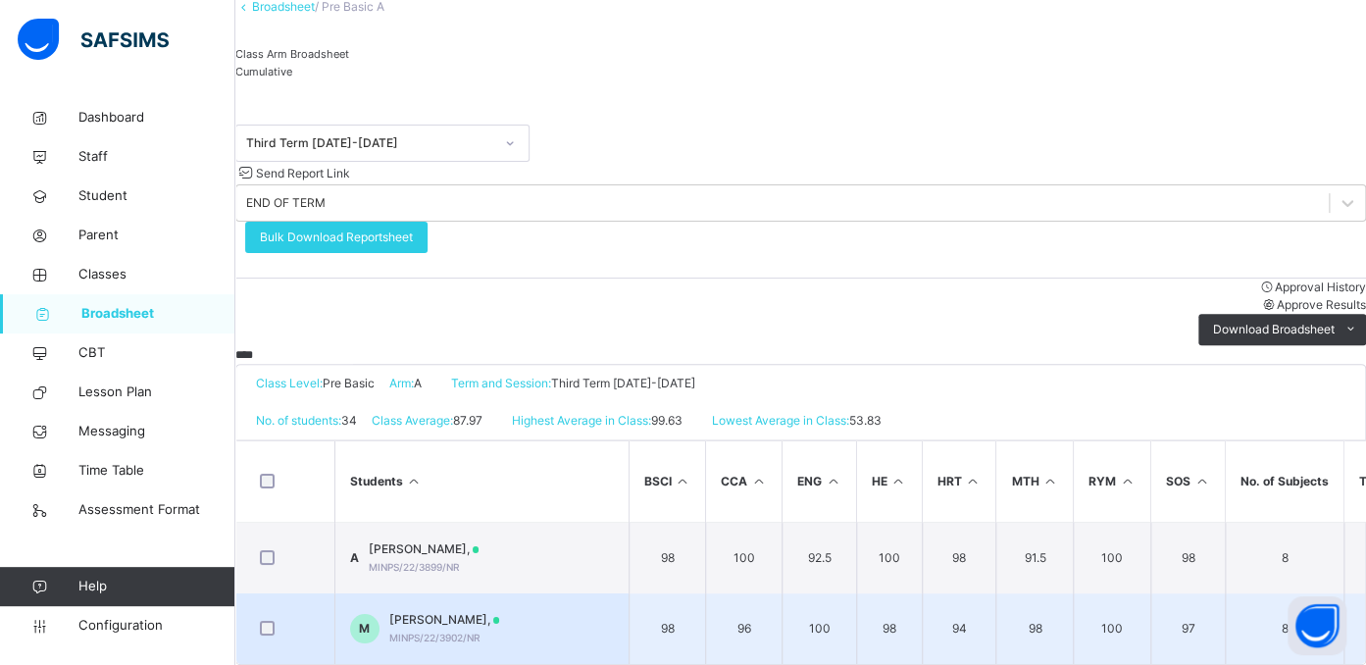
type input "****"
click at [498, 611] on span "MARYAM LAWAL SANI," at bounding box center [444, 620] width 111 height 18
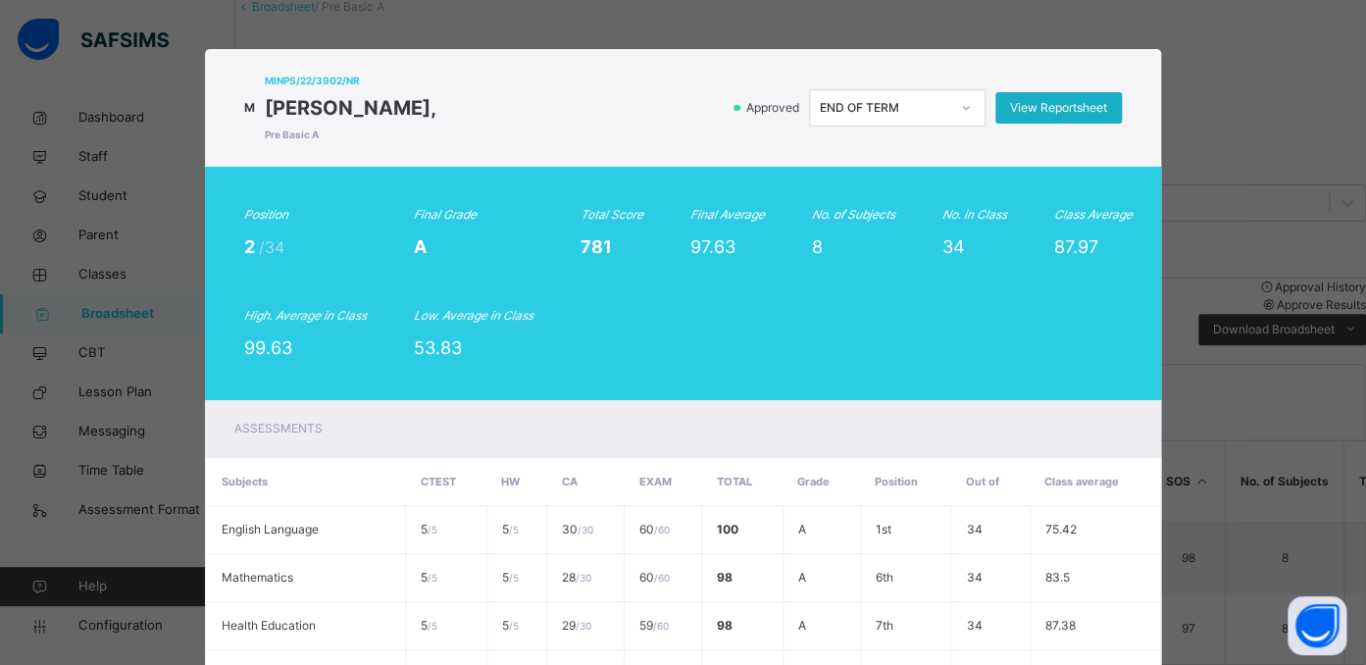
click at [1064, 102] on span "View Reportsheet" at bounding box center [1058, 108] width 97 height 18
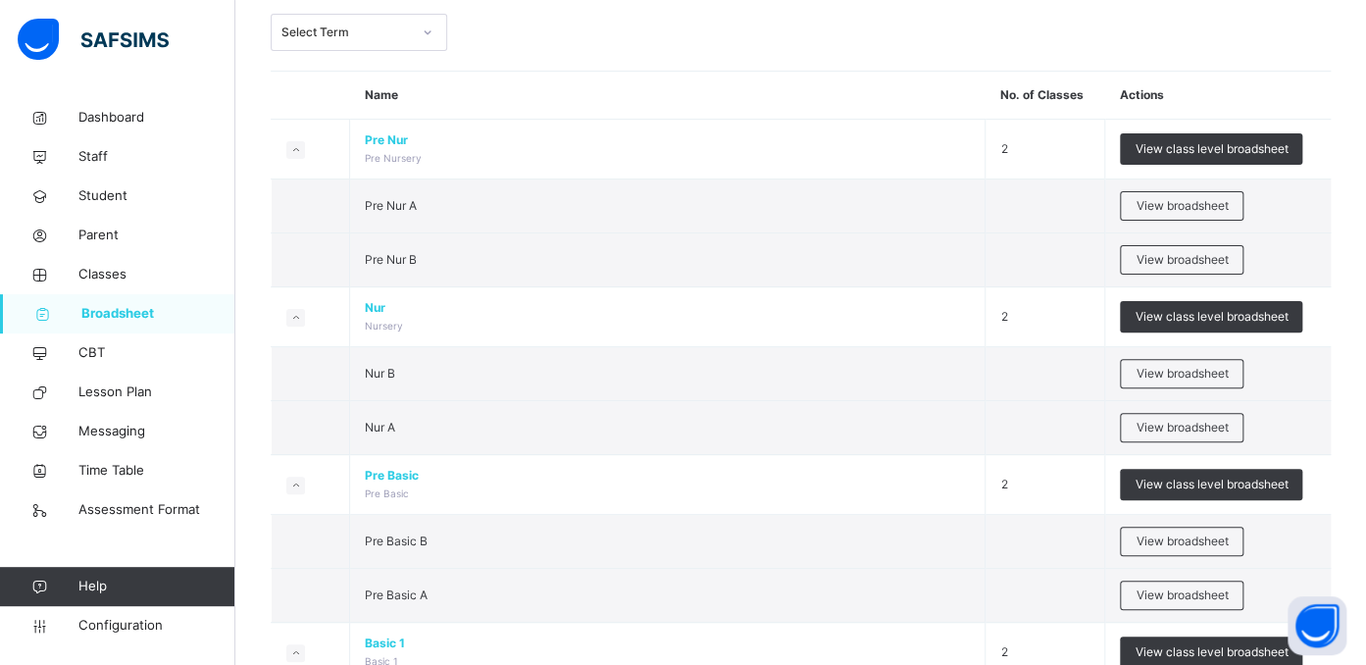
scroll to position [171, 0]
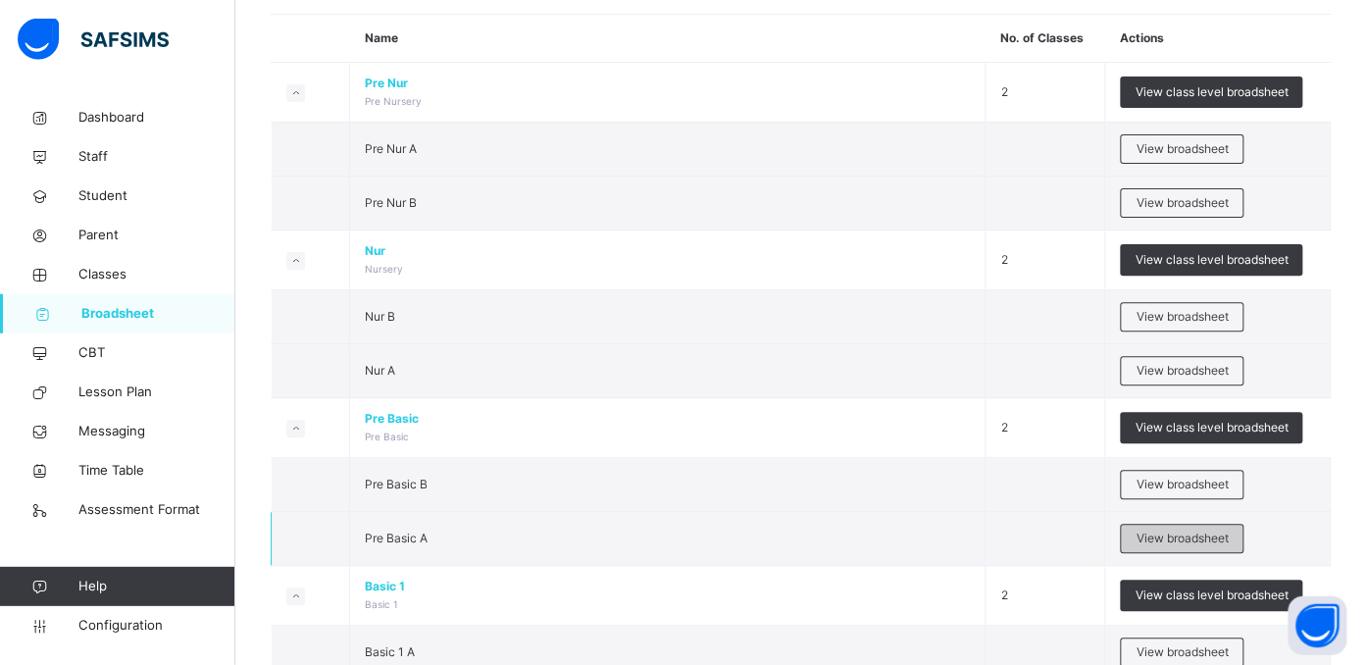
click at [1186, 534] on span "View broadsheet" at bounding box center [1182, 539] width 92 height 18
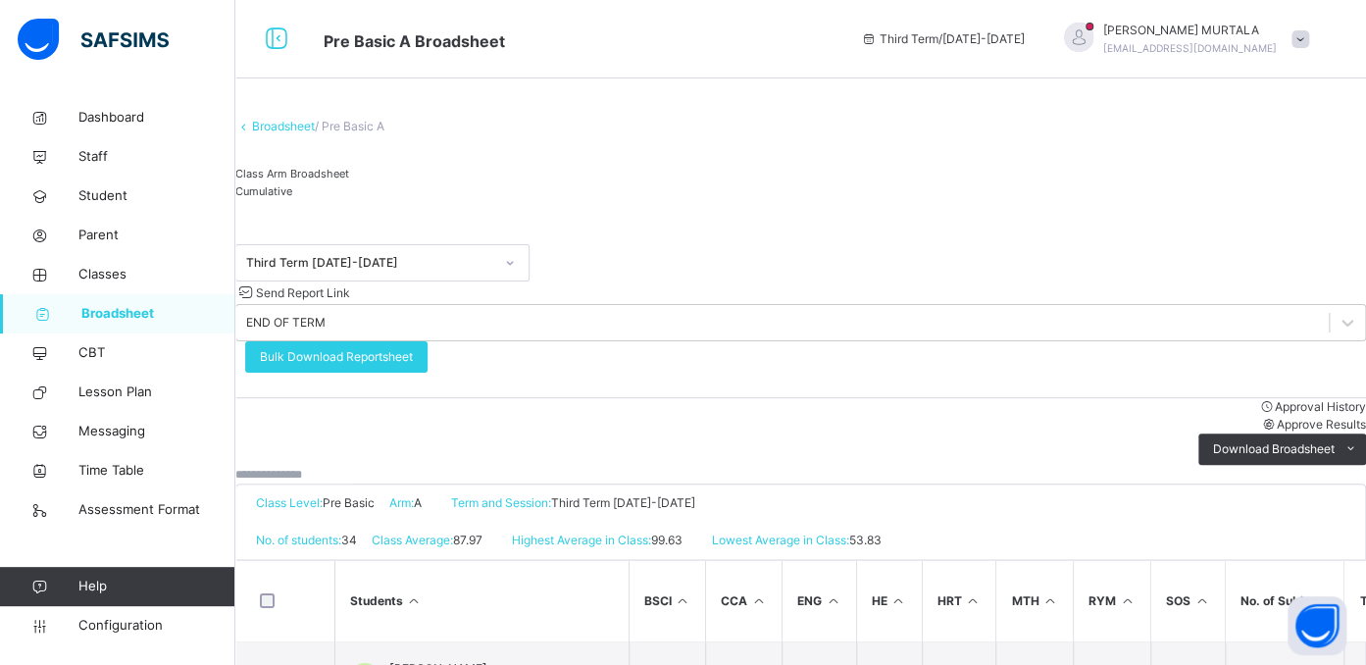
click at [292, 198] on span "Cumulative" at bounding box center [263, 191] width 57 height 14
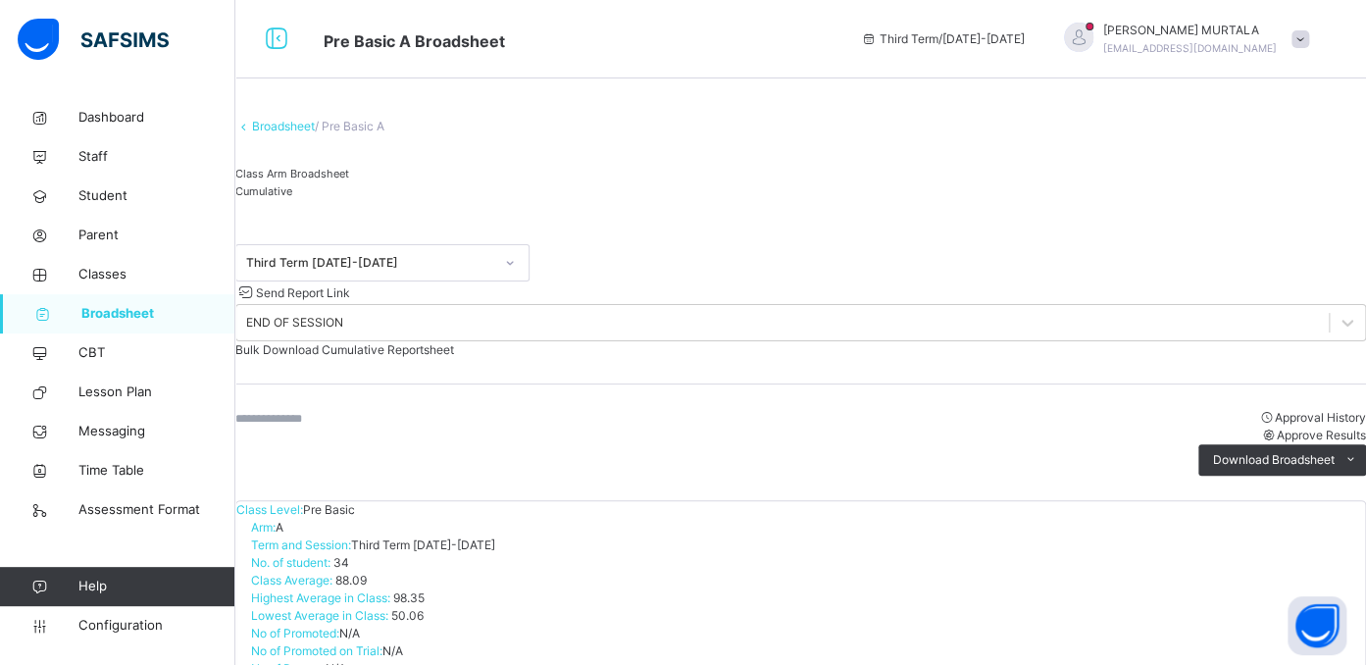
click at [353, 410] on input "text" at bounding box center [294, 419] width 118 height 18
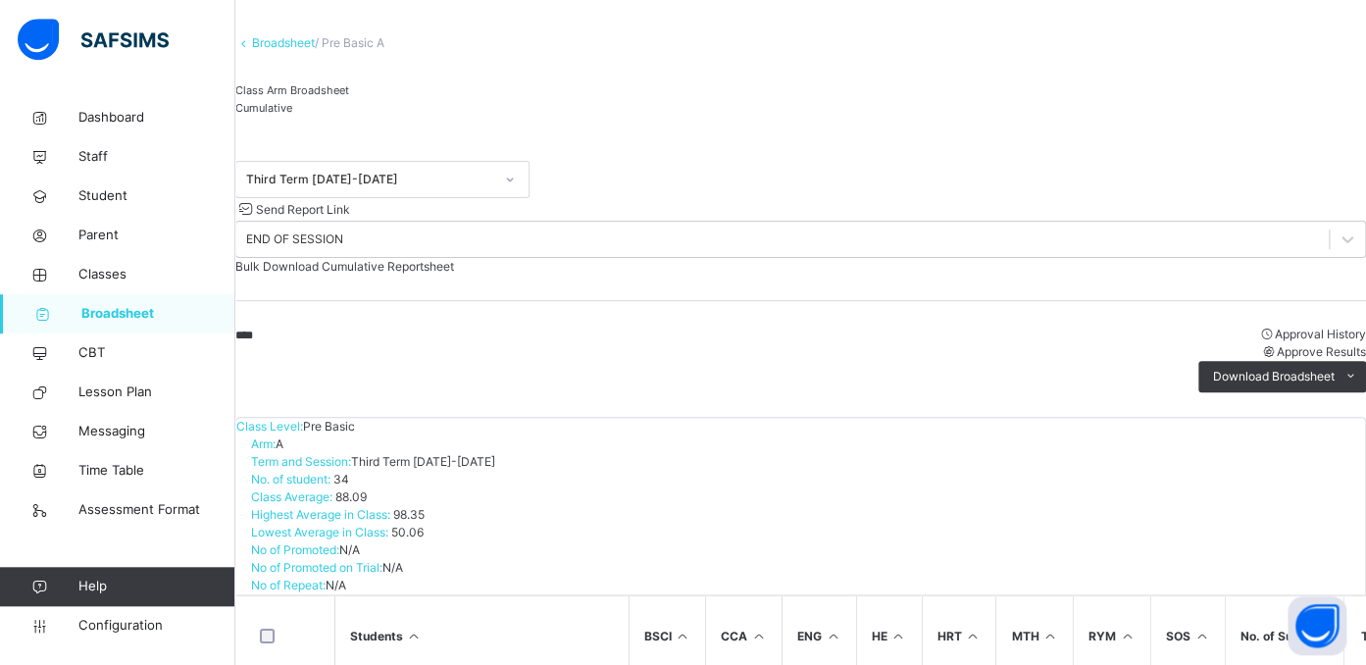
scroll to position [114, 0]
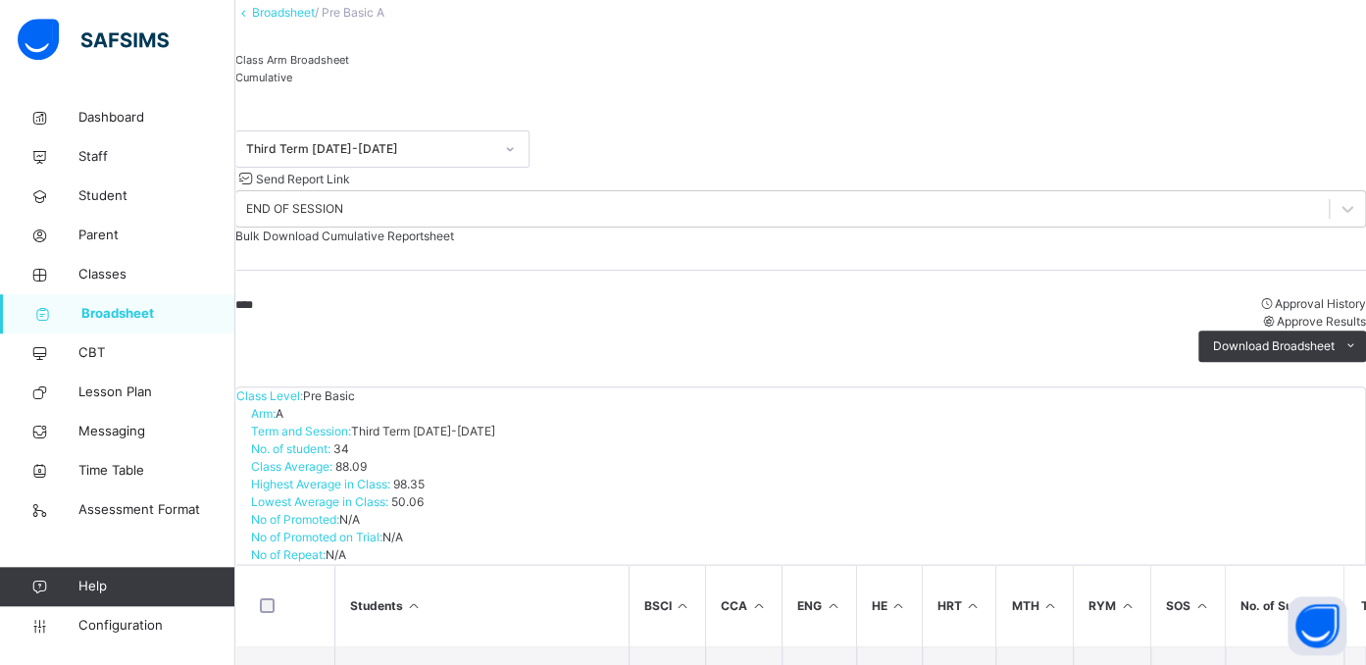
type input "****"
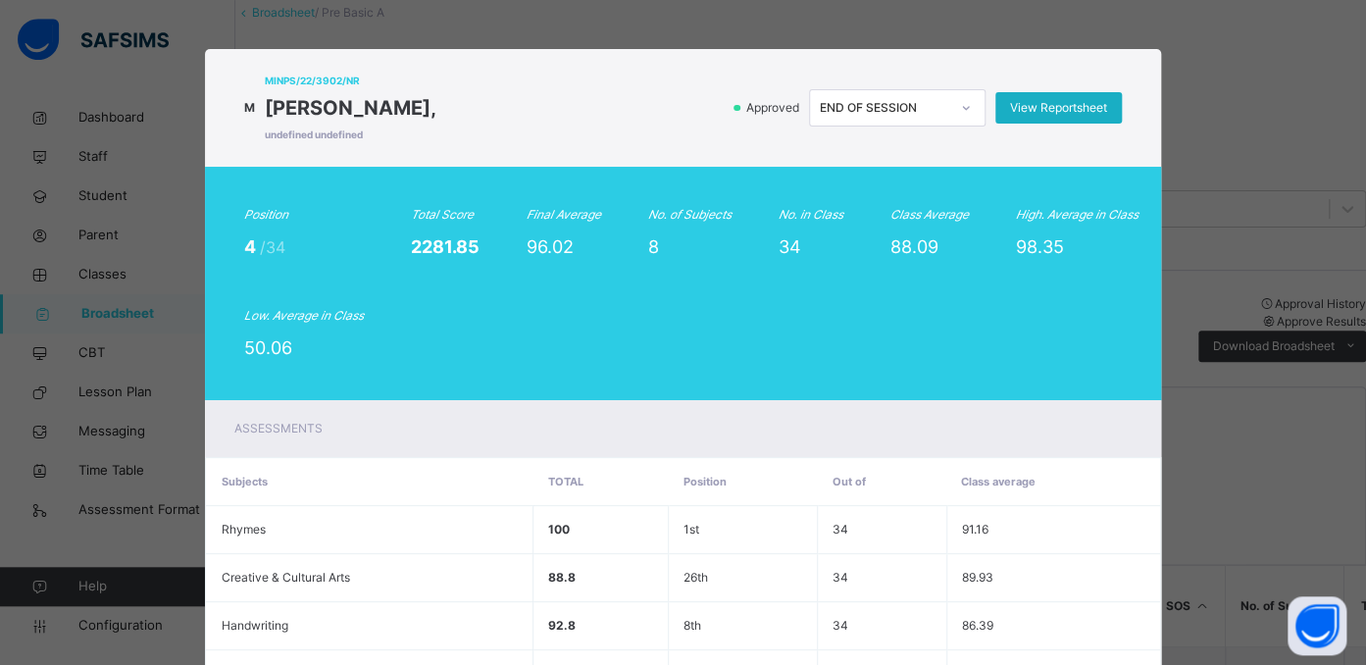
click at [1053, 101] on span "View Reportsheet" at bounding box center [1058, 108] width 97 height 18
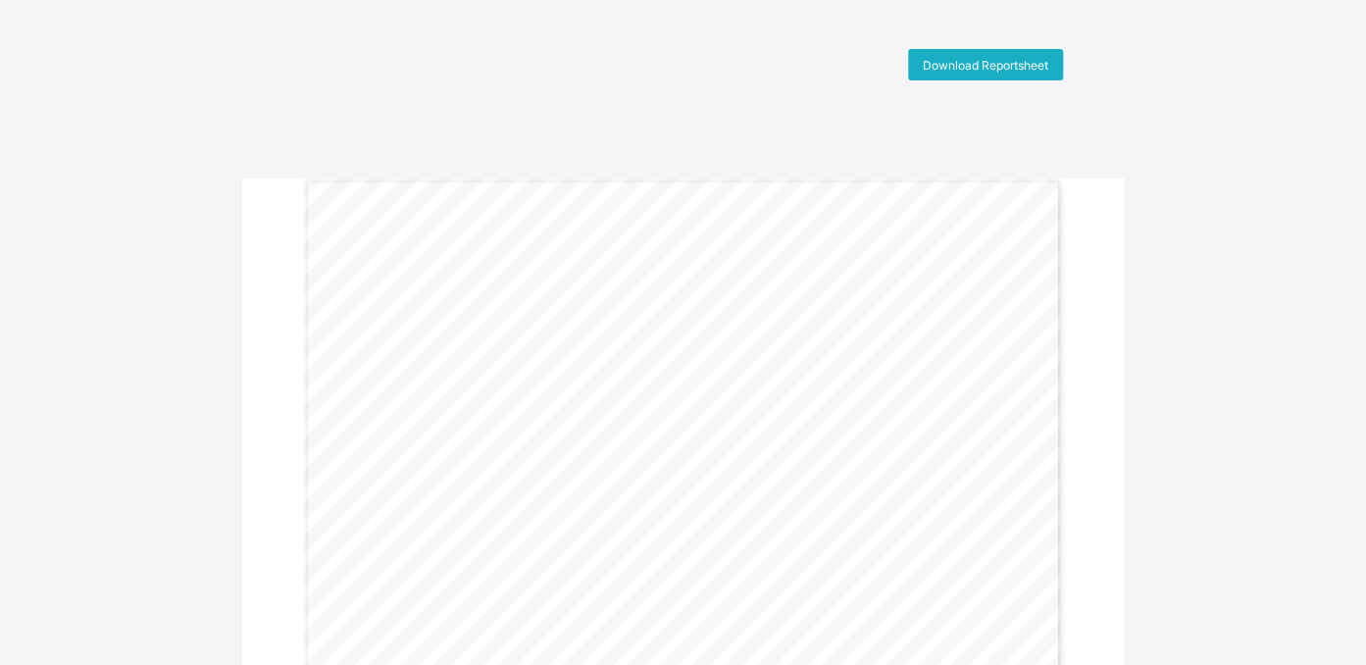
click at [988, 61] on span "Download Reportsheet" at bounding box center [986, 65] width 126 height 15
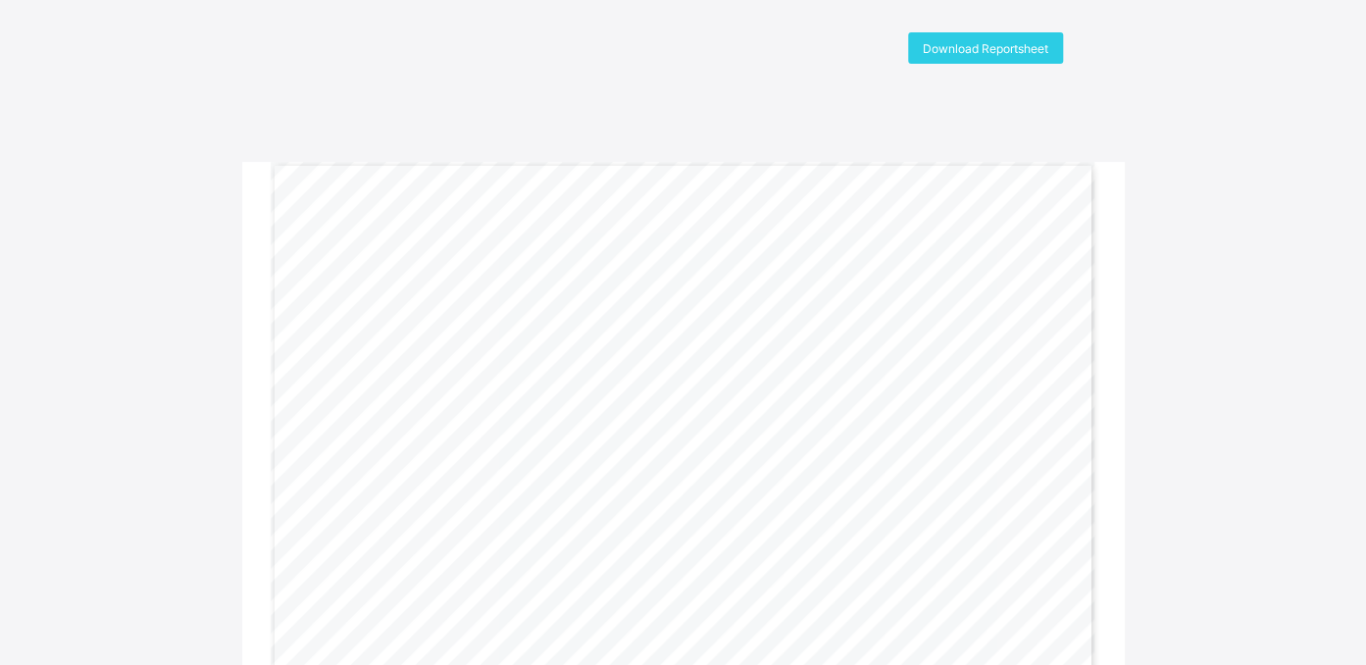
scroll to position [14, 0]
click at [996, 48] on span "Download Reportsheet" at bounding box center [986, 51] width 126 height 15
click at [981, 64] on span "Download Reportsheet" at bounding box center [986, 65] width 126 height 15
click at [991, 58] on span "Download Reportsheet" at bounding box center [986, 65] width 126 height 15
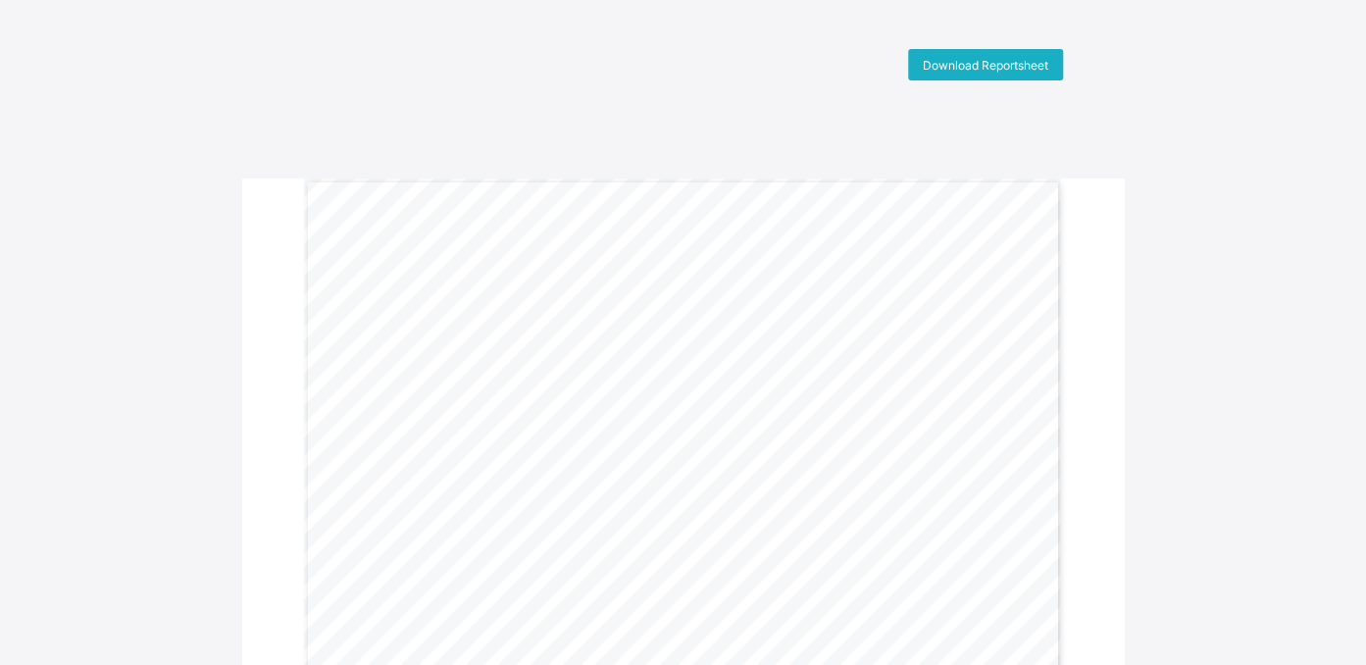
click at [983, 58] on span "Download Reportsheet" at bounding box center [986, 65] width 126 height 15
click at [1029, 57] on div "Download Reportsheet" at bounding box center [985, 64] width 155 height 31
